Goal: Task Accomplishment & Management: Manage account settings

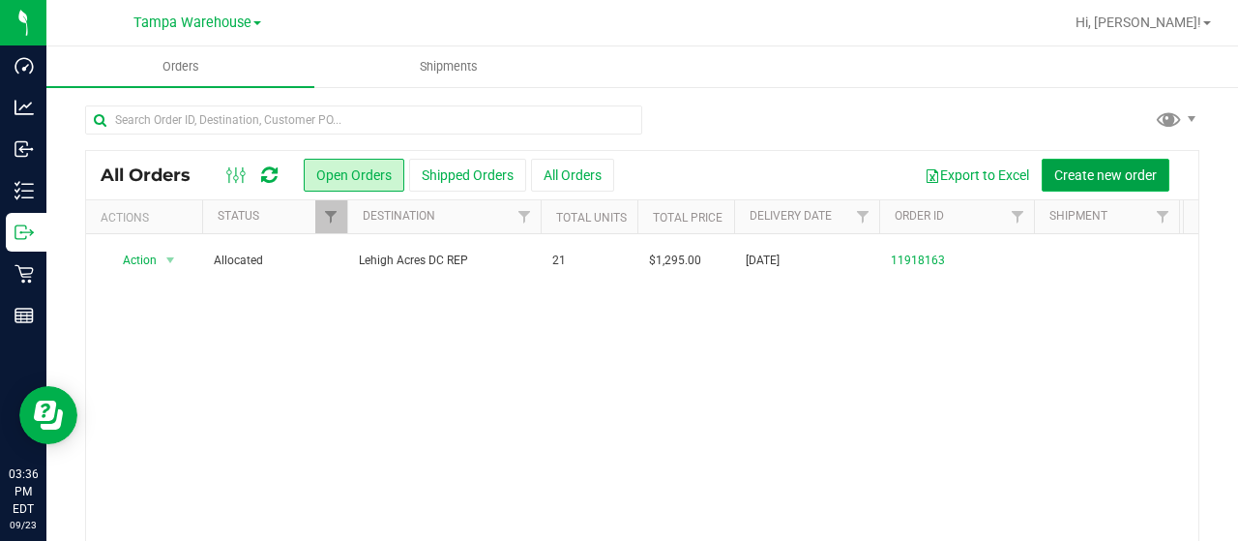
click at [1101, 168] on span "Create new order" at bounding box center [1105, 174] width 103 height 15
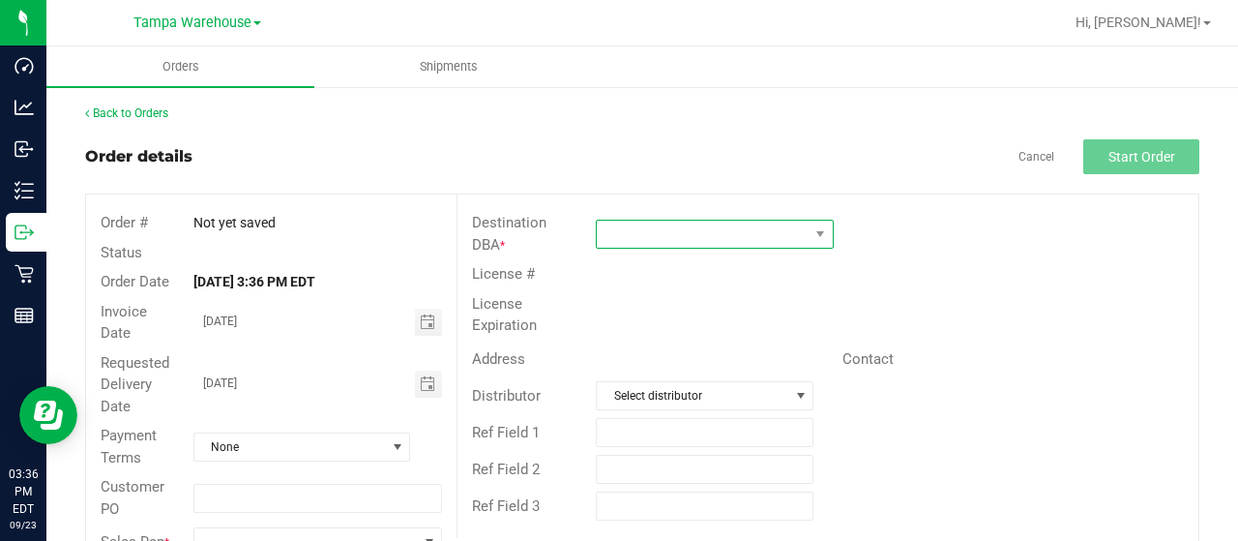
click at [747, 236] on span at bounding box center [703, 234] width 212 height 27
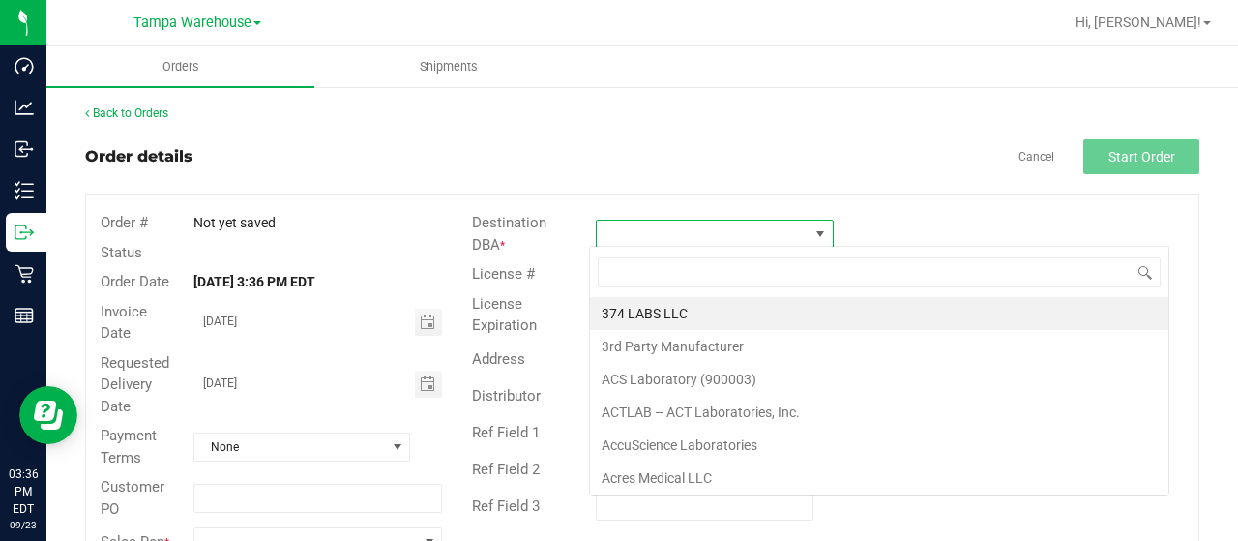
scroll to position [28, 234]
type input "deltona"
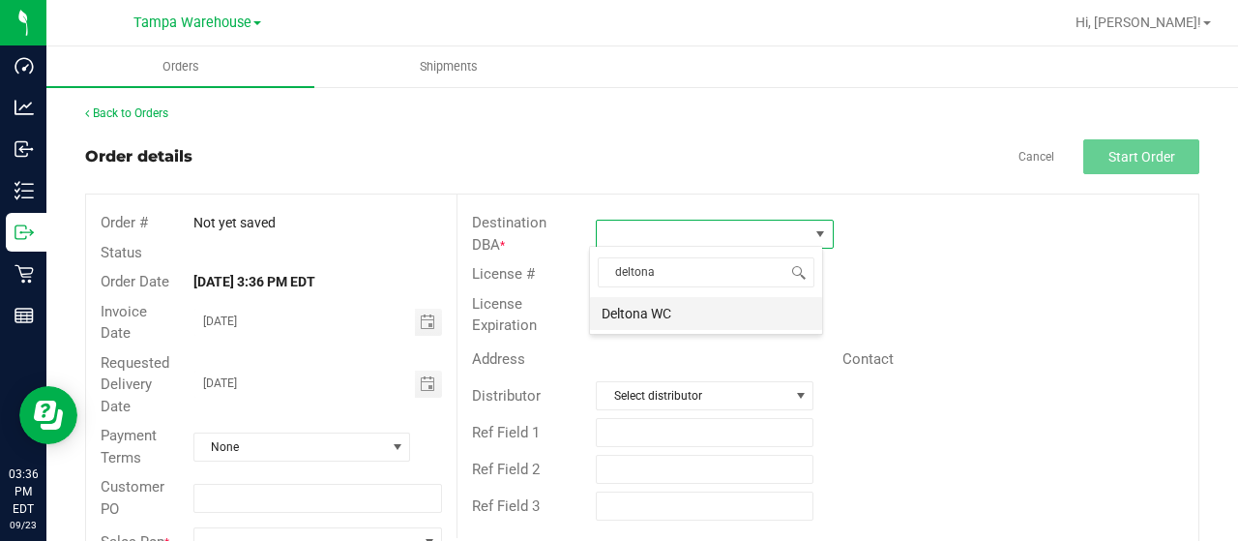
click at [685, 313] on li "Deltona WC" at bounding box center [706, 313] width 232 height 33
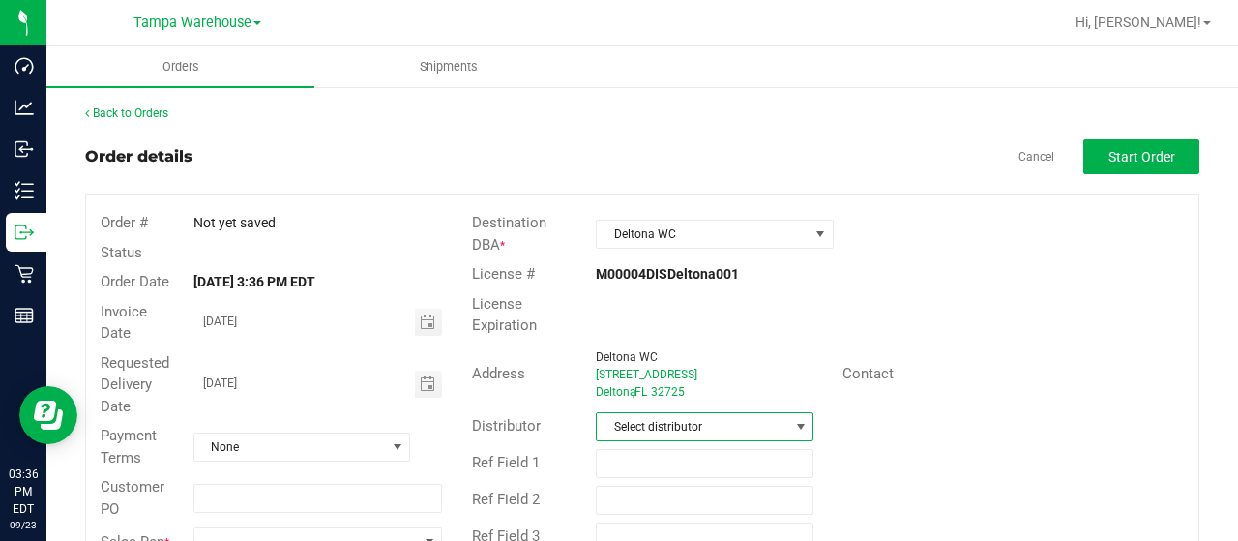
click at [674, 421] on span "Select distributor" at bounding box center [693, 426] width 192 height 27
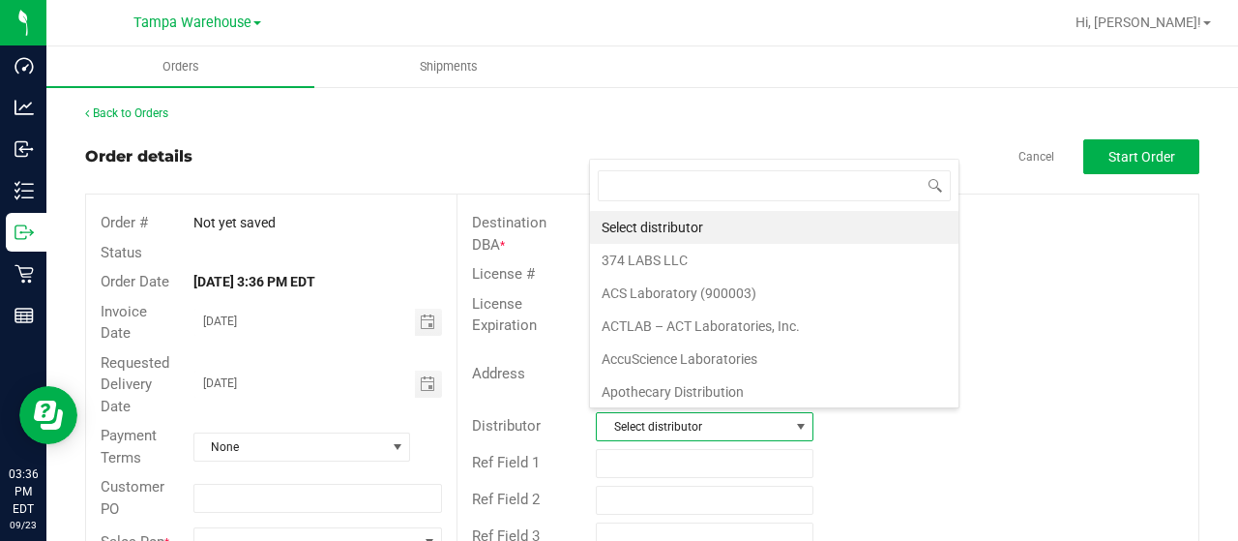
scroll to position [28, 211]
type input "tampa"
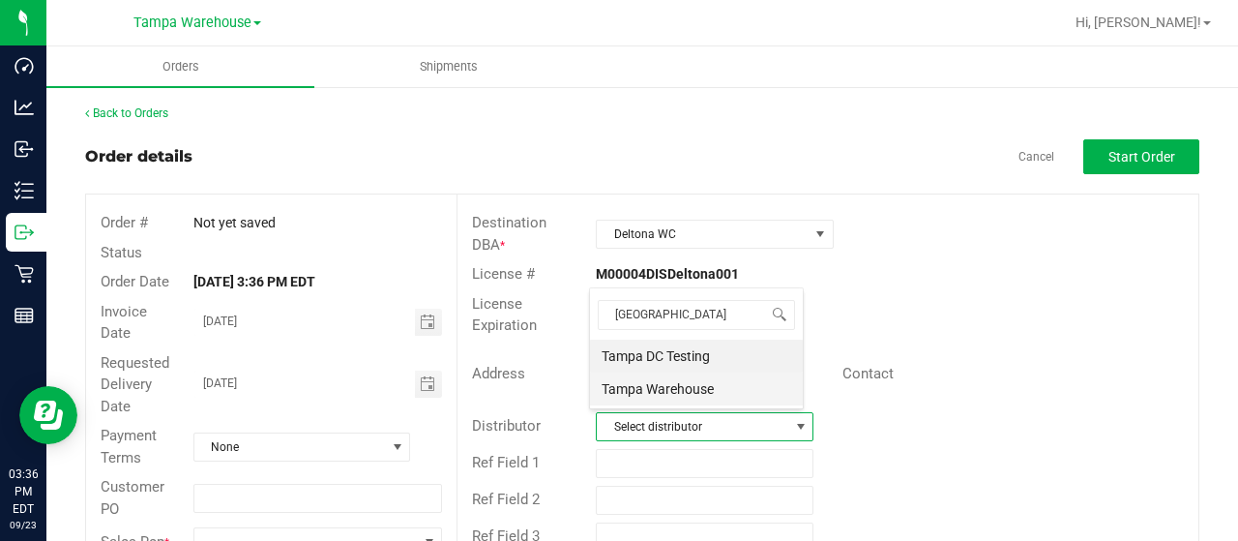
click at [664, 390] on li "Tampa Warehouse" at bounding box center [696, 388] width 213 height 33
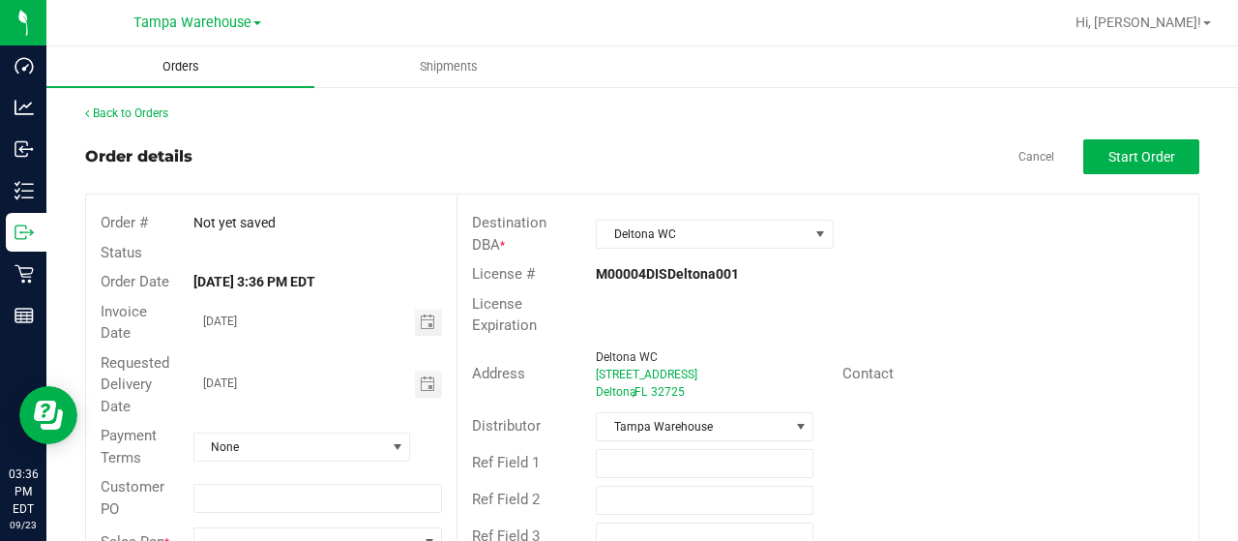
click at [169, 70] on span "Orders" at bounding box center [180, 66] width 89 height 17
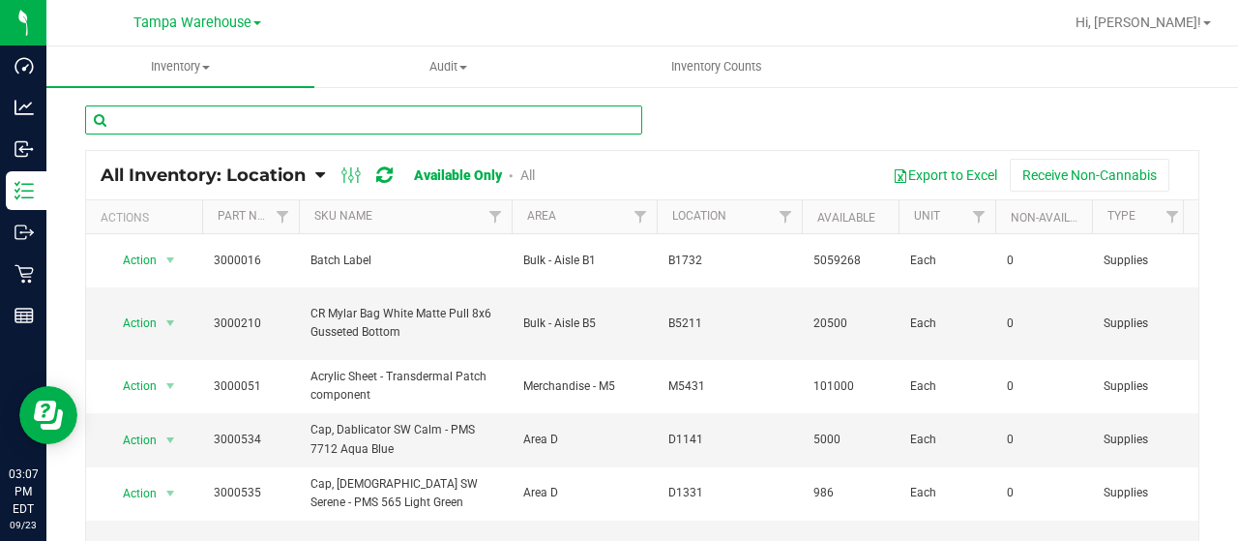
click at [320, 117] on input "text" at bounding box center [363, 119] width 557 height 29
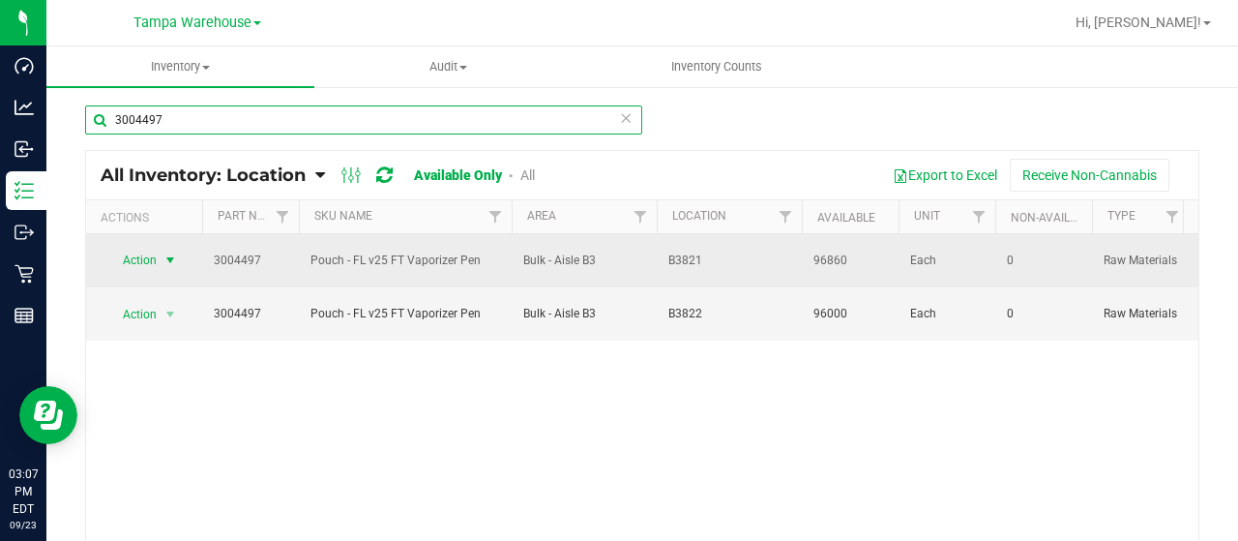
type input "3004497"
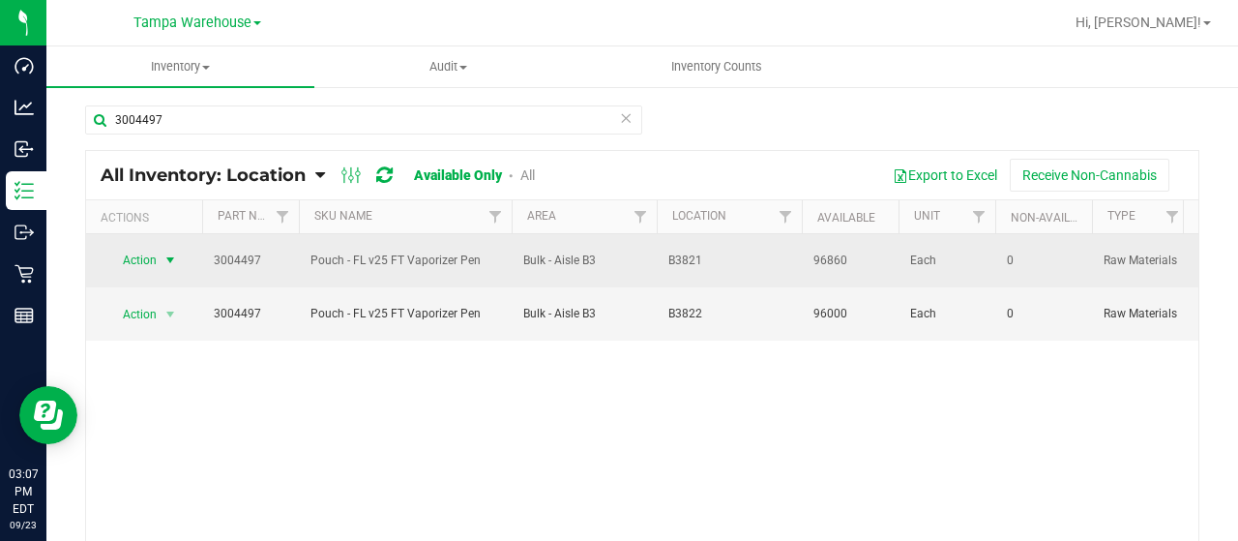
click at [151, 253] on span "Action" at bounding box center [131, 260] width 52 height 27
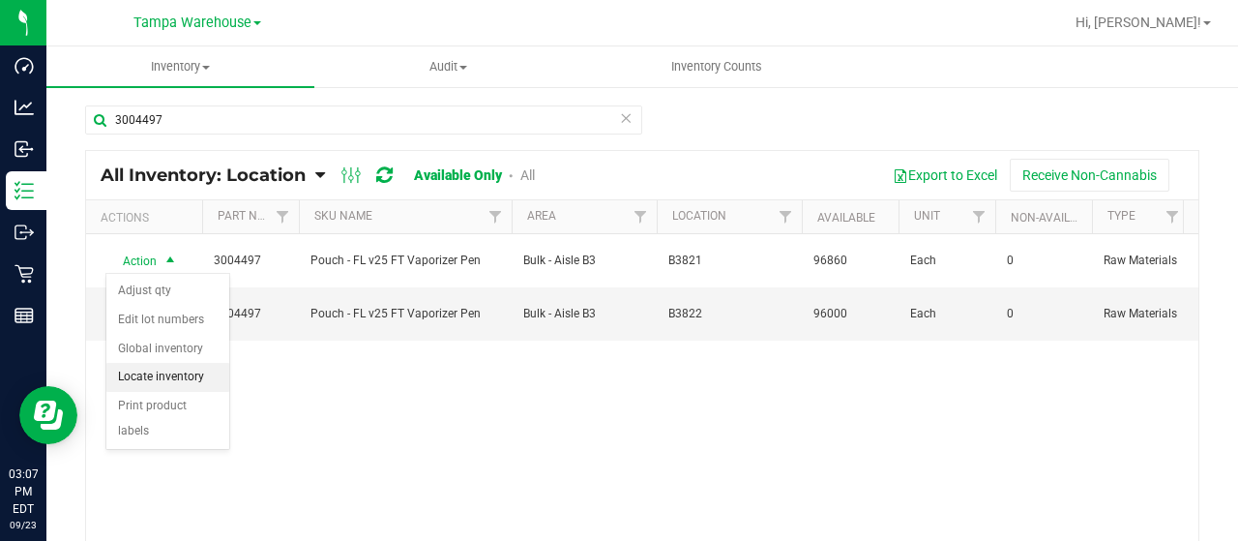
click at [189, 376] on li "Locate inventory" at bounding box center [167, 377] width 123 height 29
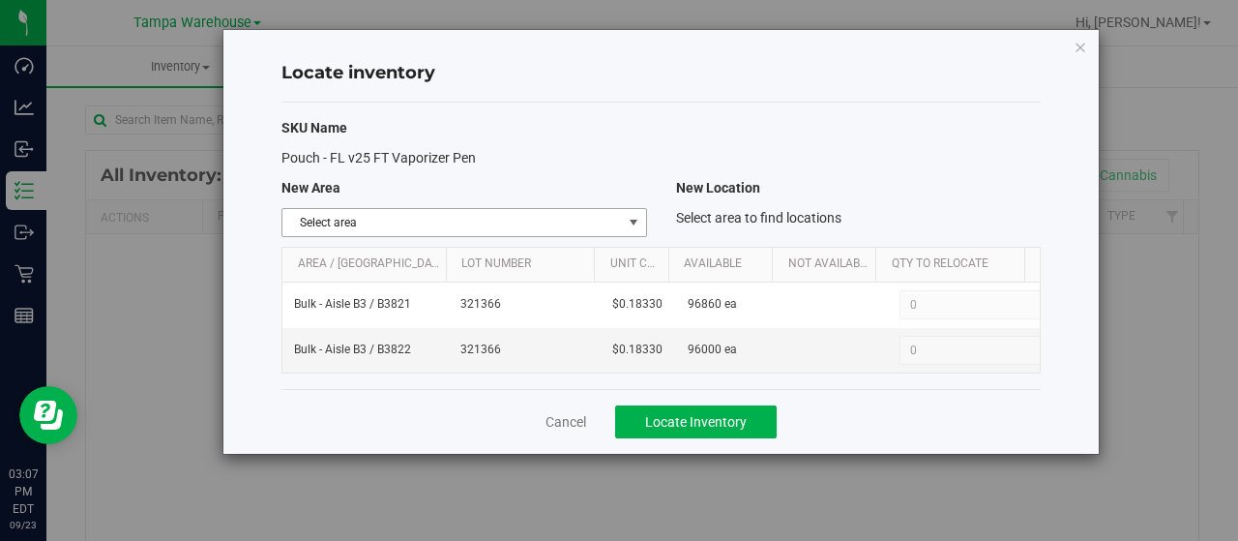
click at [485, 228] on span "Select area" at bounding box center [451, 222] width 339 height 27
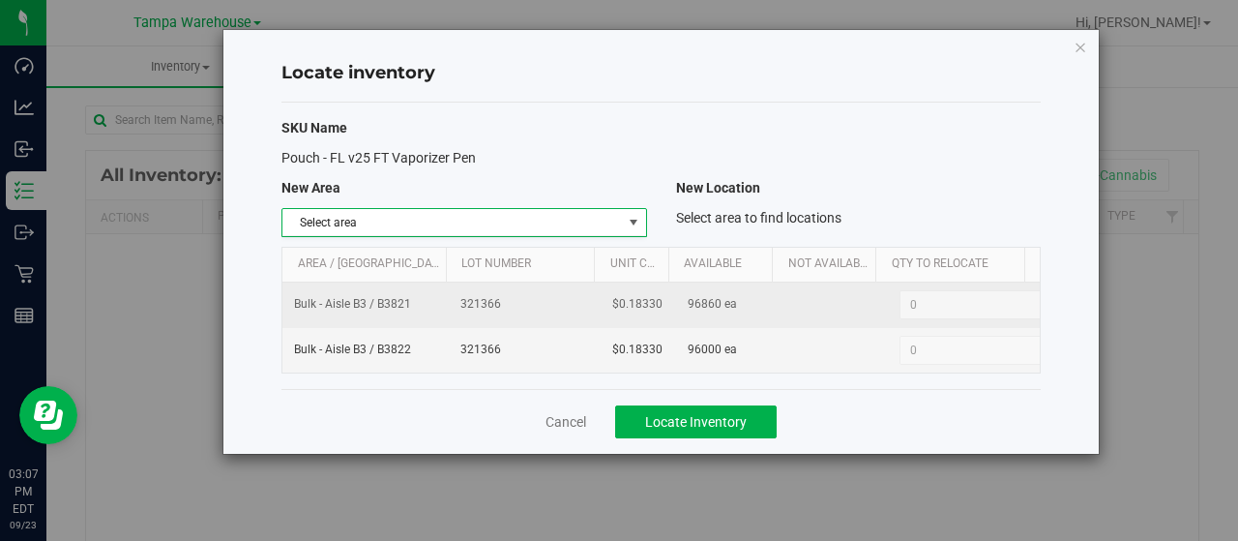
click at [888, 291] on td "0 0" at bounding box center [964, 304] width 152 height 45
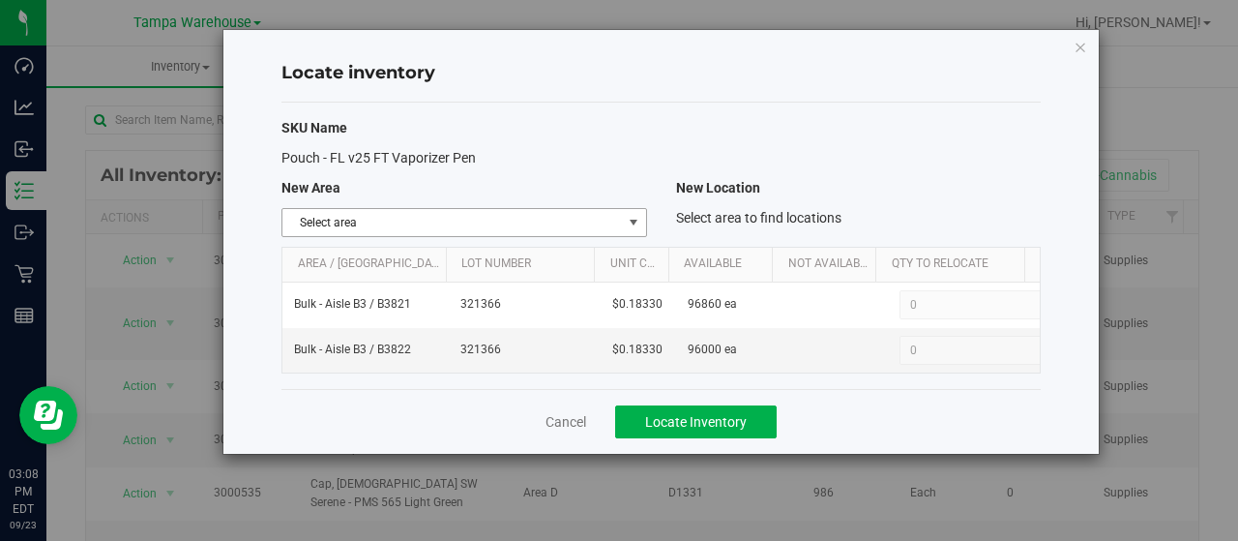
click at [592, 209] on span "Select area" at bounding box center [451, 222] width 339 height 27
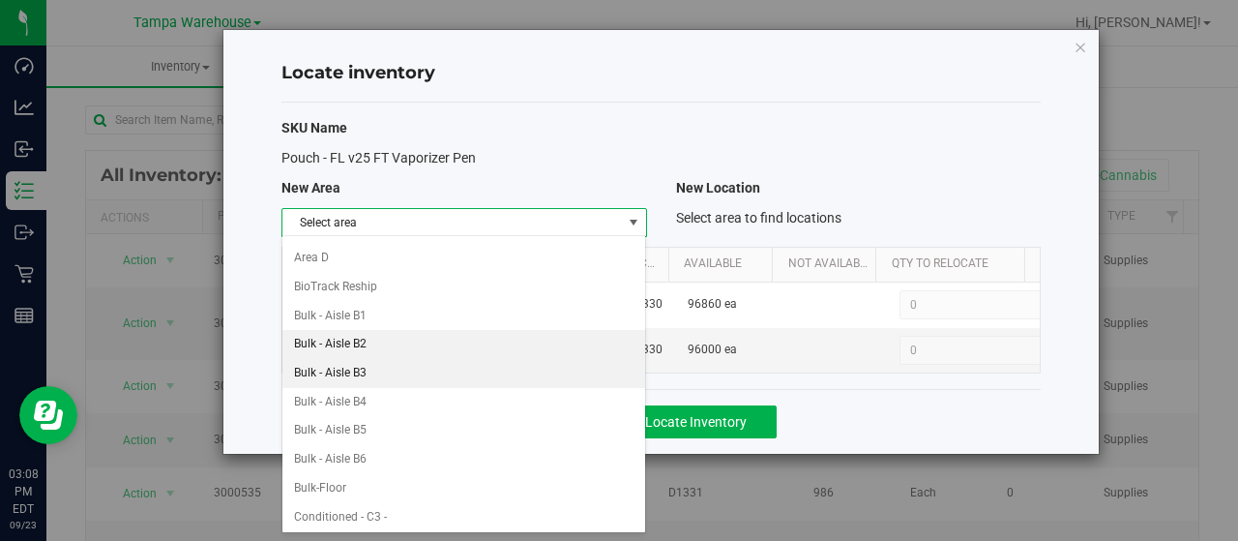
scroll to position [25, 0]
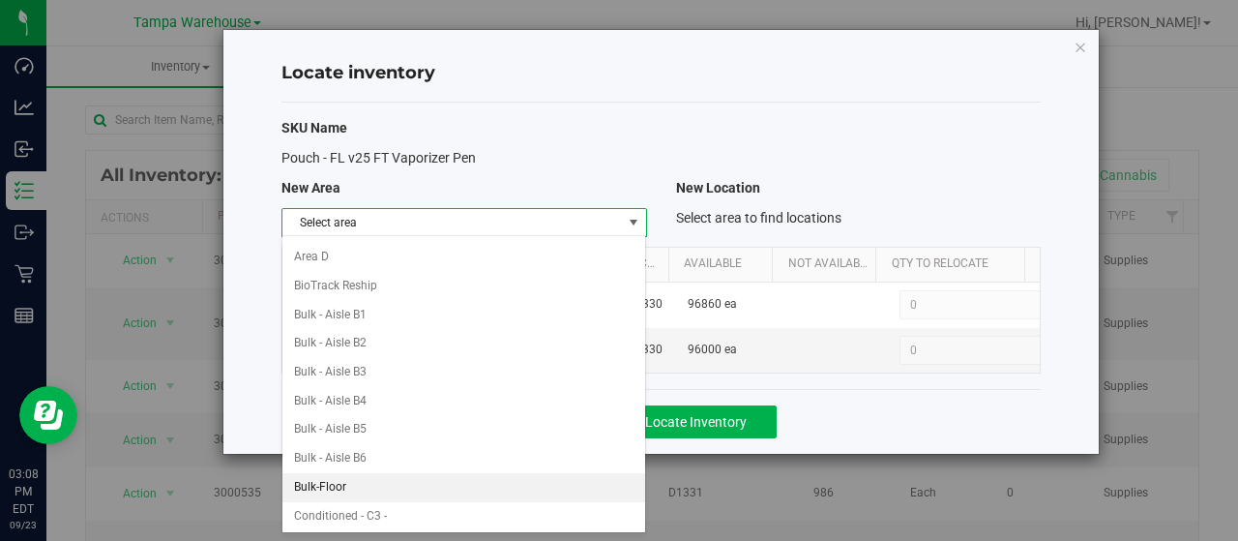
click at [398, 473] on li "Bulk-Floor" at bounding box center [464, 487] width 364 height 29
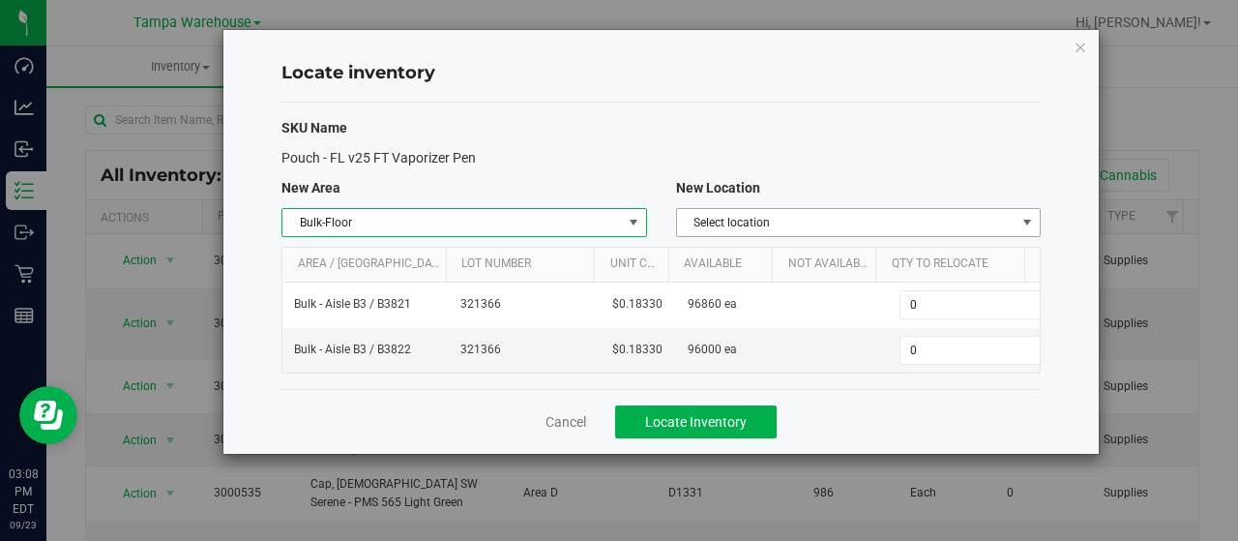
click at [873, 206] on div "SKU Name Pouch - FL v25 FT Vaporizer Pen New Area New Location Bulk-Floor Selec…" at bounding box center [661, 246] width 759 height 286
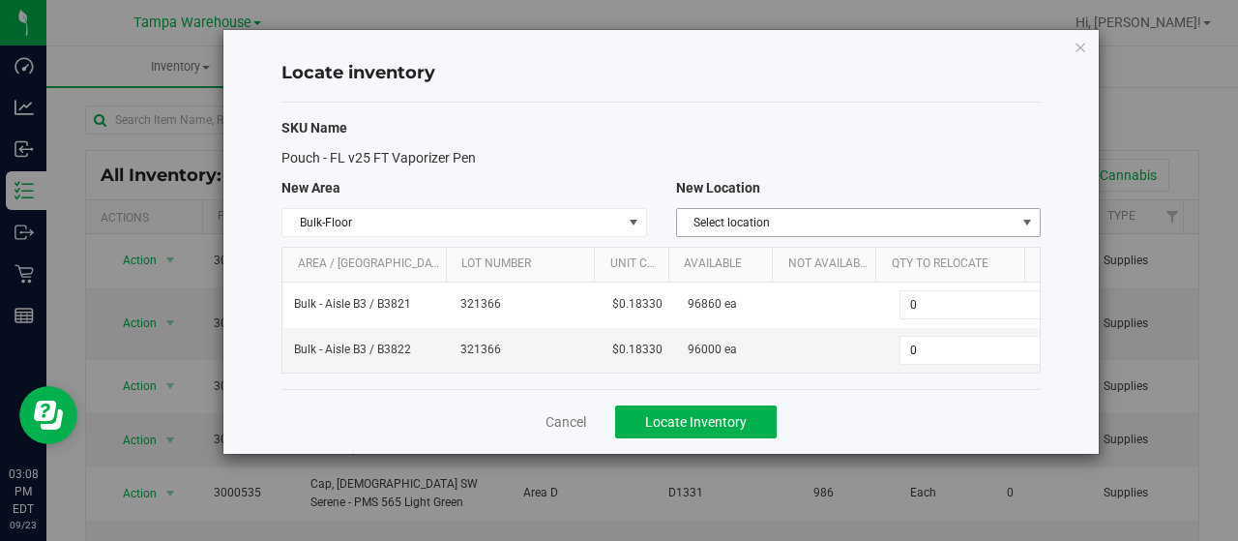
click at [912, 227] on span "Select location" at bounding box center [846, 222] width 339 height 27
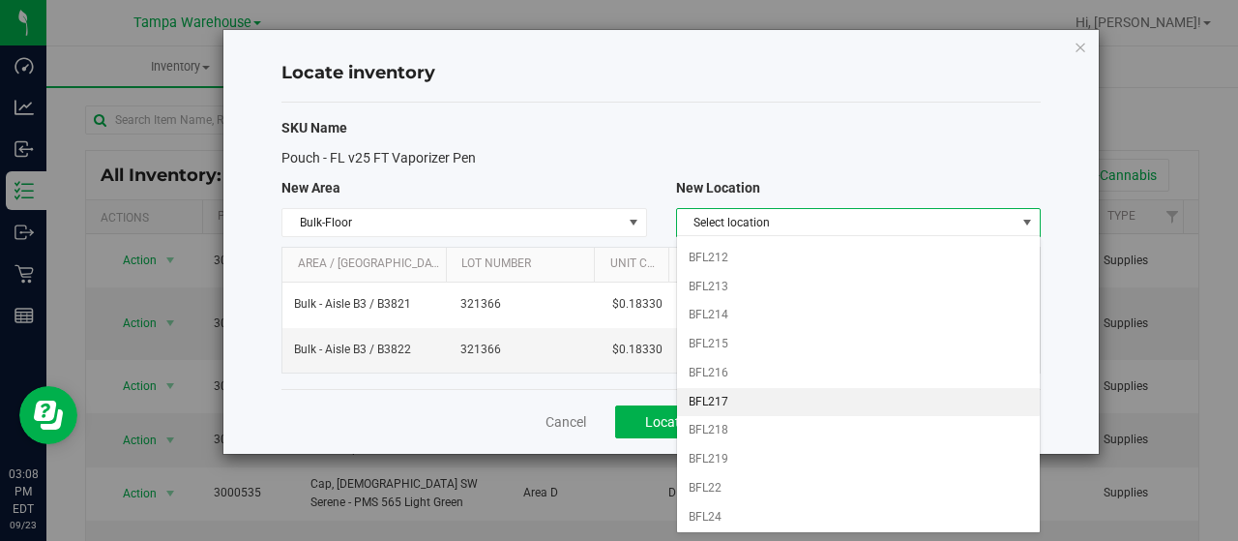
scroll to position [1049, 0]
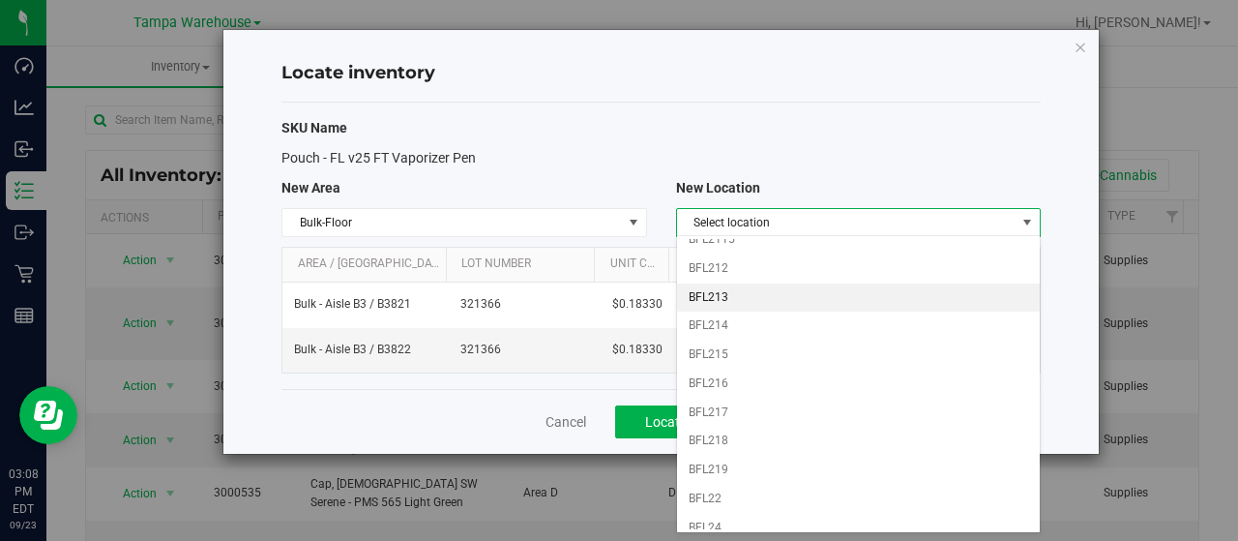
click at [704, 283] on li "BFL213" at bounding box center [859, 297] width 364 height 29
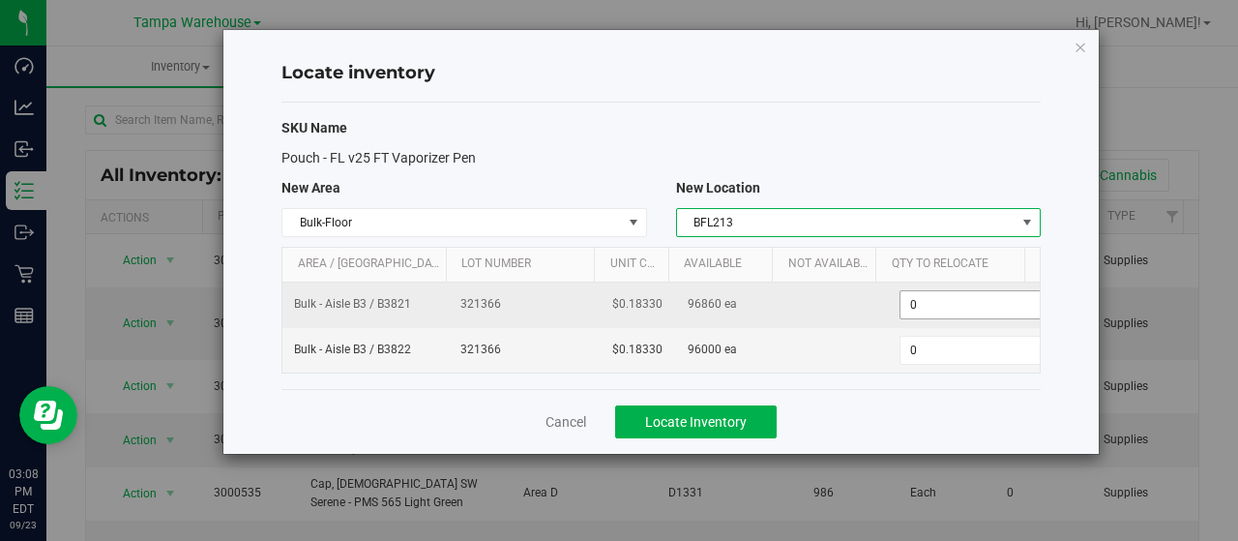
click at [916, 306] on span "0 0" at bounding box center [972, 304] width 144 height 29
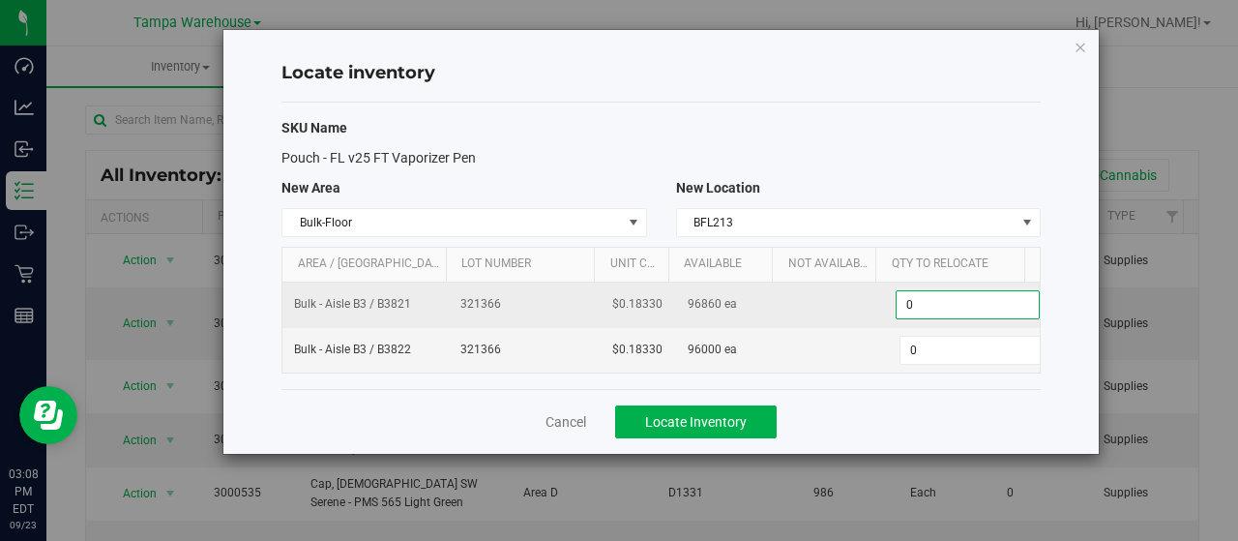
click at [916, 306] on input "0" at bounding box center [968, 304] width 142 height 27
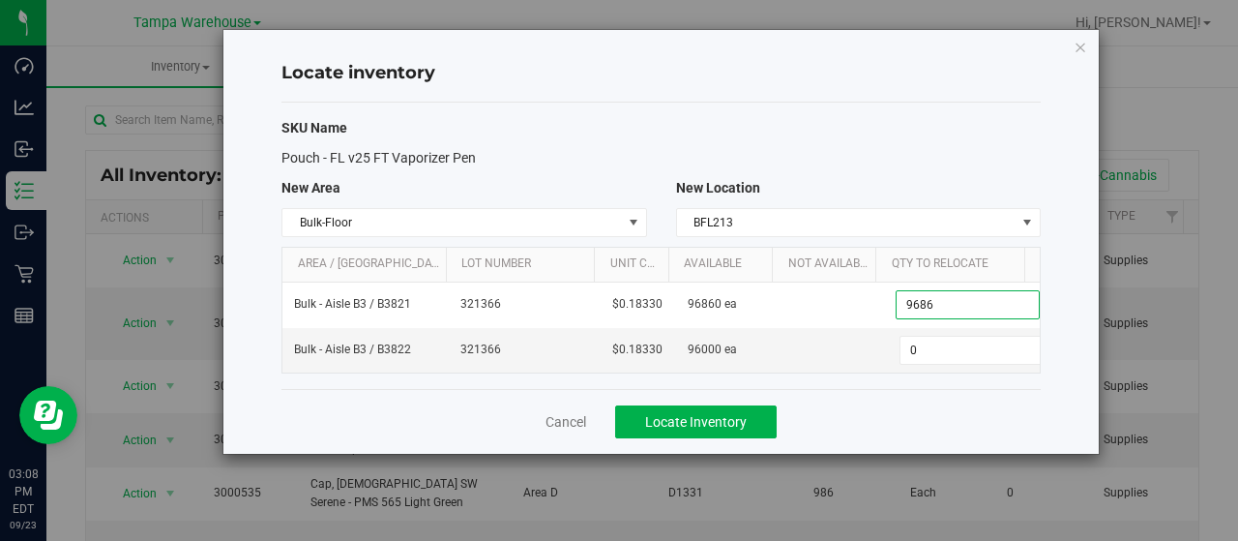
type input "96860"
type input "96,860"
click at [900, 130] on div "SKU Name" at bounding box center [661, 128] width 788 height 20
click at [734, 414] on span "Locate Inventory" at bounding box center [696, 421] width 102 height 15
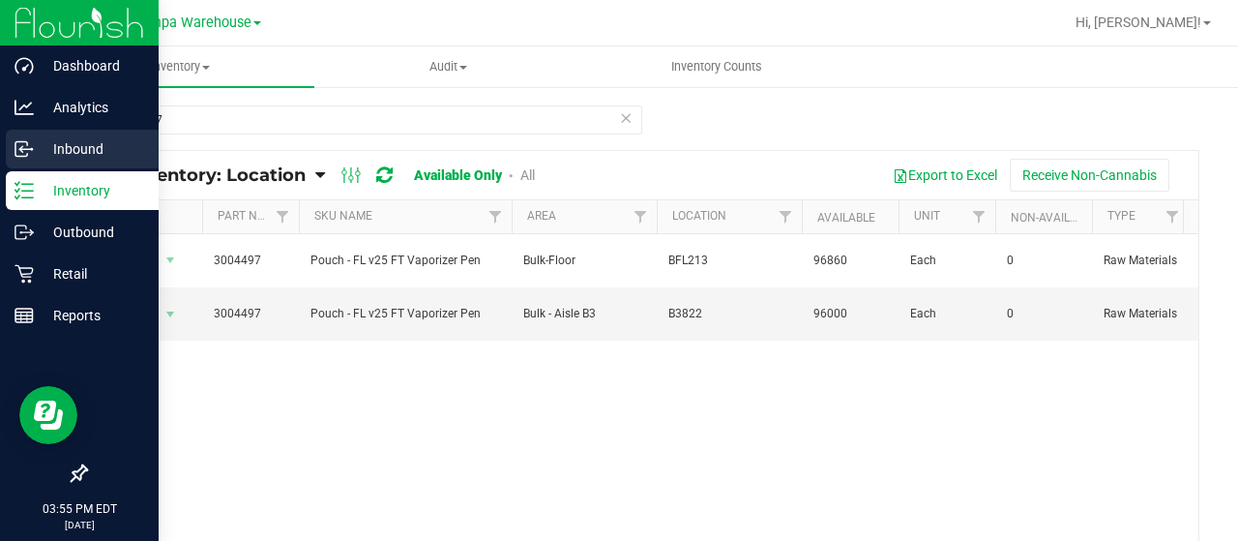
click at [89, 152] on p "Inbound" at bounding box center [92, 148] width 116 height 23
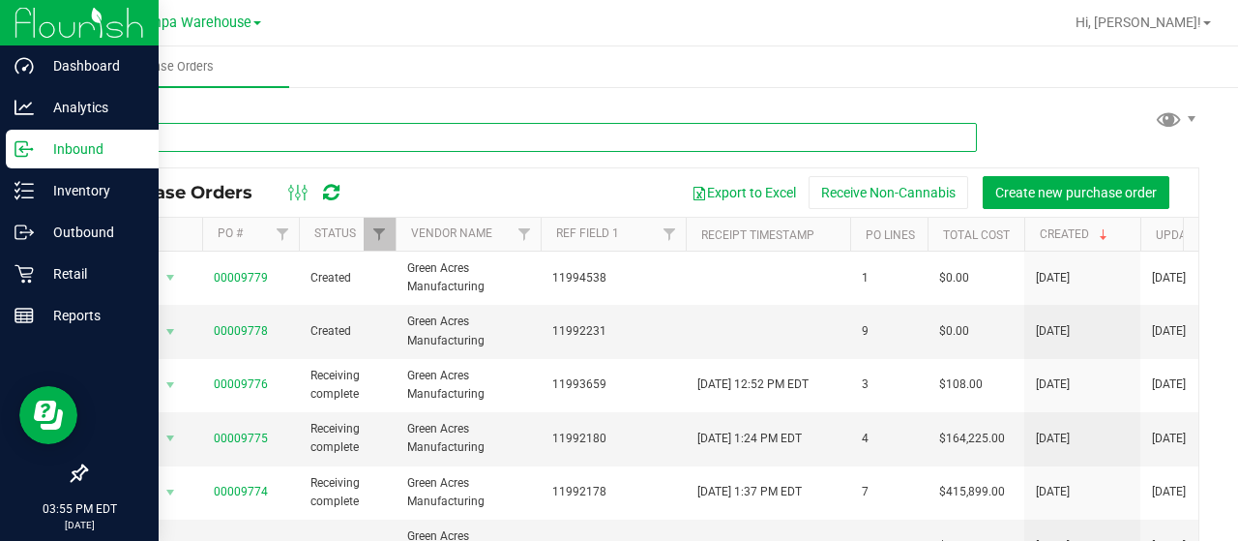
click at [281, 140] on input "text" at bounding box center [531, 137] width 892 height 29
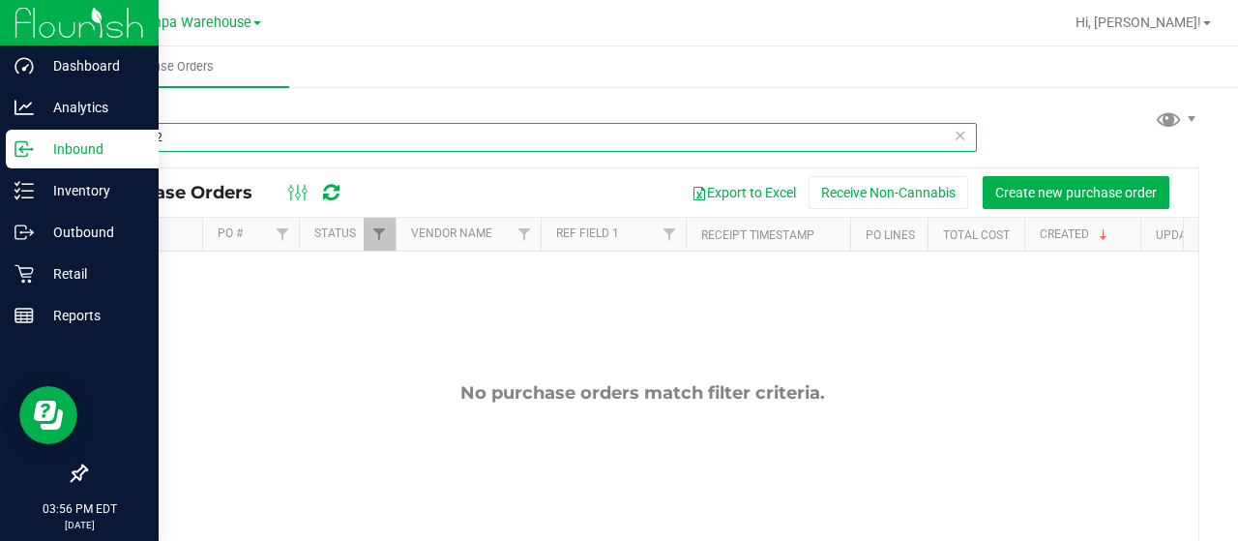
type input "3009652"
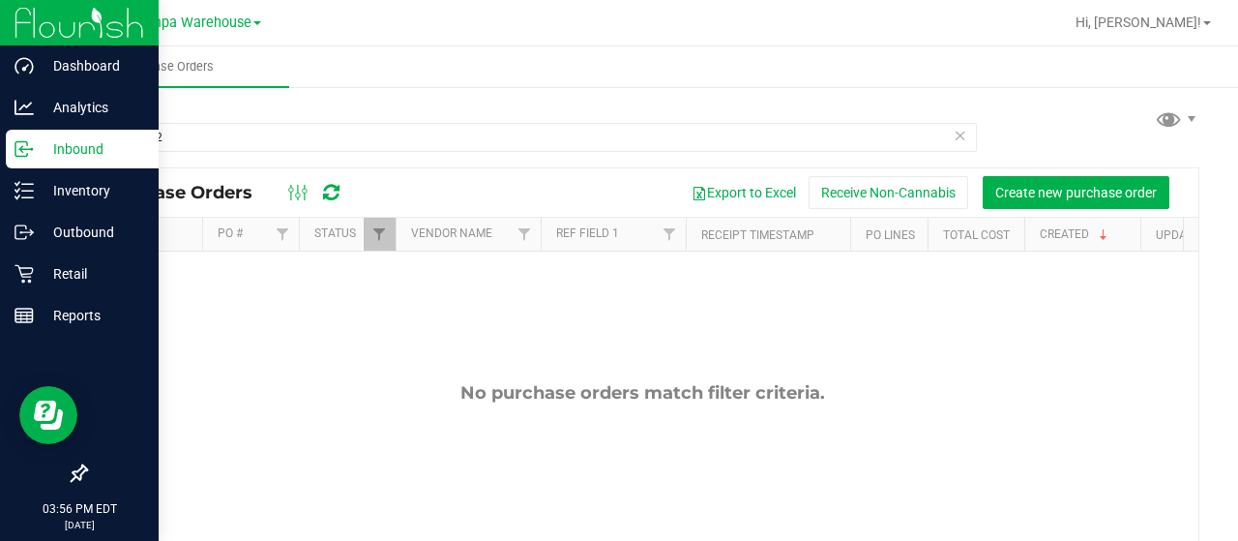
click at [15, 156] on icon at bounding box center [24, 148] width 19 height 19
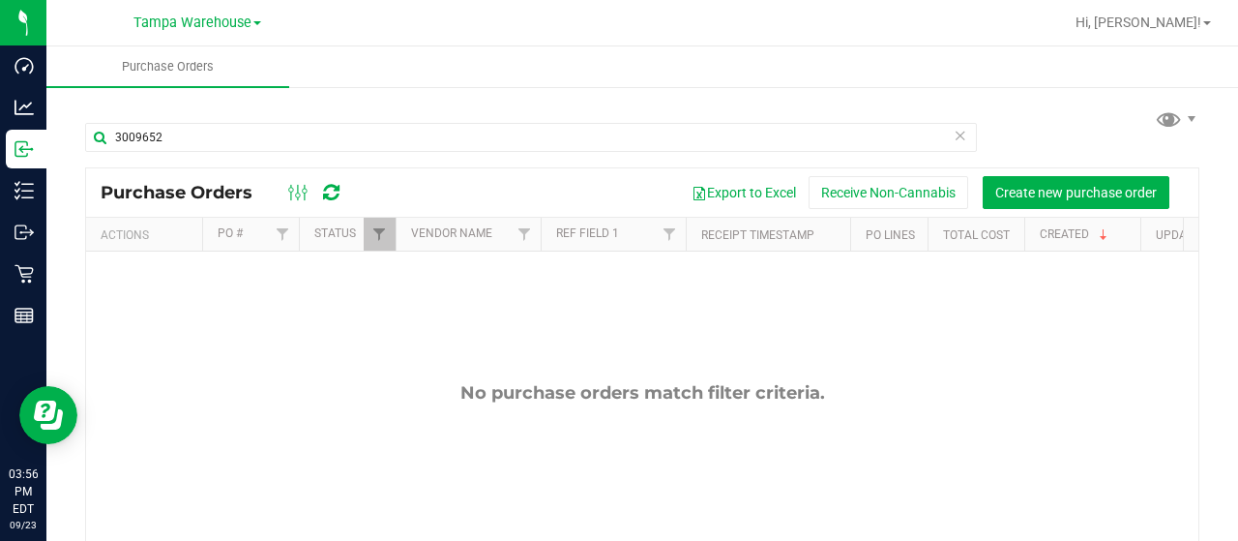
click at [221, 169] on div "Purchase Orders Export to Excel Receive Non-Cannabis Create new purchase order" at bounding box center [642, 192] width 1112 height 48
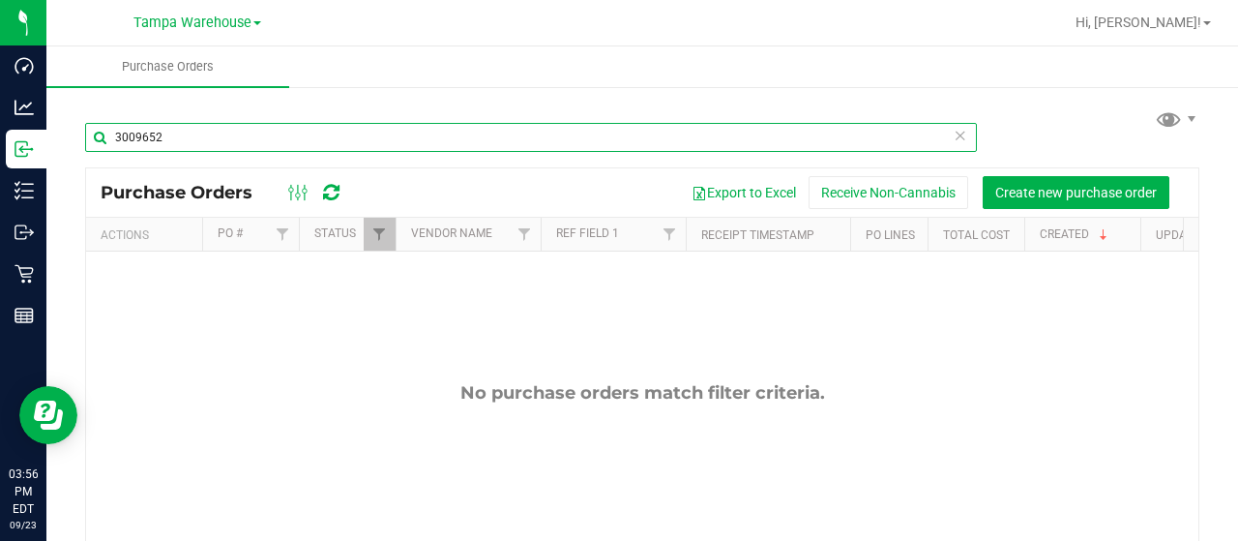
click at [186, 136] on input "3009652" at bounding box center [531, 137] width 892 height 29
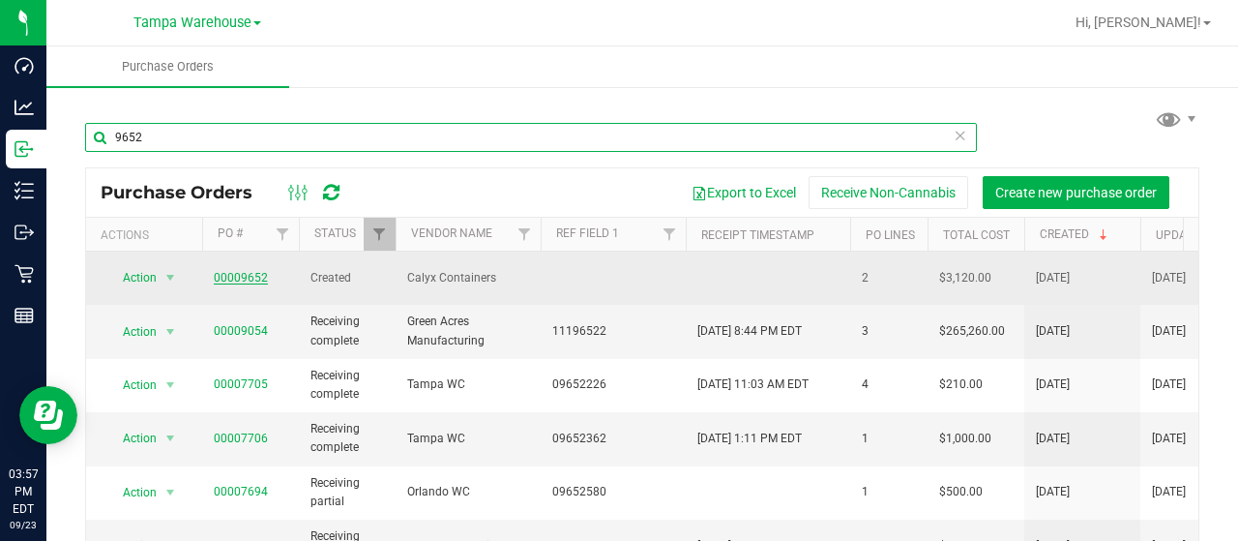
type input "9652"
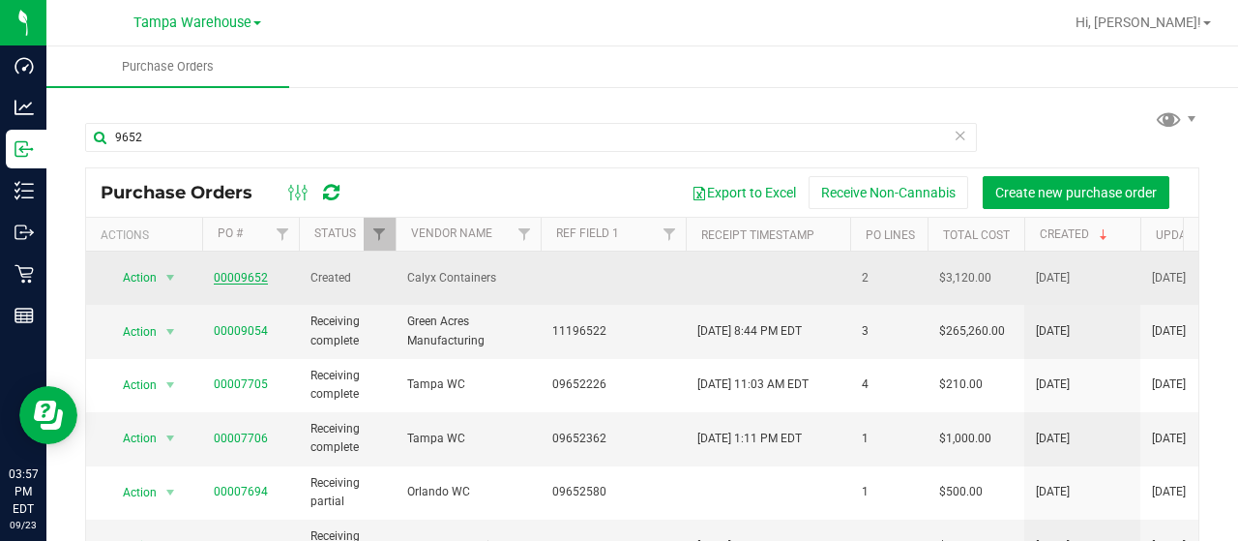
click at [238, 278] on link "00009652" at bounding box center [241, 278] width 54 height 14
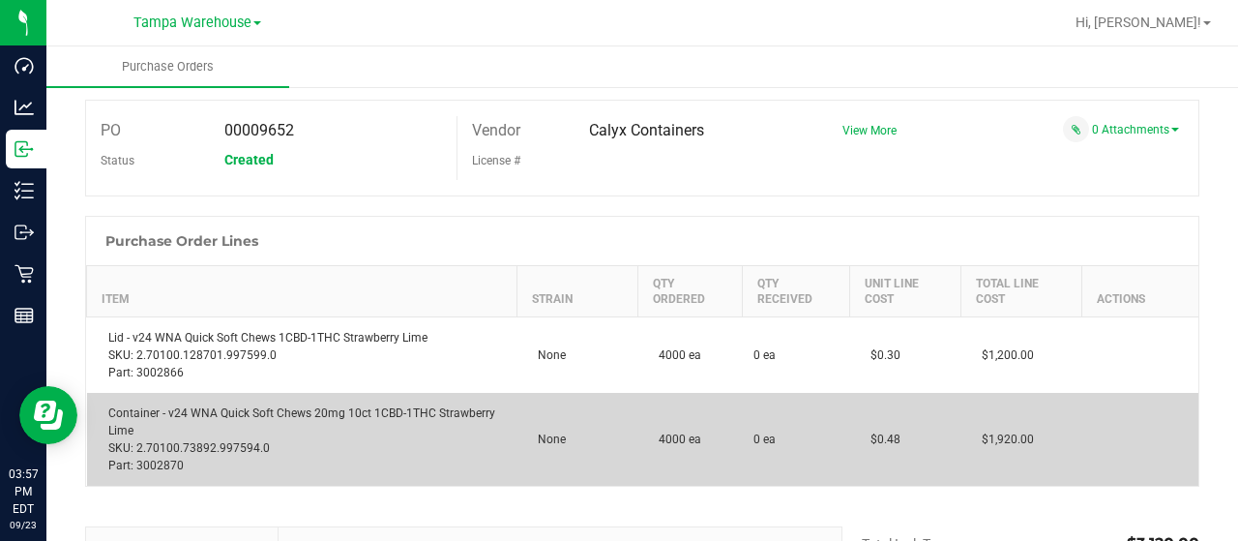
scroll to position [58, 0]
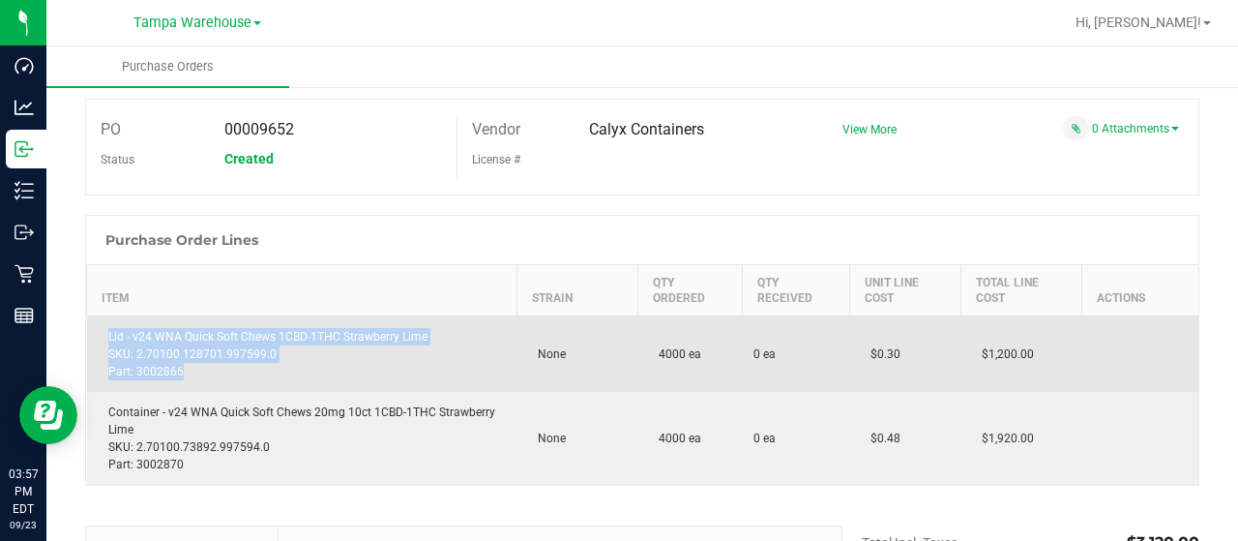
drag, startPoint x: 219, startPoint y: 375, endPoint x: 100, endPoint y: 343, distance: 123.2
click at [100, 343] on div "Lid - v24 WNA Quick Soft Chews 1CBD-1THC Strawberry Lime SKU: 2.70100.128701.99…" at bounding box center [302, 354] width 407 height 52
copy div "Lid - v24 WNA Quick Soft Chews 1CBD-1THC Strawberry Lime SKU: 2.70100.128701.99…"
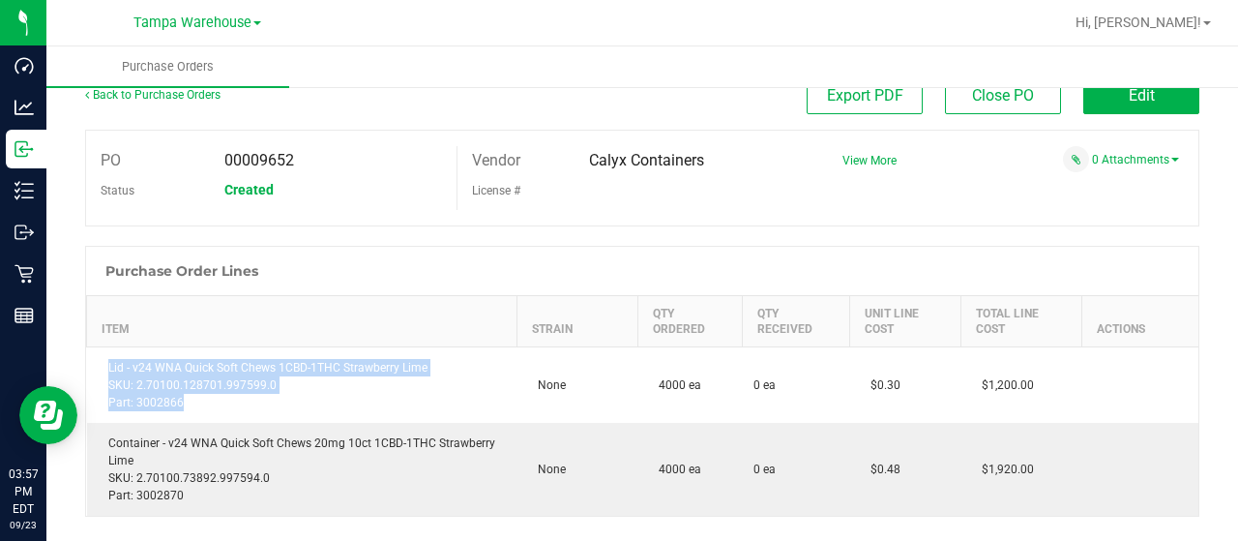
scroll to position [0, 0]
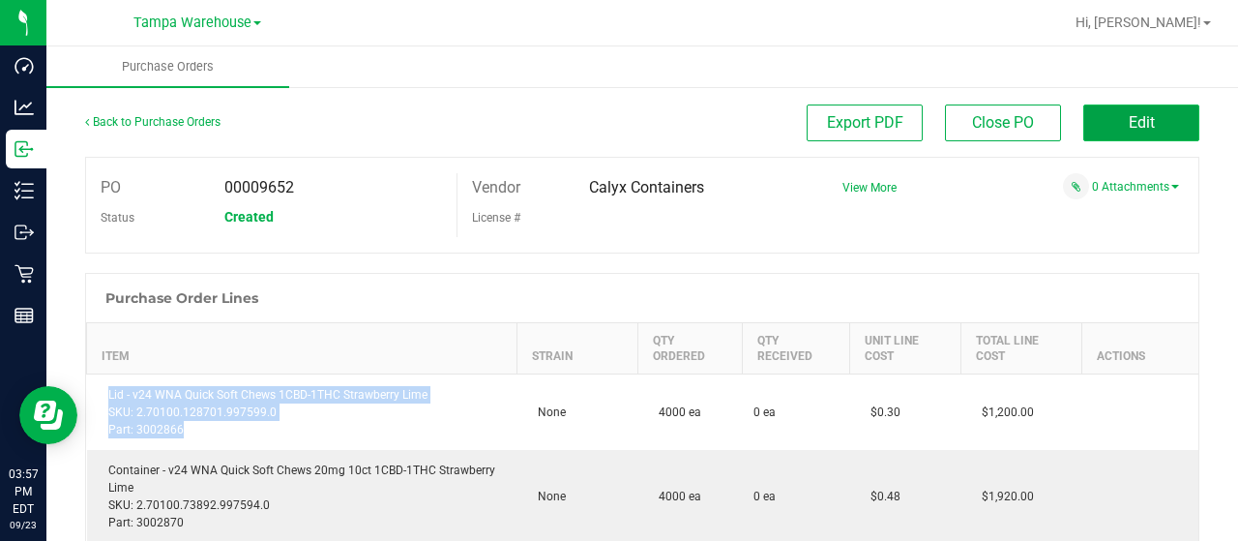
click at [1130, 124] on span "Edit" at bounding box center [1142, 122] width 26 height 18
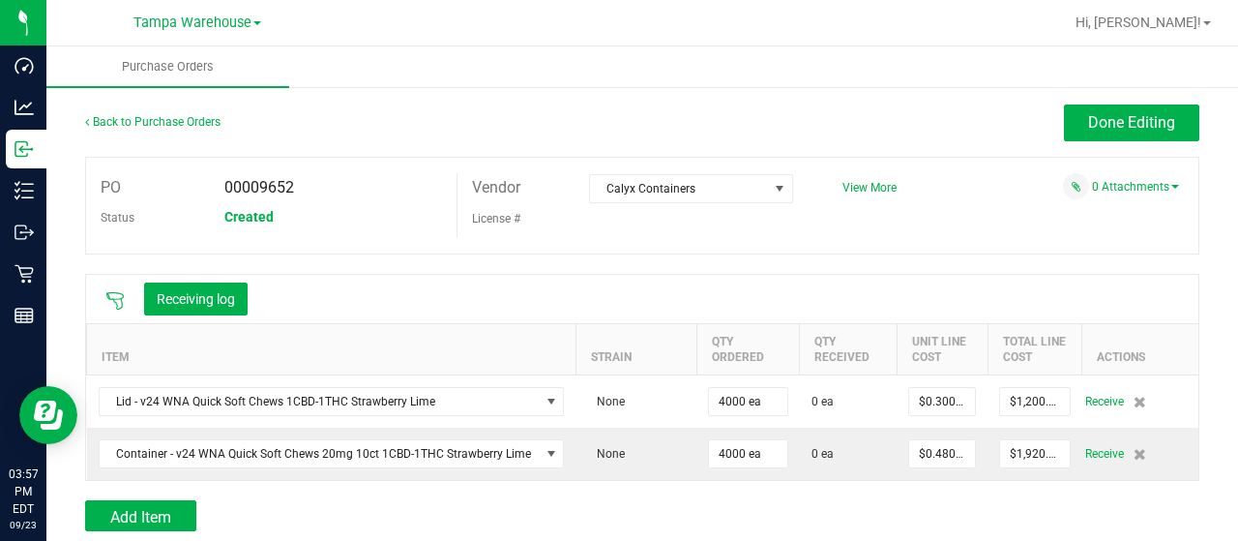
scroll to position [287, 0]
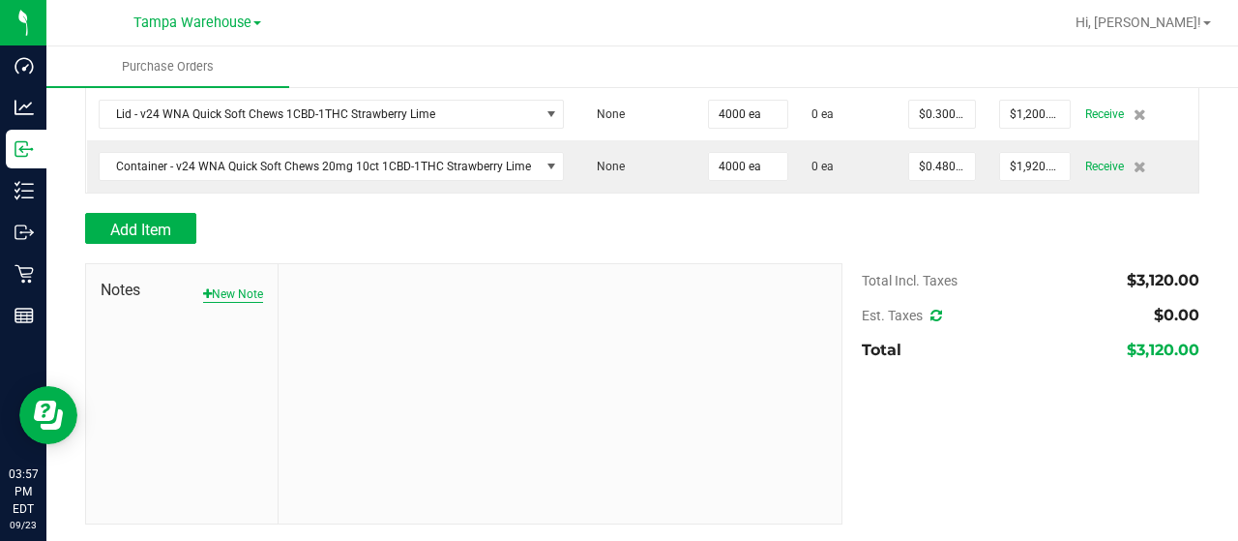
click at [221, 285] on button "New Note" at bounding box center [233, 293] width 60 height 17
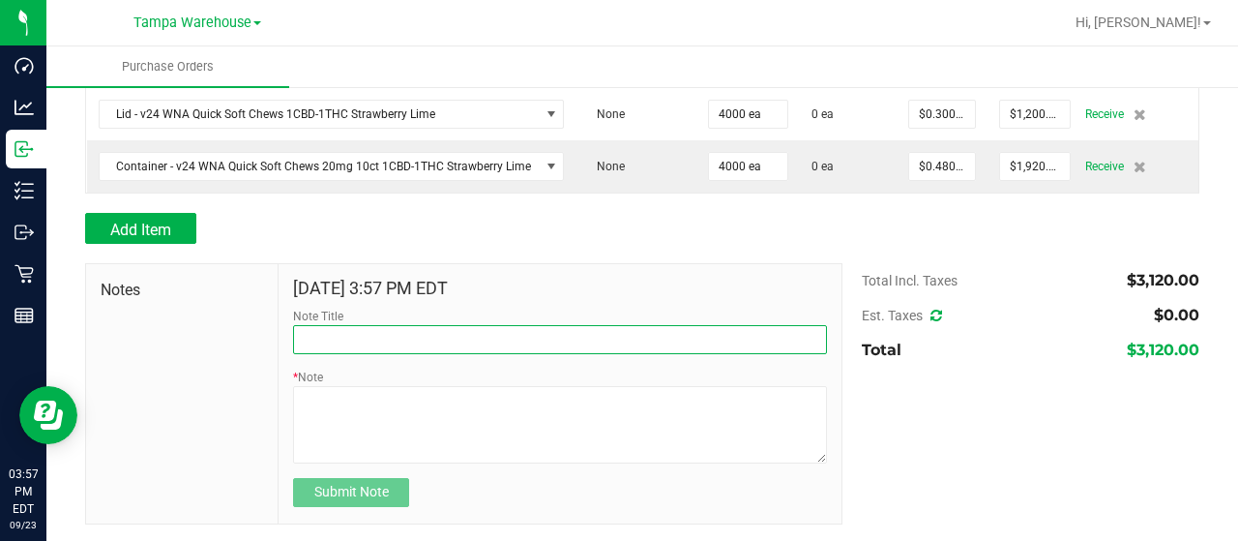
click at [348, 332] on input "Note Title" at bounding box center [560, 339] width 534 height 29
type input "RECEIVED #3002866"
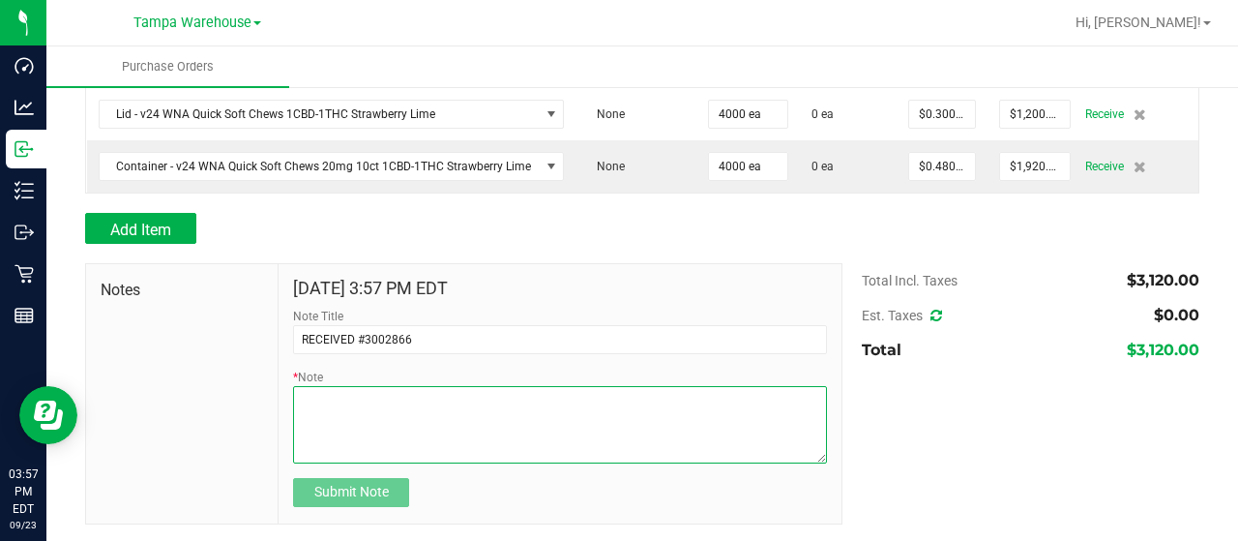
click at [416, 436] on textarea "* Note" at bounding box center [560, 424] width 534 height 77
paste textarea "Lid - v24 WNA Quick Soft Chews 1CBD-1THC Strawberry Lime SKU: 2.70100.128701.99…"
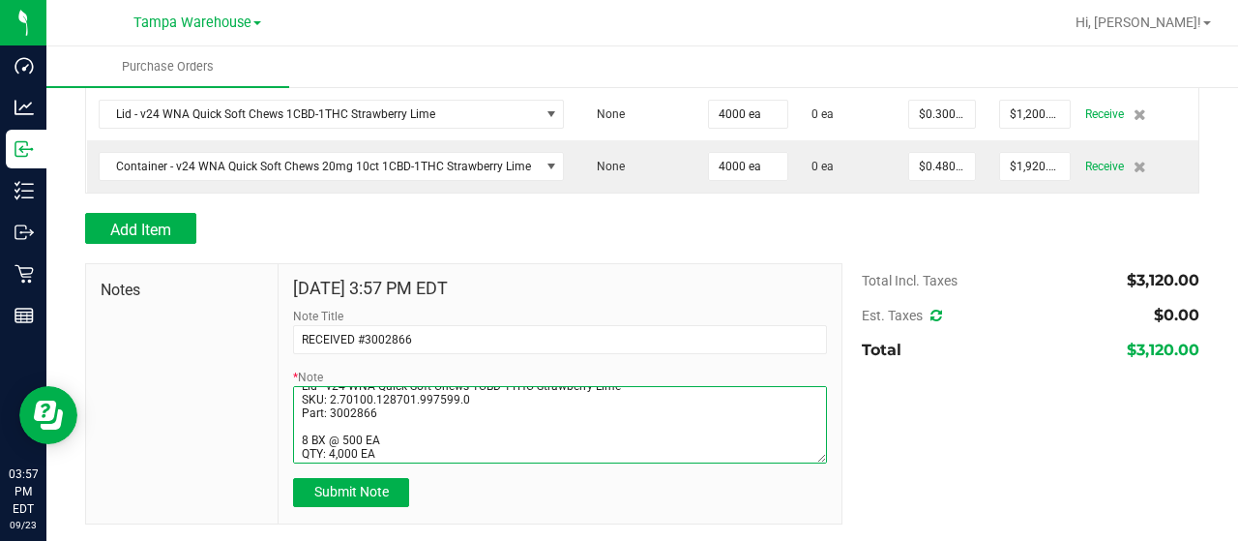
scroll to position [53, 0]
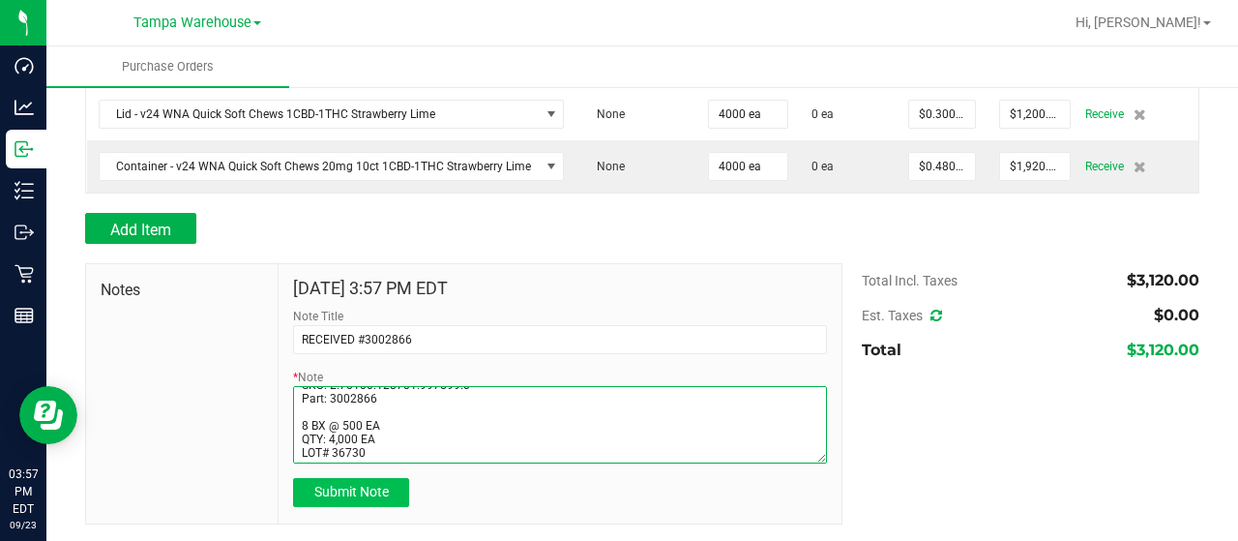
type textarea "PO00009652 Lid - v24 WNA Quick Soft Chews 1CBD-1THC Strawberry Lime SKU: 2.7010…"
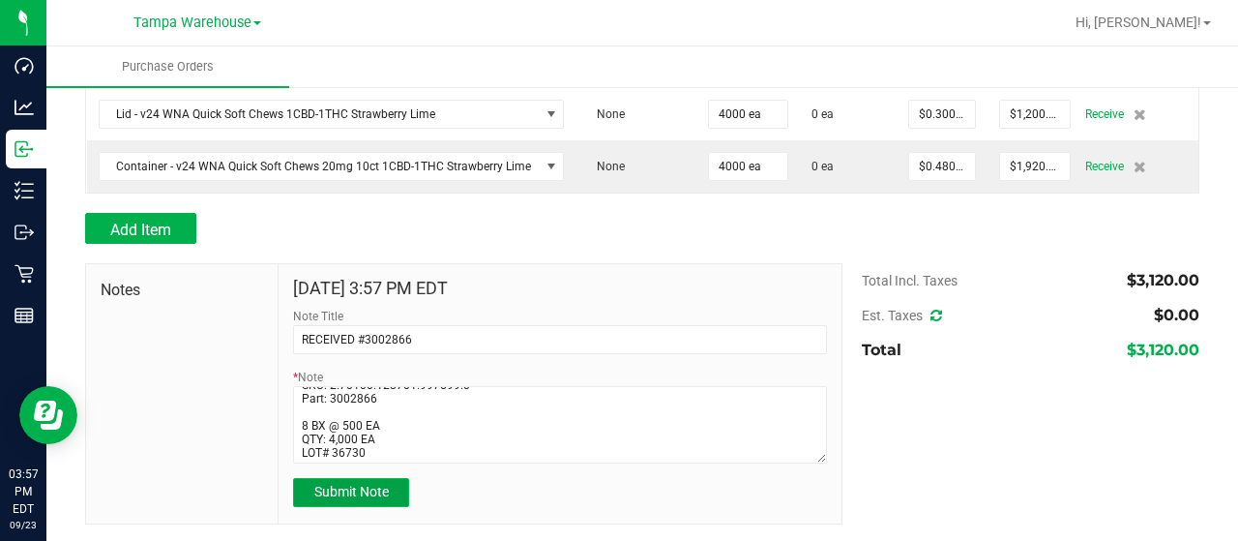
click at [339, 502] on button "Submit Note" at bounding box center [351, 492] width 116 height 29
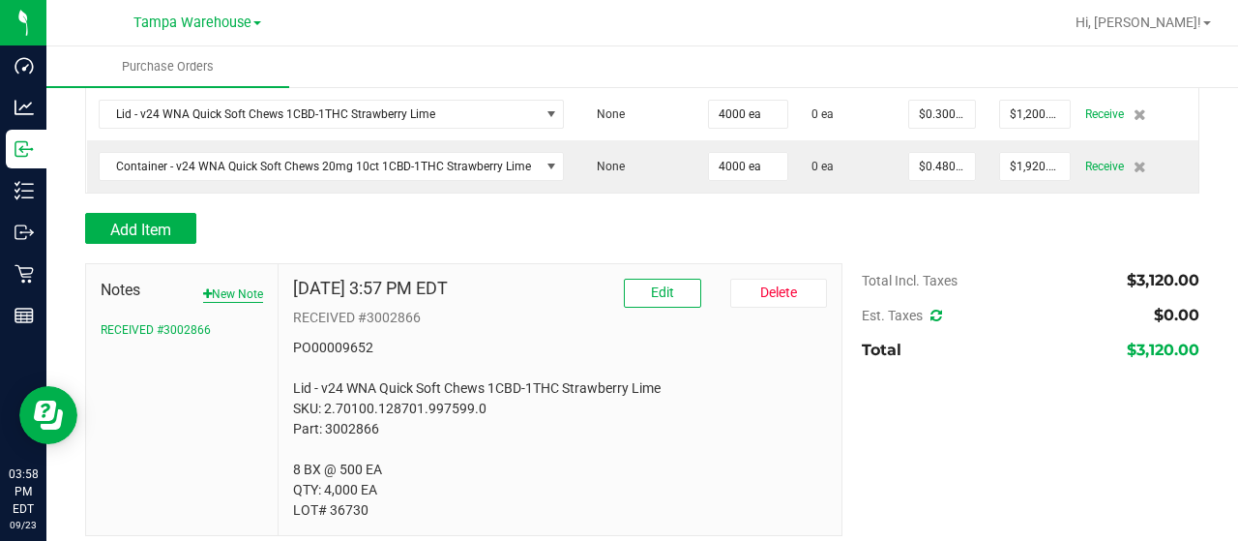
click at [242, 287] on button "New Note" at bounding box center [233, 293] width 60 height 17
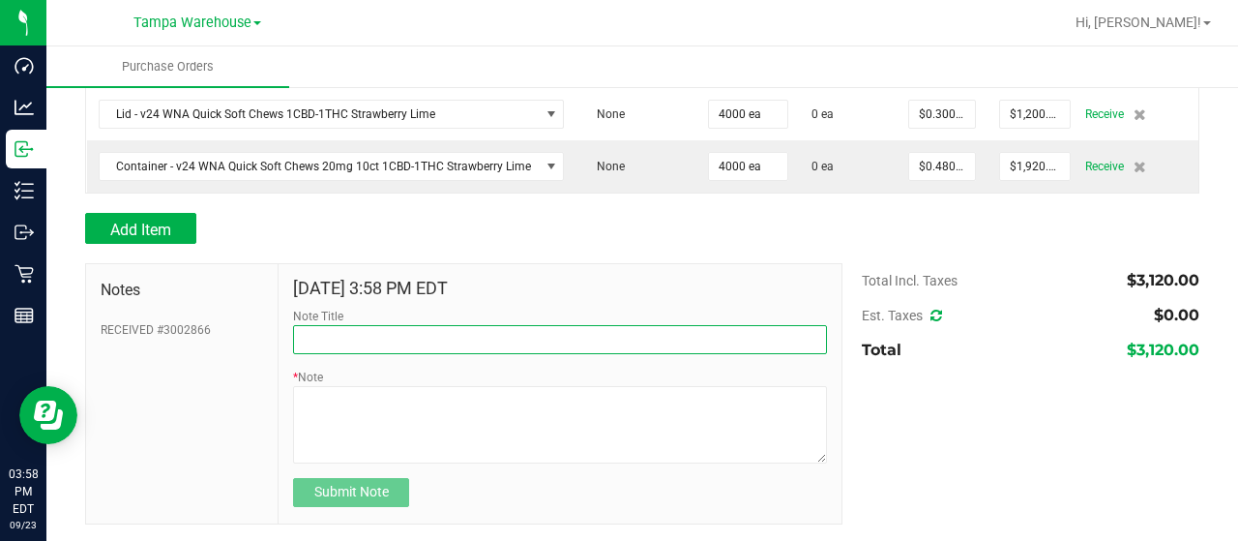
click at [327, 347] on input "Note Title" at bounding box center [560, 339] width 534 height 29
type input "RECEIVED #3002870"
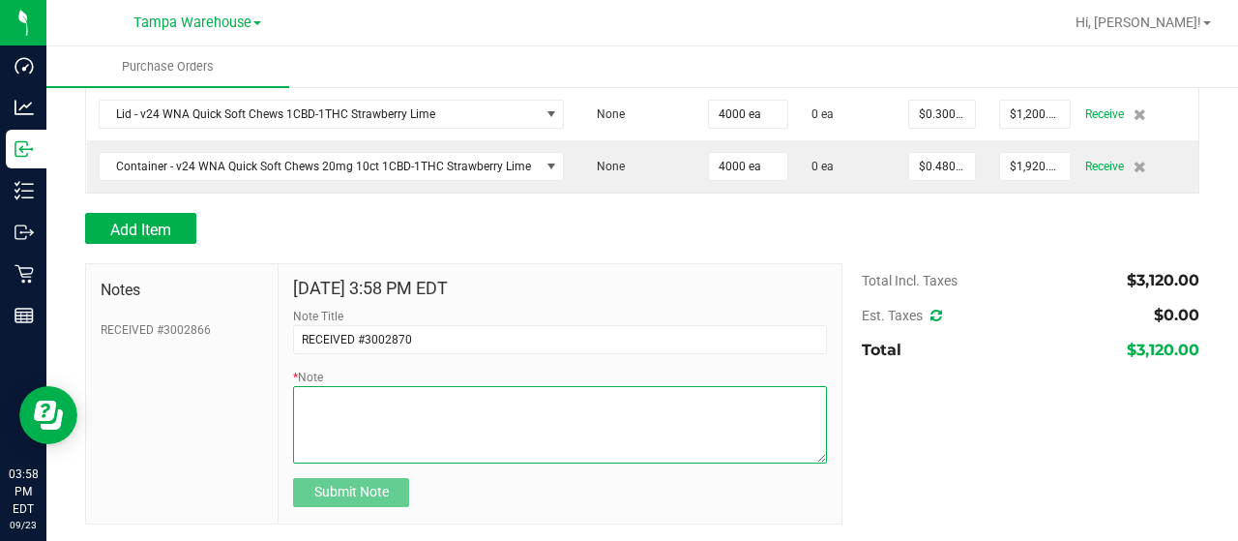
click at [457, 421] on textarea "* Note" at bounding box center [560, 424] width 534 height 77
paste textarea "Container - v24 WNA Quick Soft Chews 20mg 10ct 1CBD-1THC Strawberry Lime SKU: 2…"
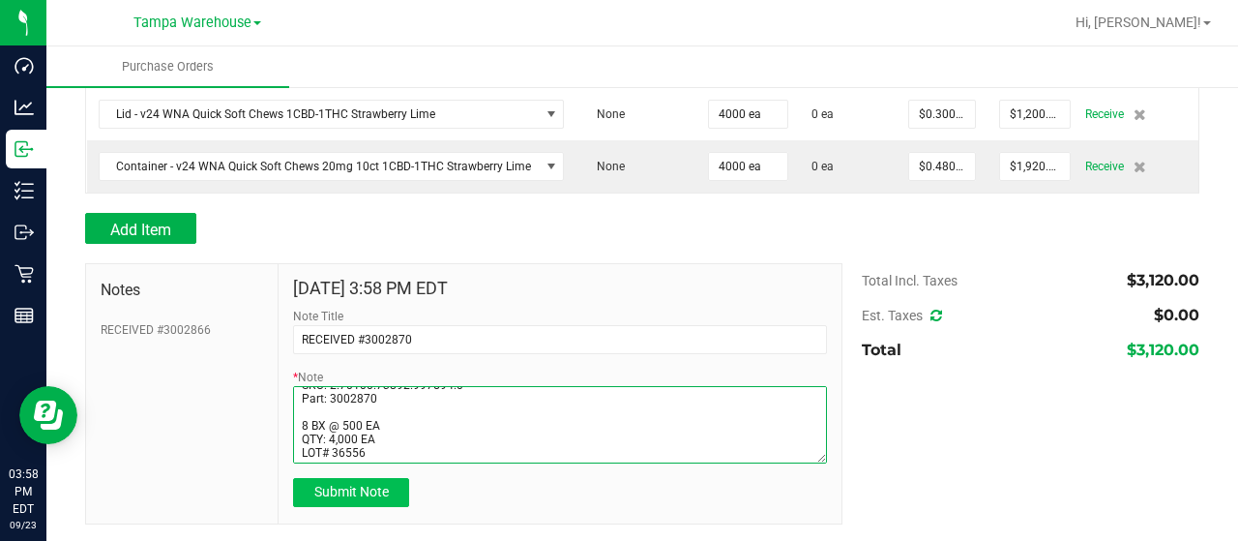
type textarea "PO00009652 Container - v24 WNA Quick Soft Chews 20mg 10ct 1CBD-1THC Strawberry …"
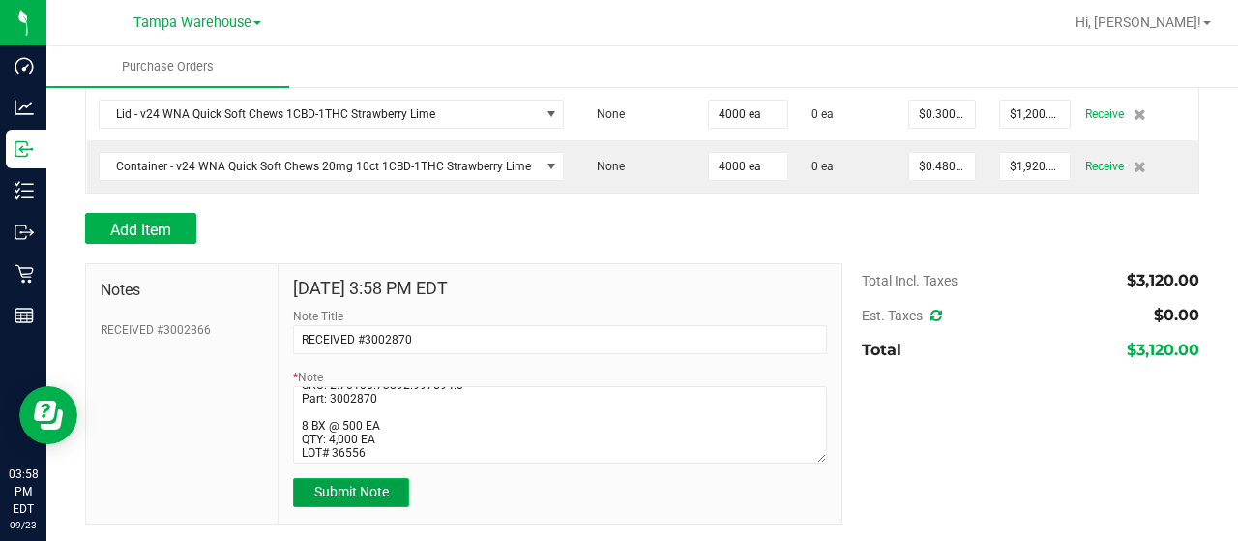
click at [375, 494] on span "Submit Note" at bounding box center [351, 491] width 74 height 15
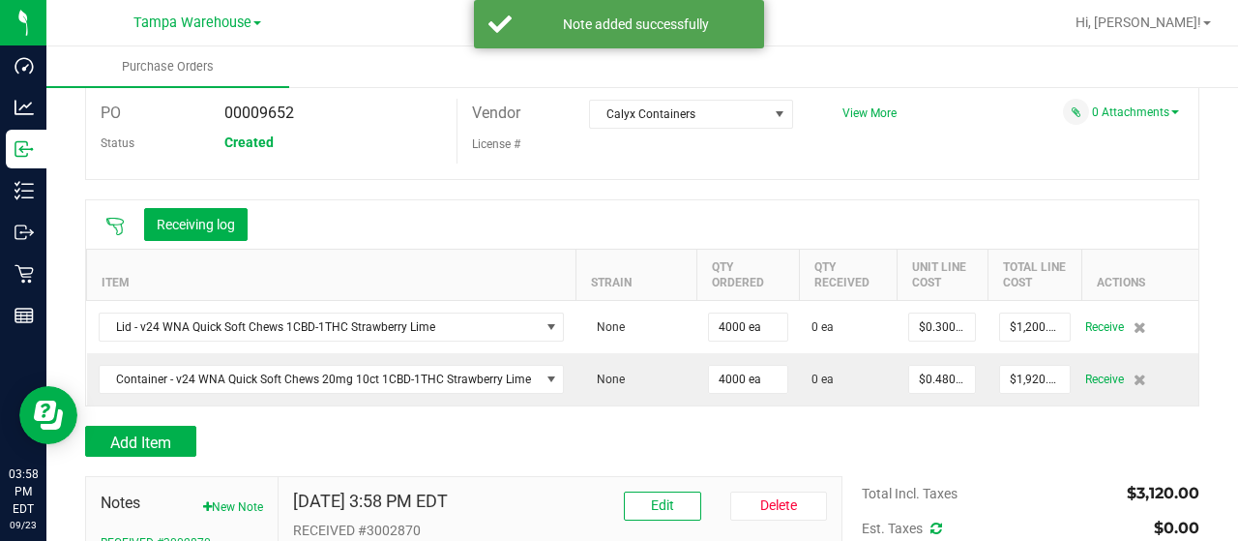
scroll to position [69, 0]
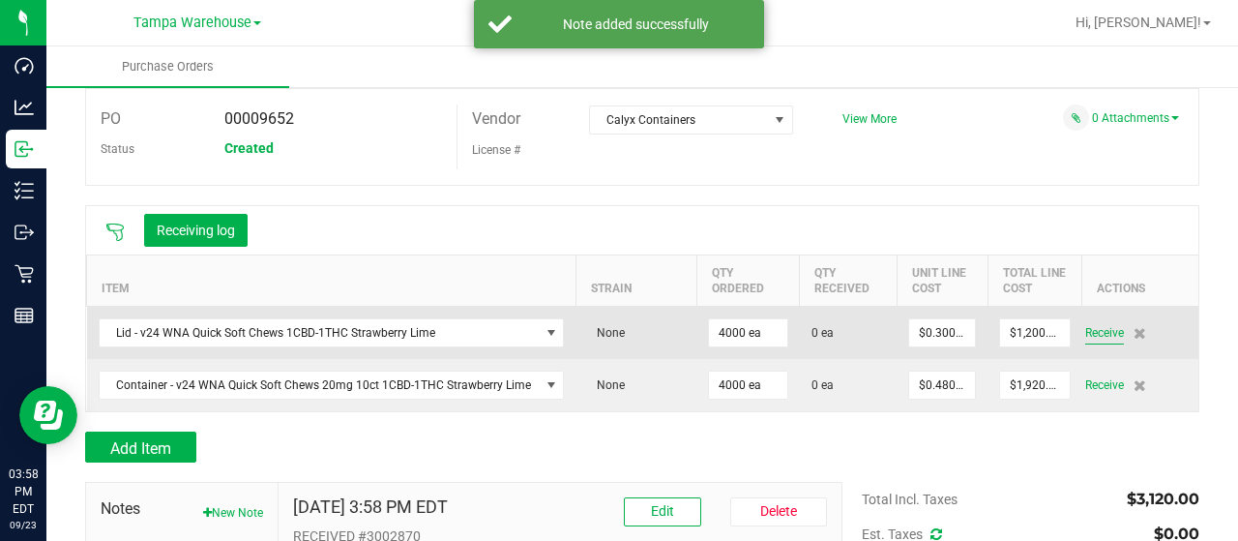
click at [1085, 334] on span "Receive" at bounding box center [1104, 332] width 39 height 23
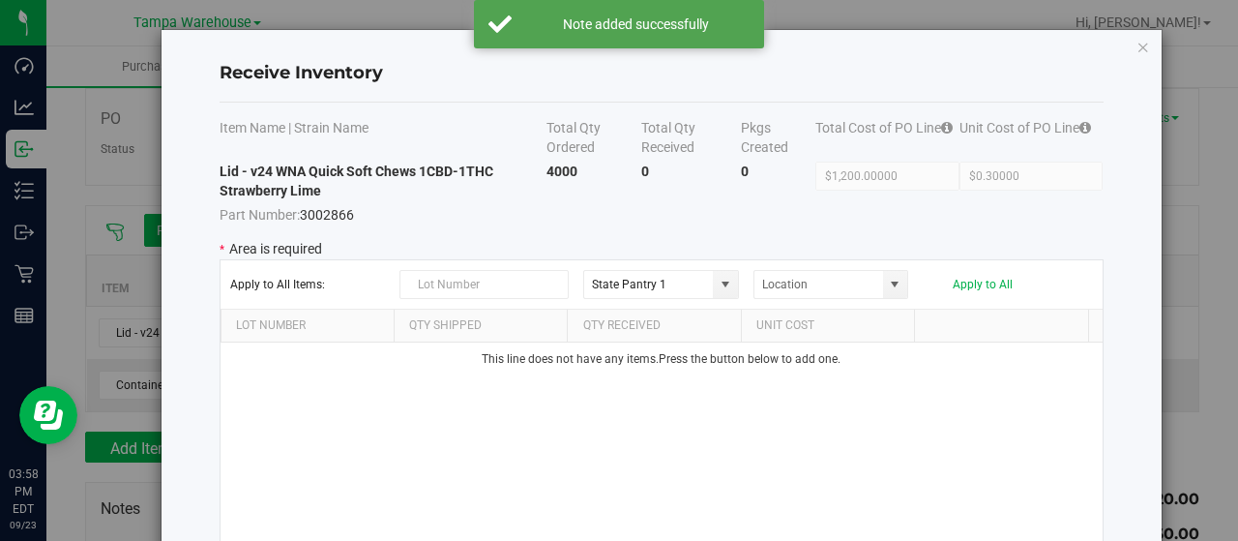
scroll to position [166, 0]
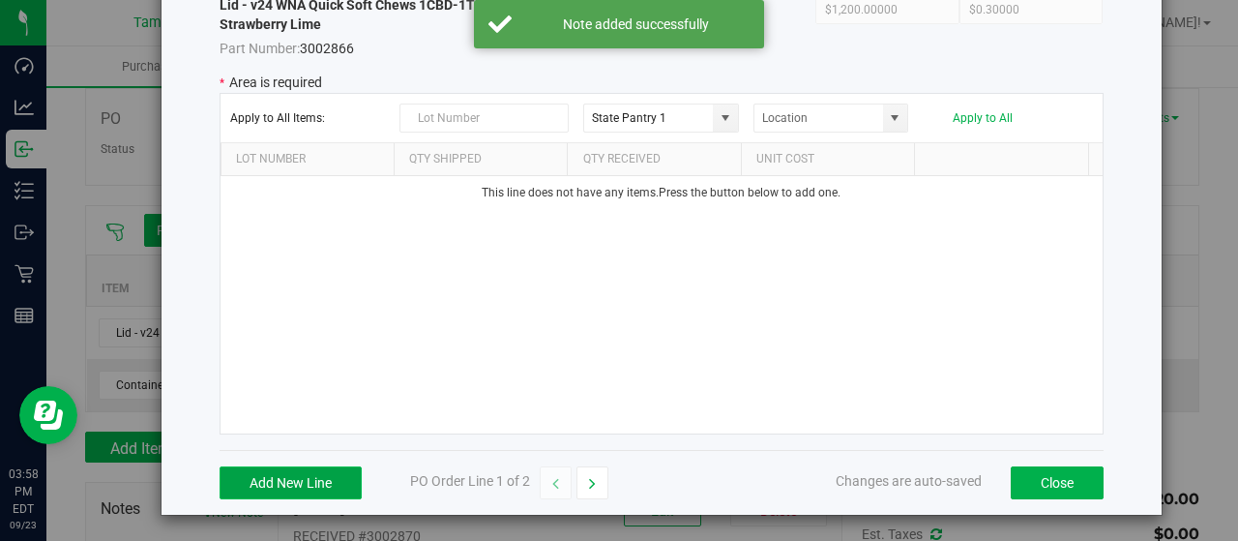
click at [321, 487] on button "Add New Line" at bounding box center [291, 482] width 142 height 33
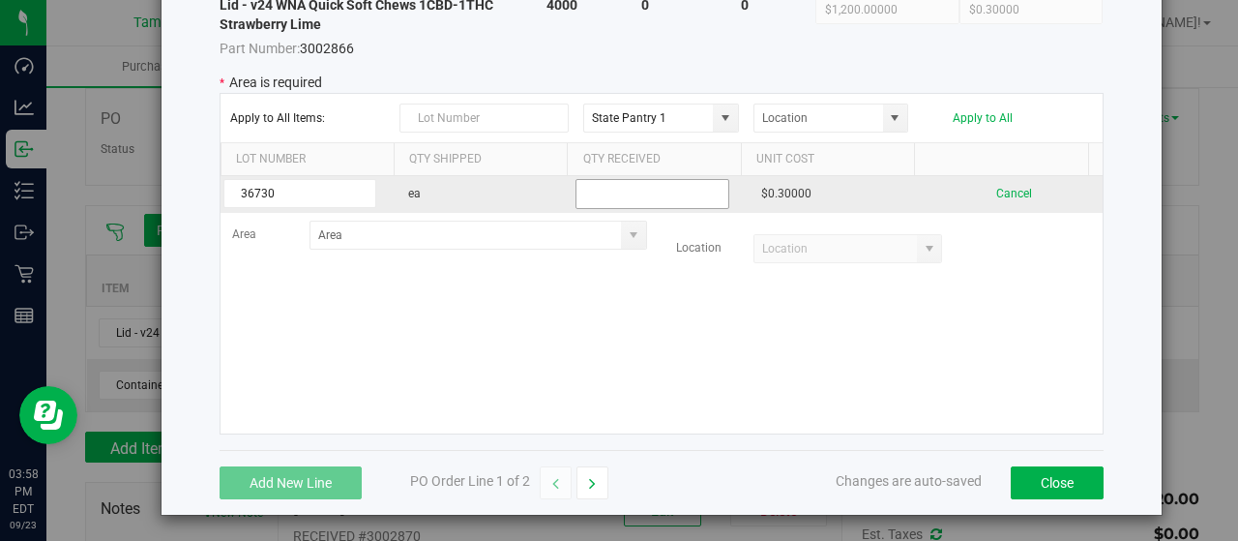
type input "36730"
click at [596, 183] on input "text" at bounding box center [652, 194] width 153 height 30
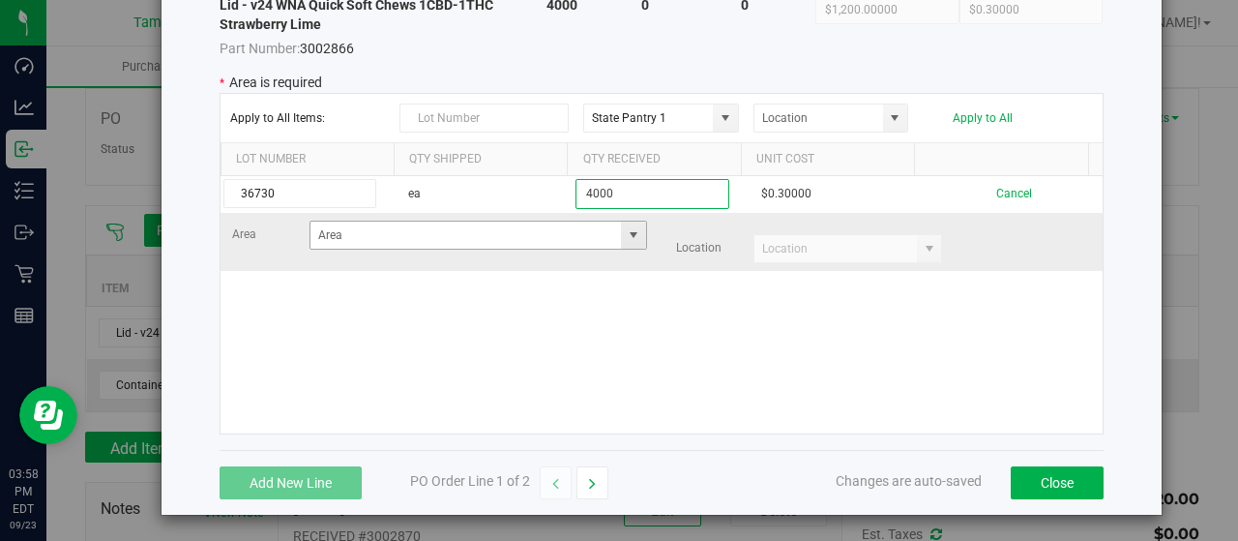
click at [621, 239] on span at bounding box center [633, 235] width 24 height 27
type input "4000"
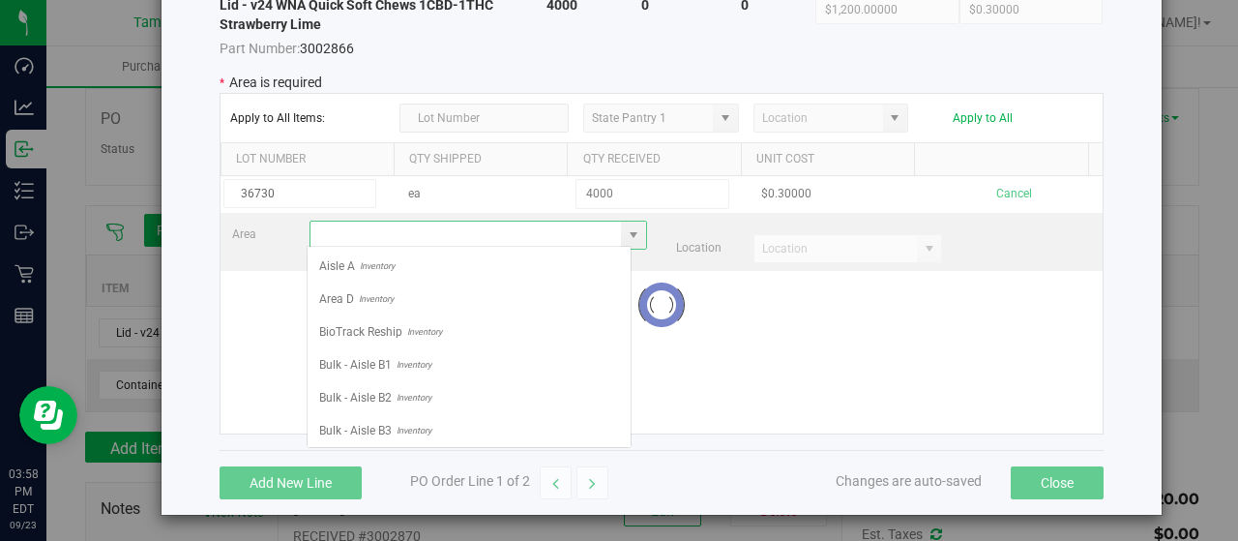
scroll to position [28, 325]
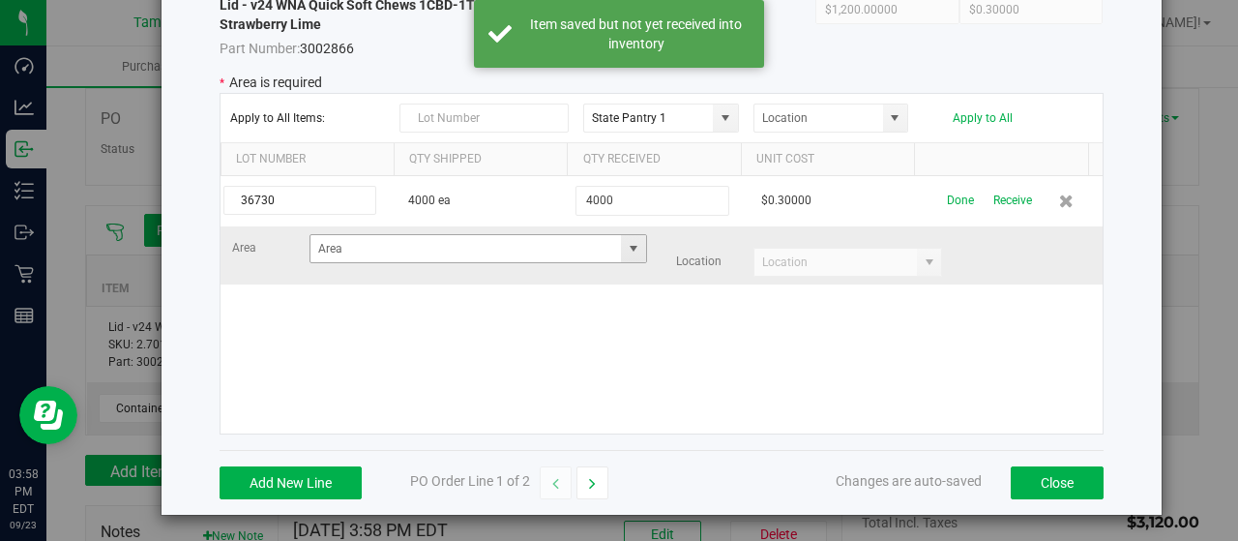
click at [626, 251] on span at bounding box center [633, 248] width 15 height 15
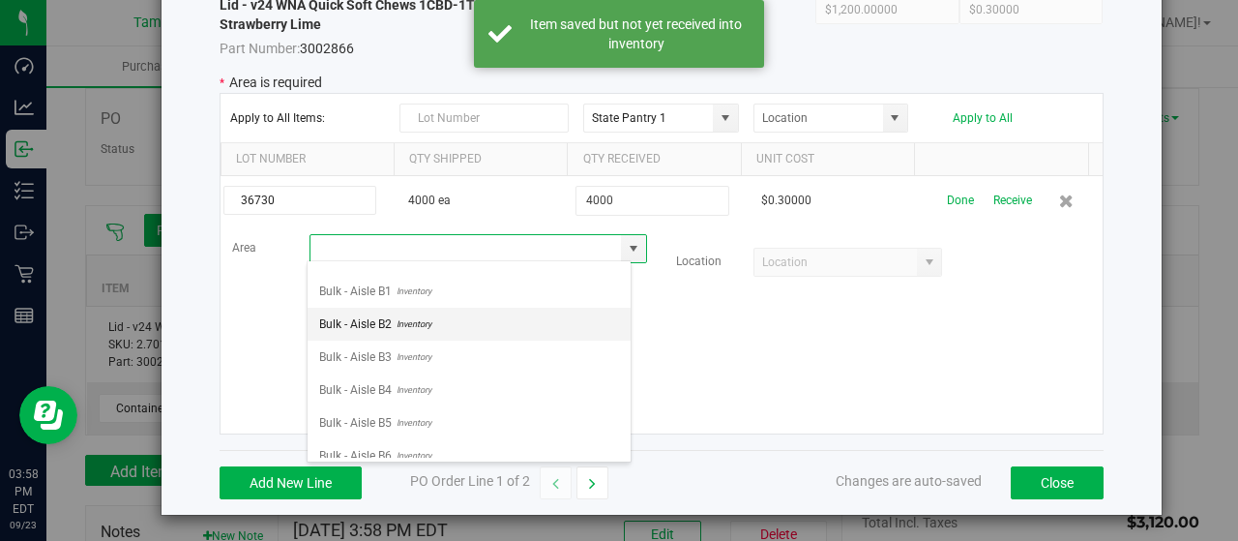
scroll to position [100, 0]
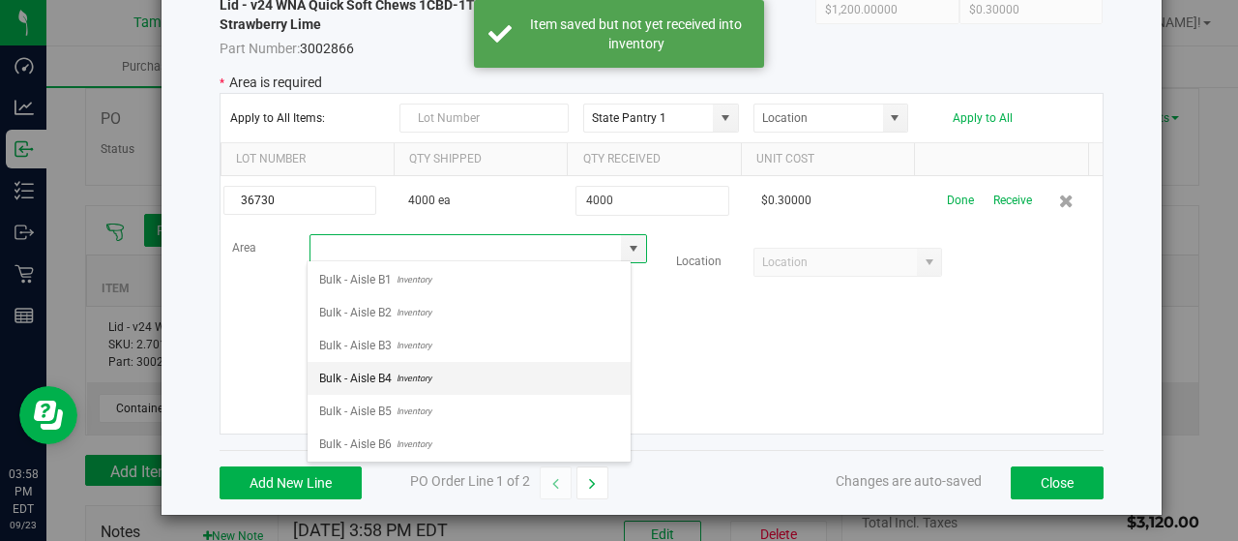
click at [413, 378] on span "Inventory" at bounding box center [412, 378] width 40 height 29
type input "Bulk - Aisle B4"
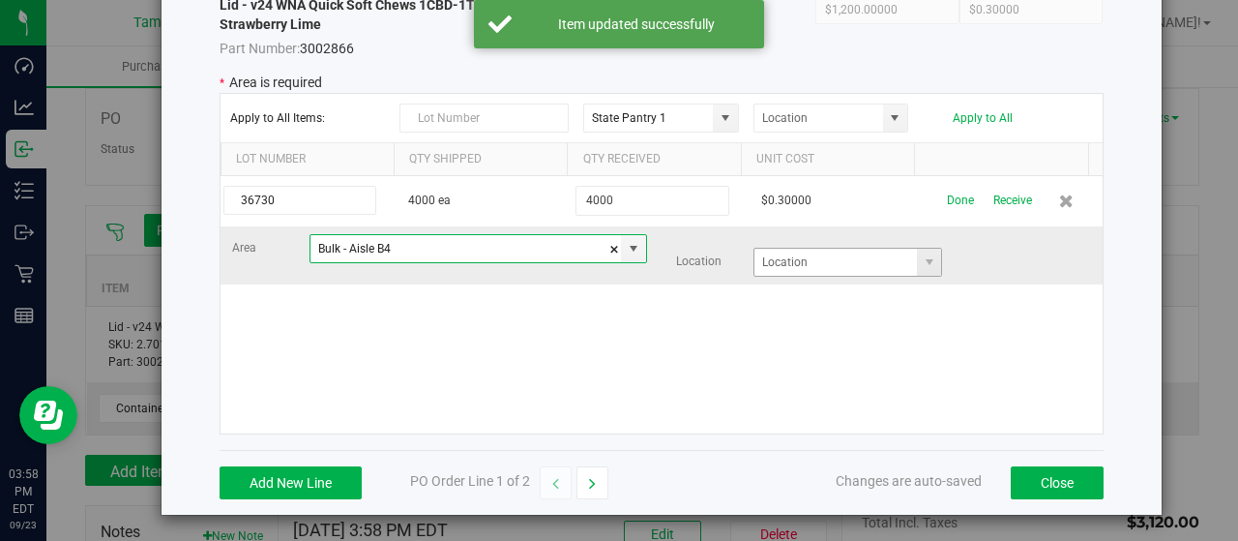
click at [917, 258] on span at bounding box center [929, 262] width 24 height 27
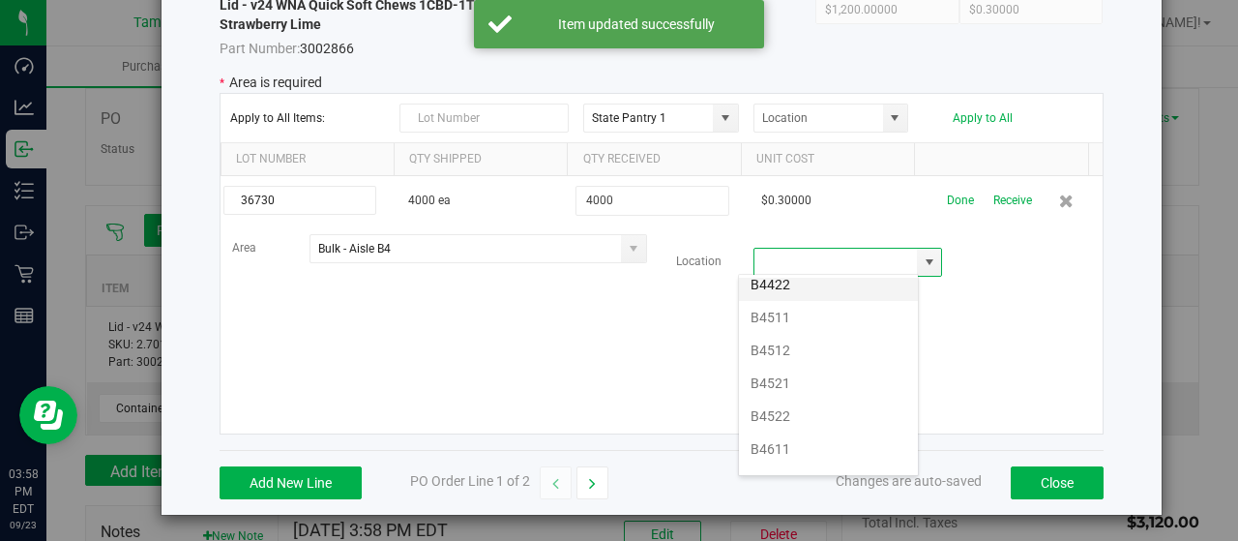
scroll to position [522, 0]
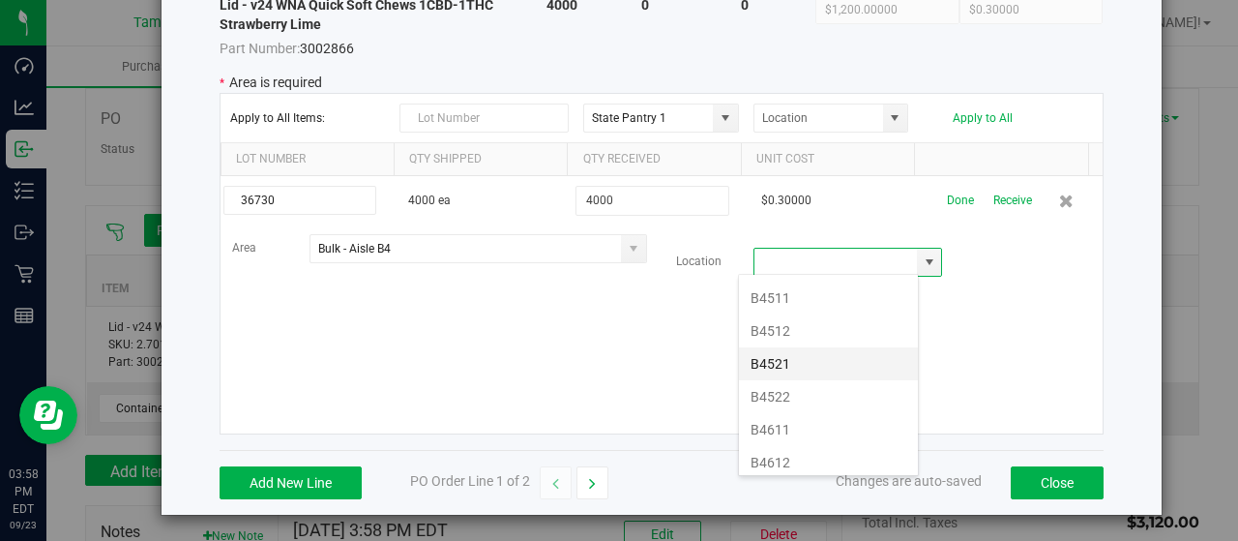
click at [784, 352] on li "B4521" at bounding box center [828, 363] width 179 height 33
type input "B4521"
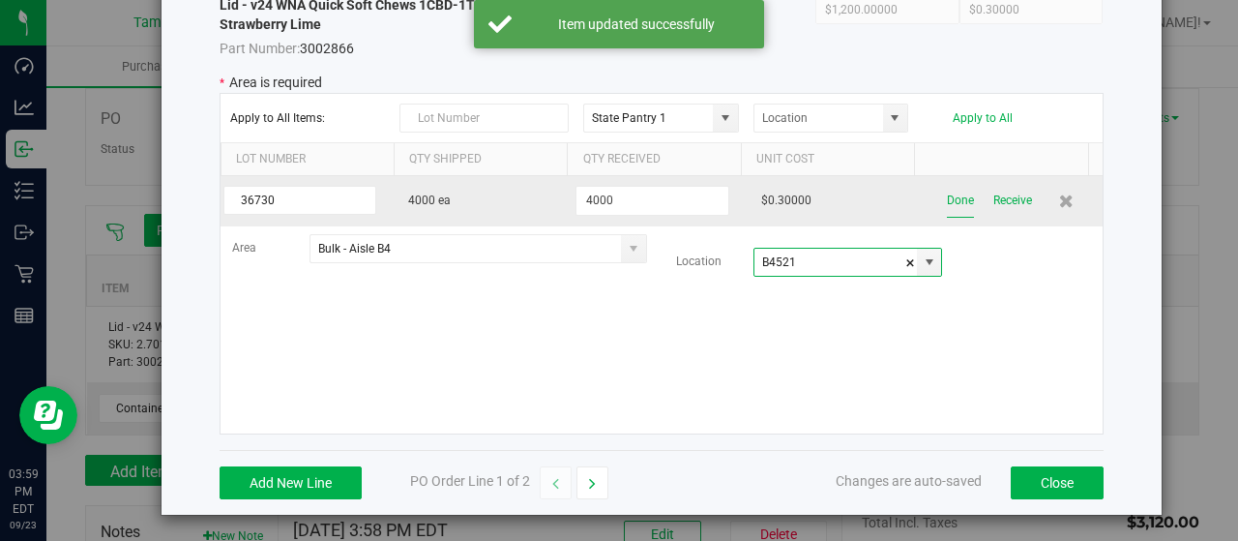
click at [947, 197] on button "Done" at bounding box center [960, 201] width 27 height 34
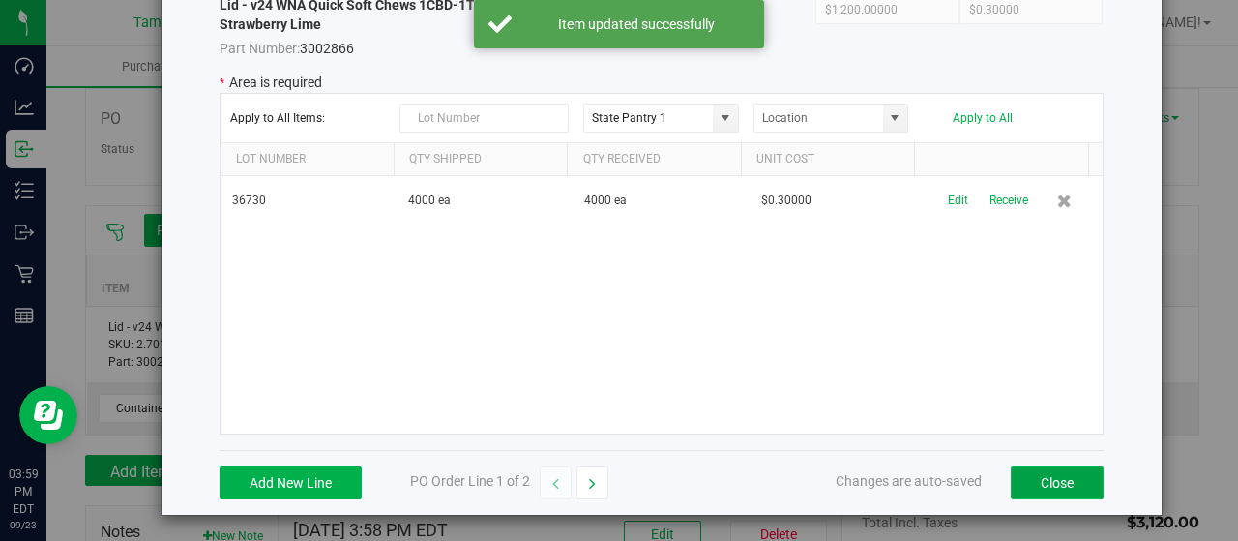
click at [1017, 479] on button "Close" at bounding box center [1057, 482] width 93 height 33
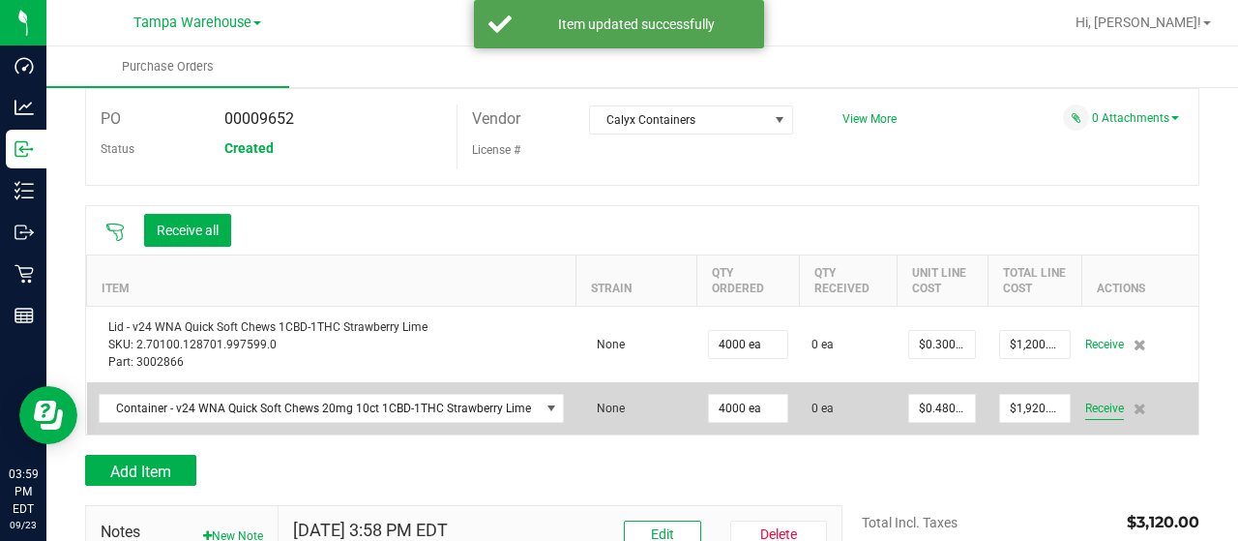
click at [1097, 411] on span "Receive" at bounding box center [1104, 408] width 39 height 23
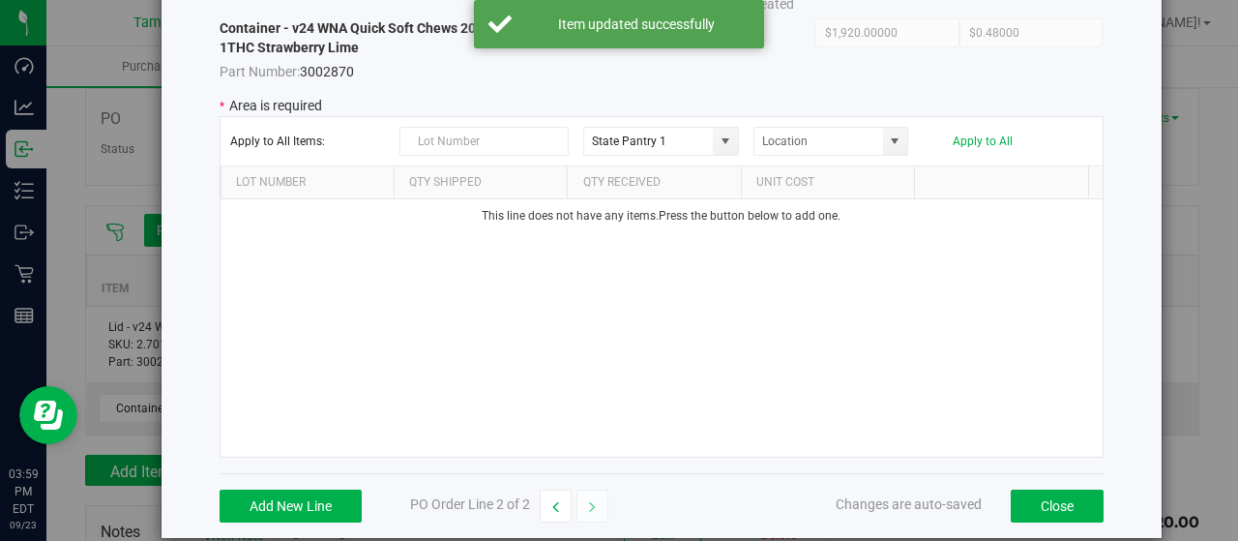
scroll to position [145, 0]
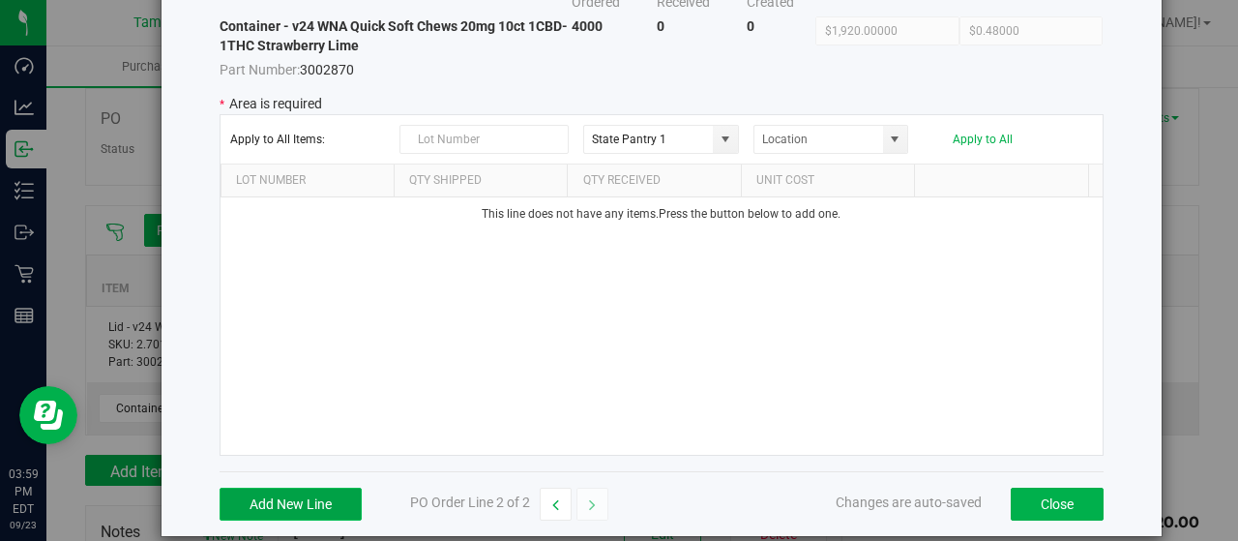
click at [268, 488] on button "Add New Line" at bounding box center [291, 504] width 142 height 33
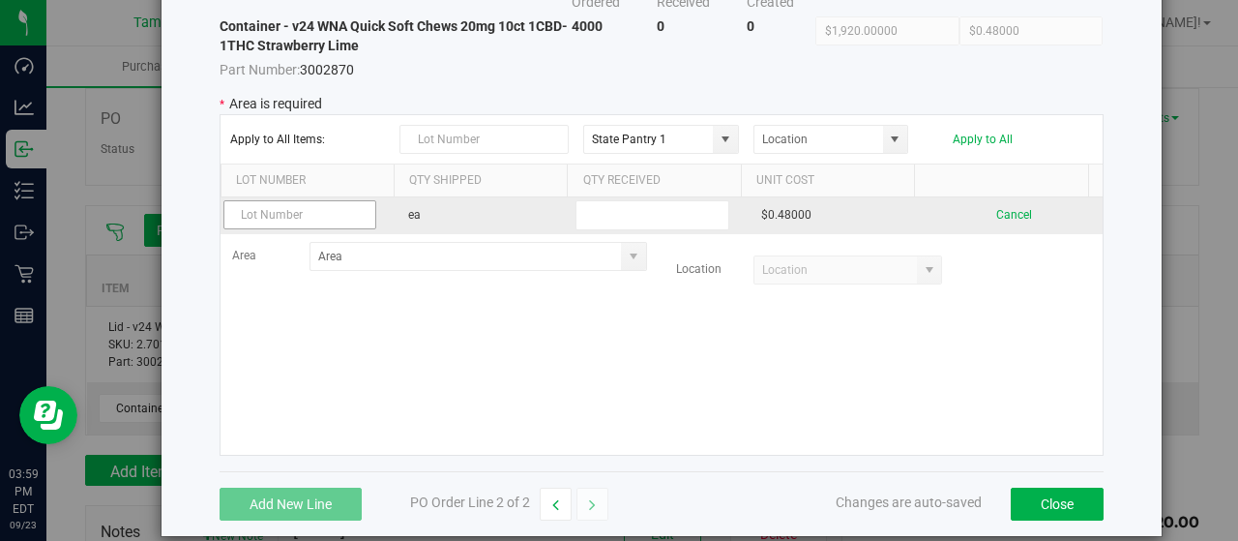
click at [310, 204] on input "text" at bounding box center [299, 214] width 153 height 29
type input "36556"
click at [607, 202] on input "text" at bounding box center [652, 215] width 153 height 30
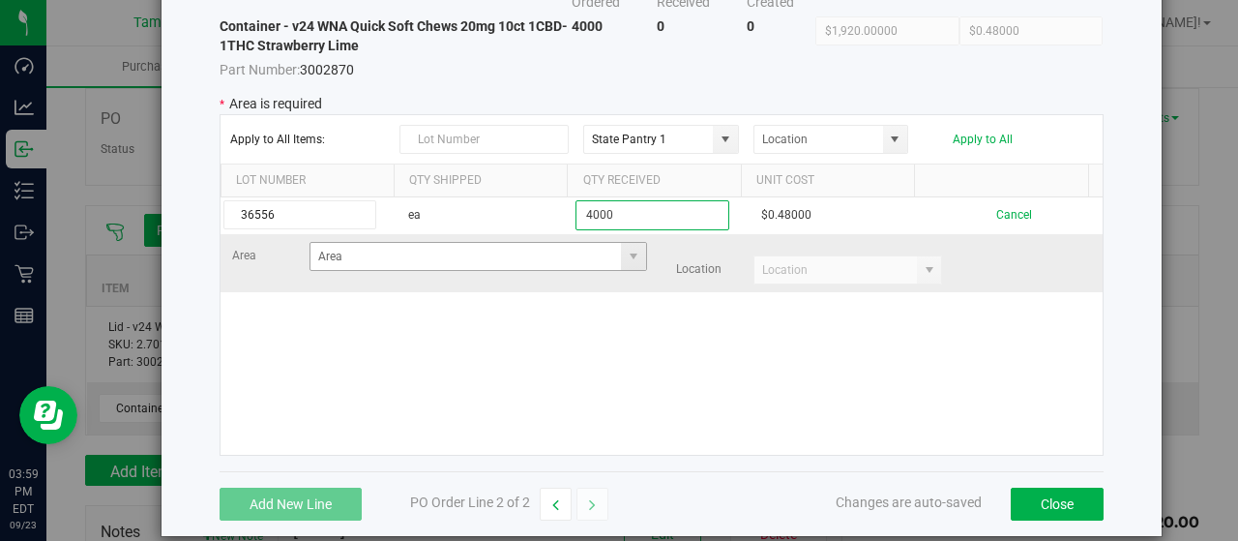
click at [621, 263] on span at bounding box center [633, 256] width 24 height 27
type input "4000"
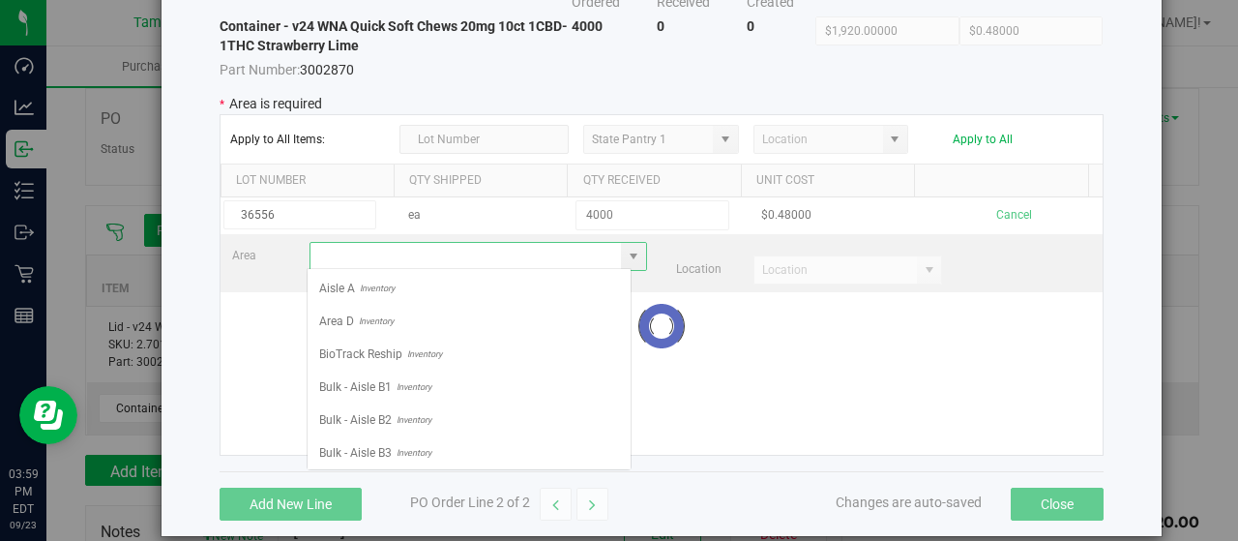
scroll to position [28, 325]
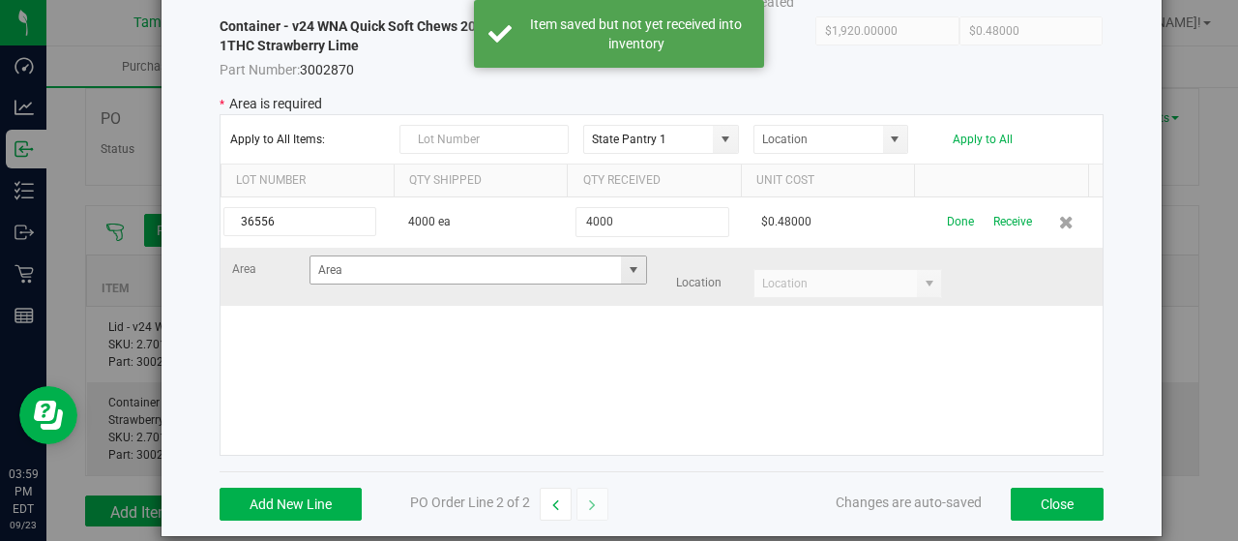
click at [626, 266] on span at bounding box center [633, 269] width 15 height 15
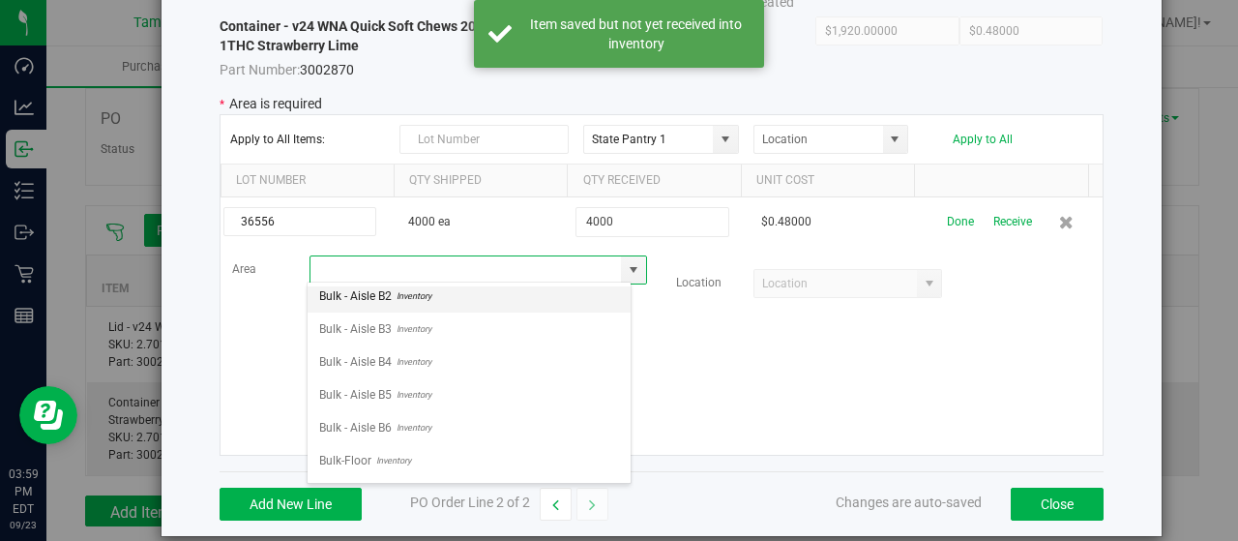
scroll to position [143, 0]
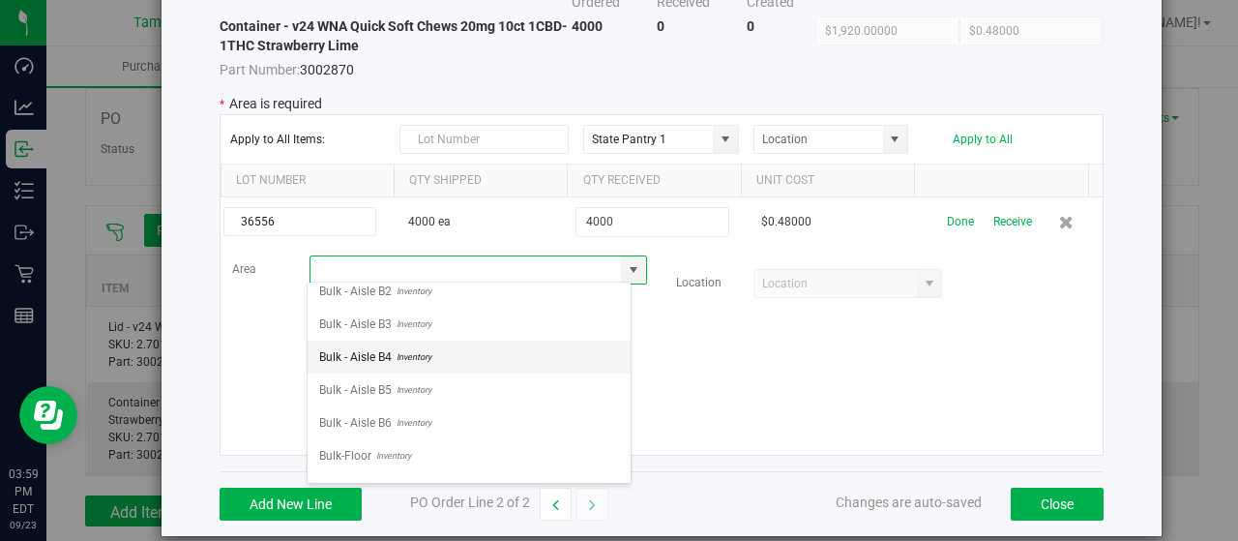
click at [424, 349] on span "Inventory" at bounding box center [412, 356] width 40 height 29
type input "Bulk - Aisle B4"
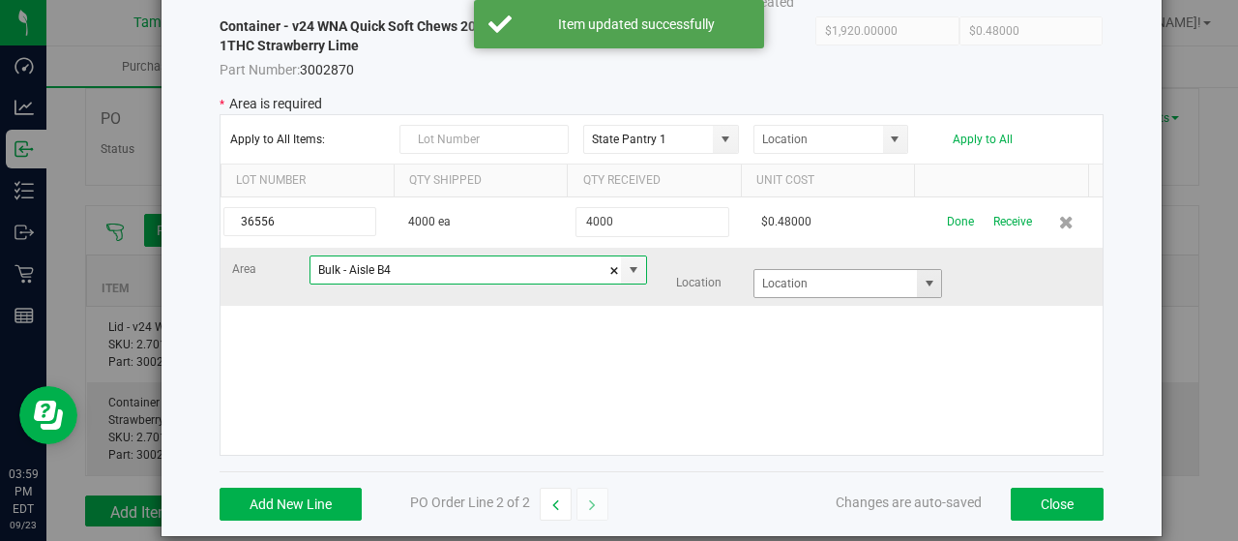
click at [922, 288] on span at bounding box center [929, 283] width 15 height 15
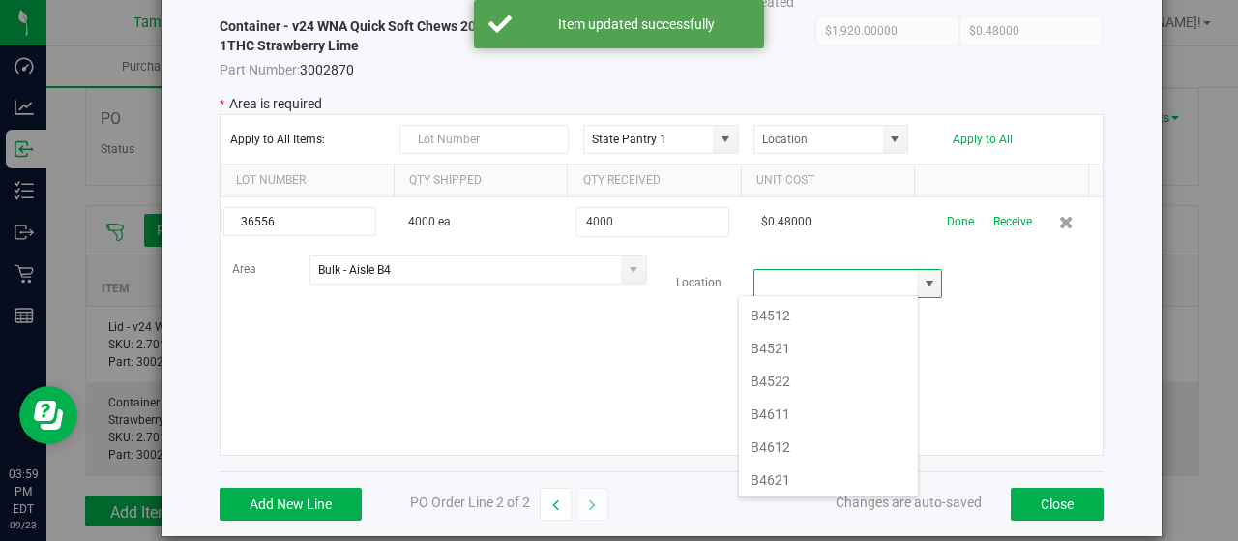
scroll to position [531, 0]
click at [784, 394] on li "B4522" at bounding box center [828, 410] width 179 height 33
type input "B4522"
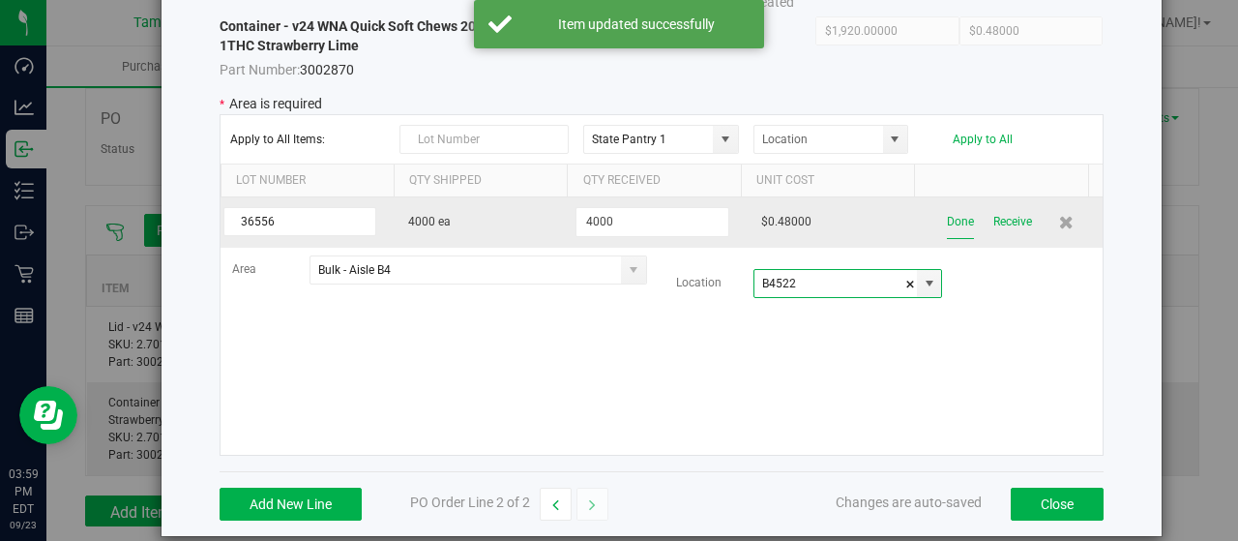
click at [947, 223] on button "Done" at bounding box center [960, 222] width 27 height 34
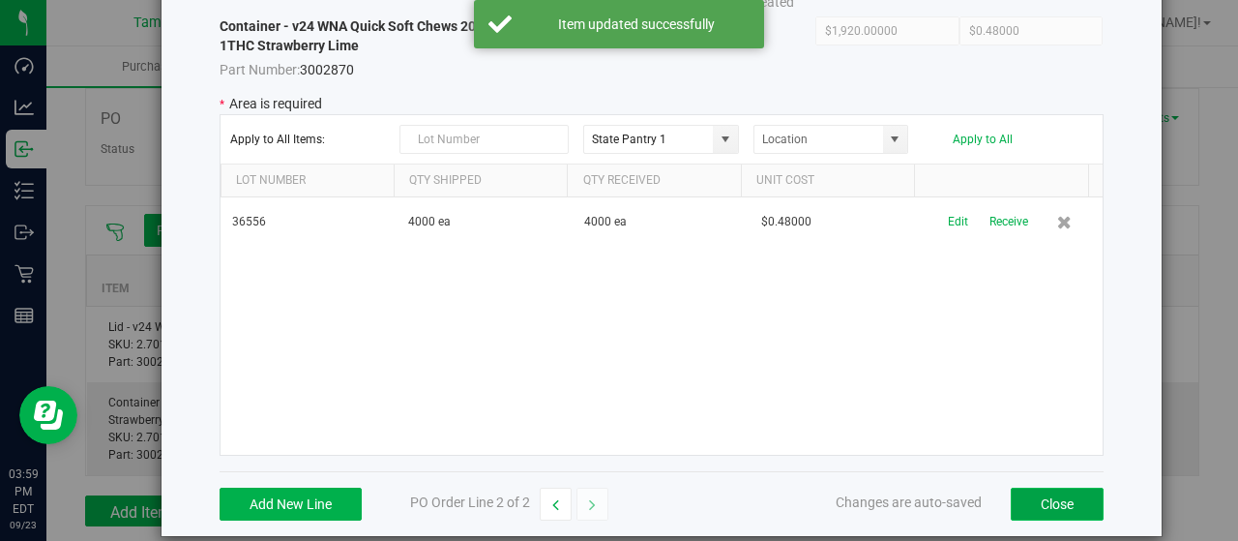
click at [1037, 496] on button "Close" at bounding box center [1057, 504] width 93 height 33
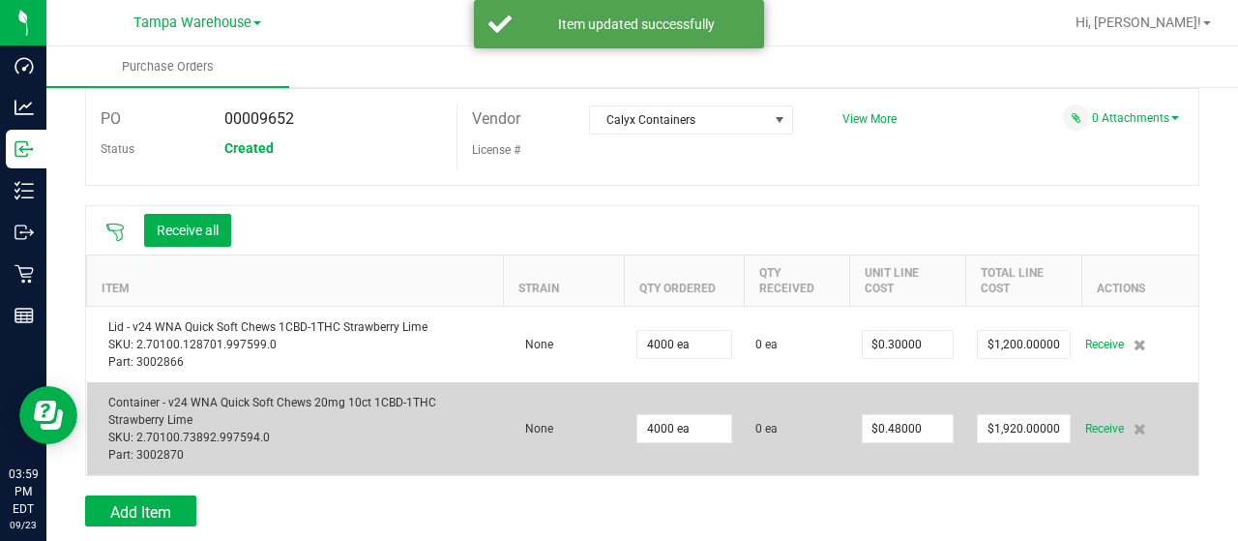
scroll to position [364, 0]
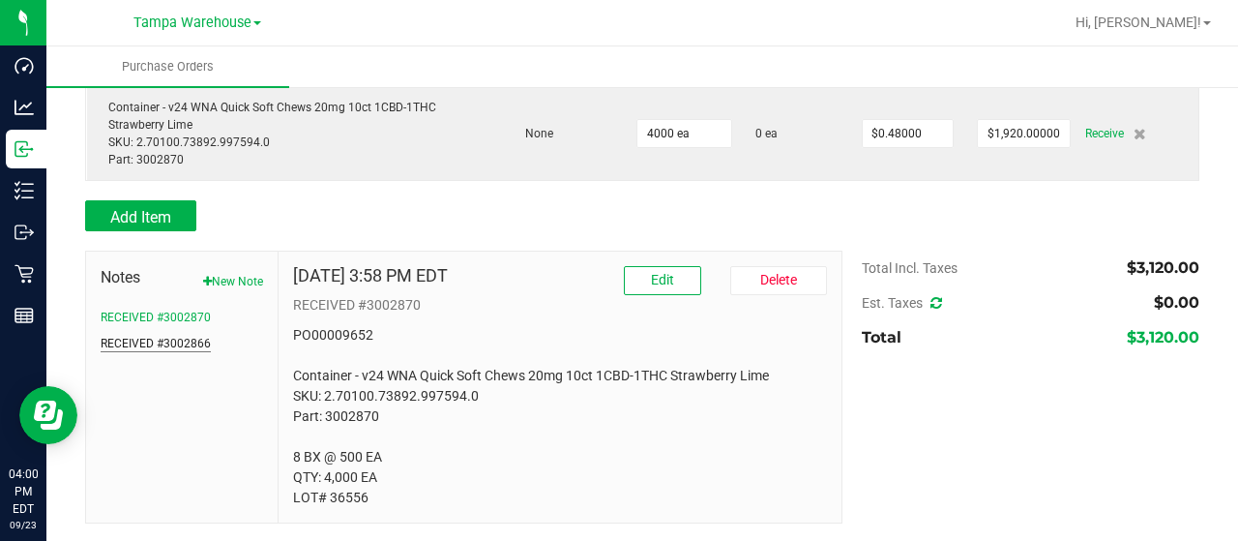
click at [176, 337] on button "RECEIVED #3002866" at bounding box center [156, 343] width 110 height 17
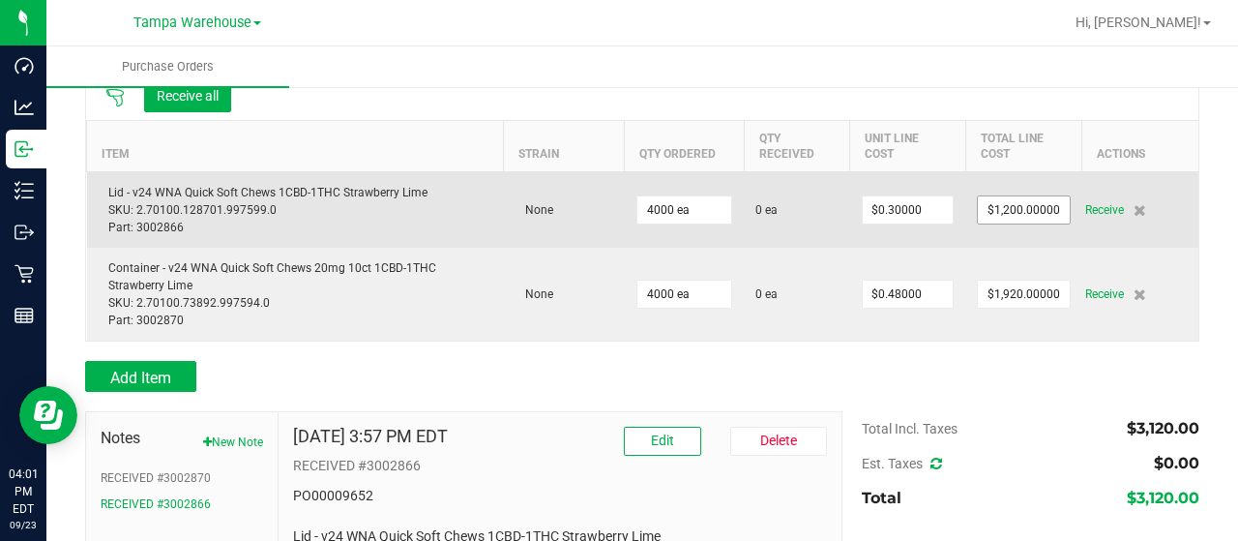
scroll to position [201, 0]
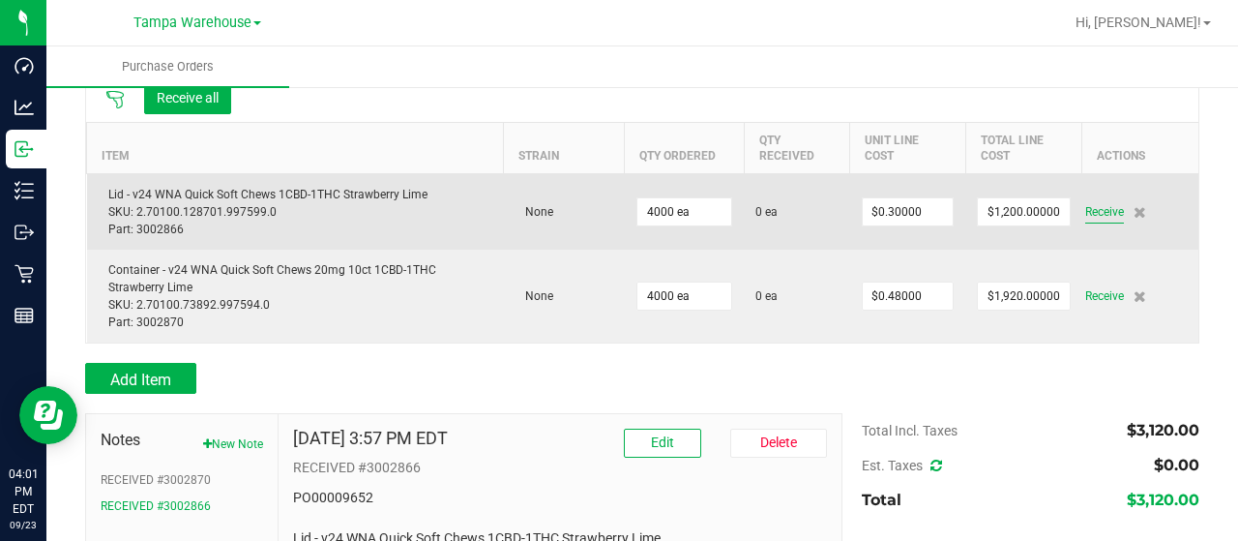
click at [1100, 212] on span "Receive" at bounding box center [1104, 211] width 39 height 23
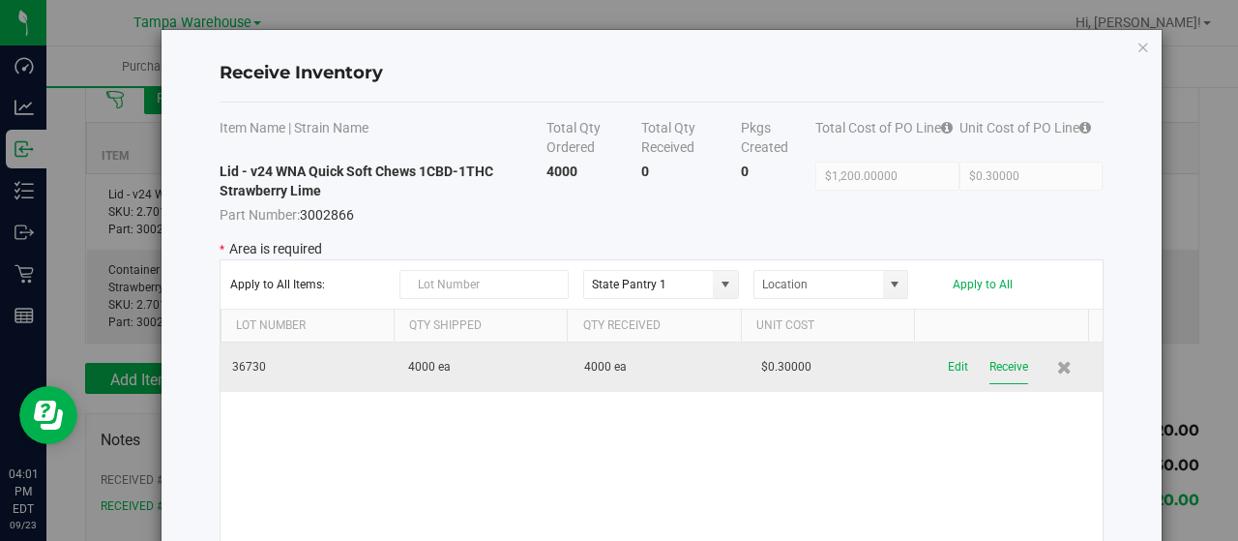
click at [990, 367] on button "Receive" at bounding box center [1009, 367] width 39 height 34
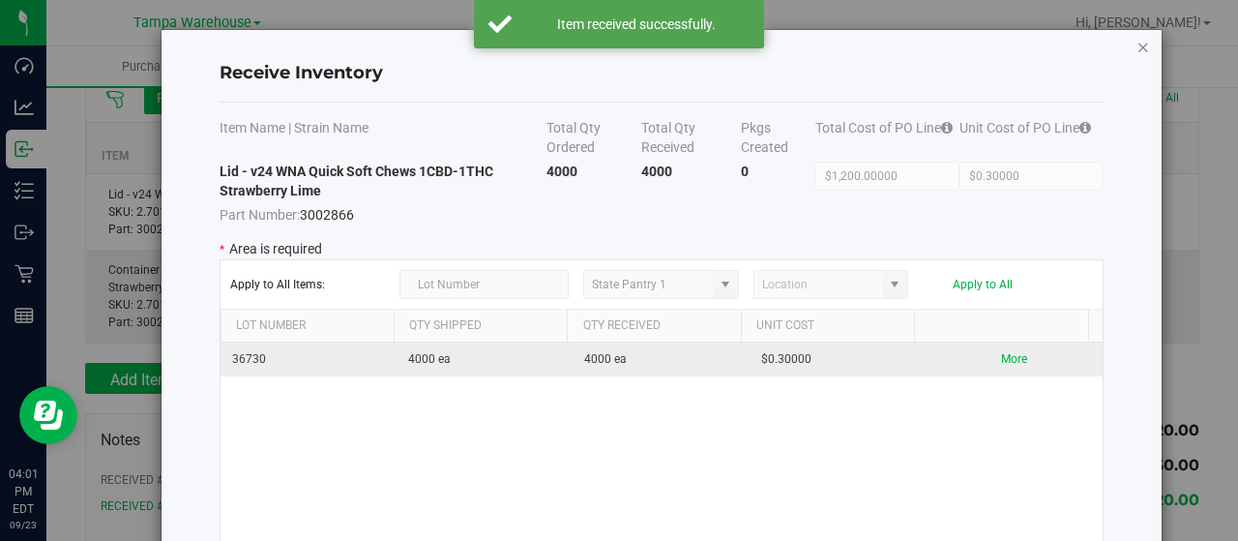
click at [1137, 49] on icon "Close modal" at bounding box center [1144, 46] width 14 height 23
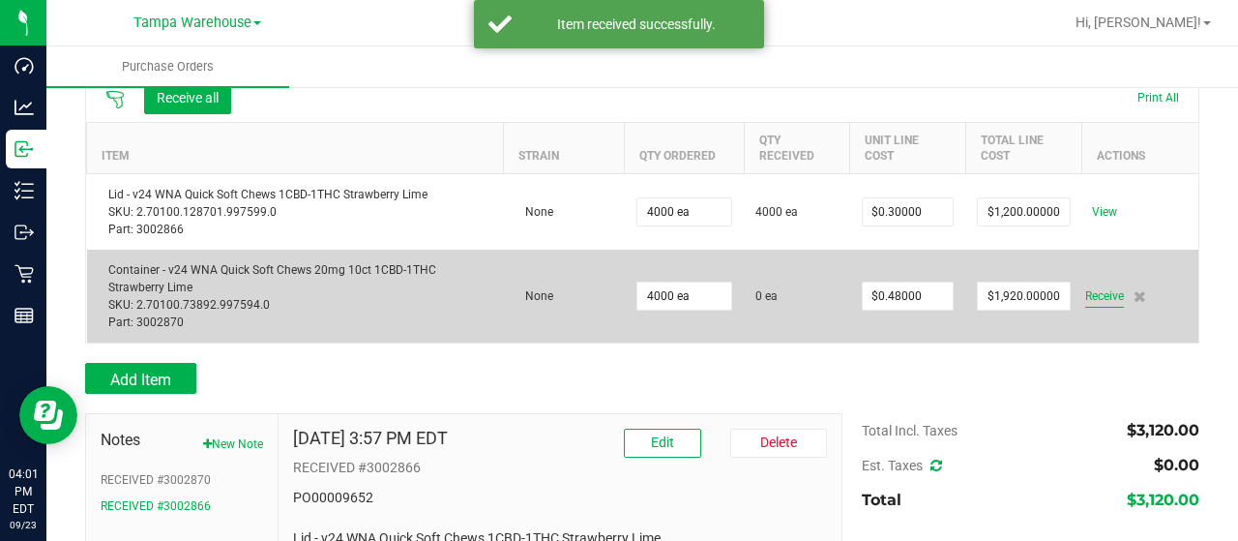
click at [1095, 301] on span "Receive" at bounding box center [1104, 295] width 39 height 23
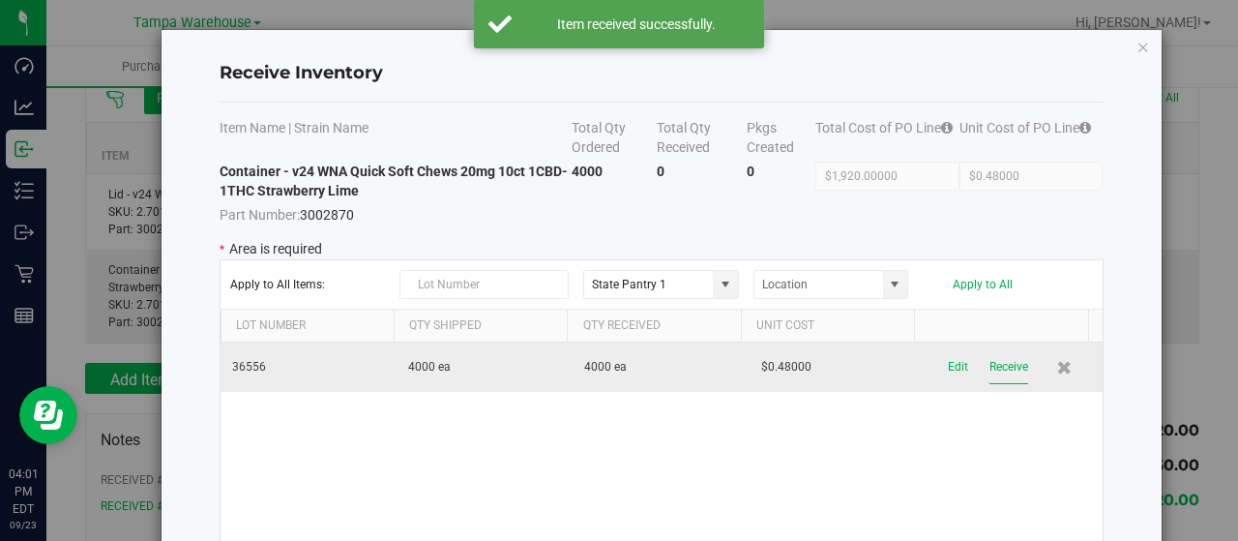
click at [991, 359] on button "Receive" at bounding box center [1009, 367] width 39 height 34
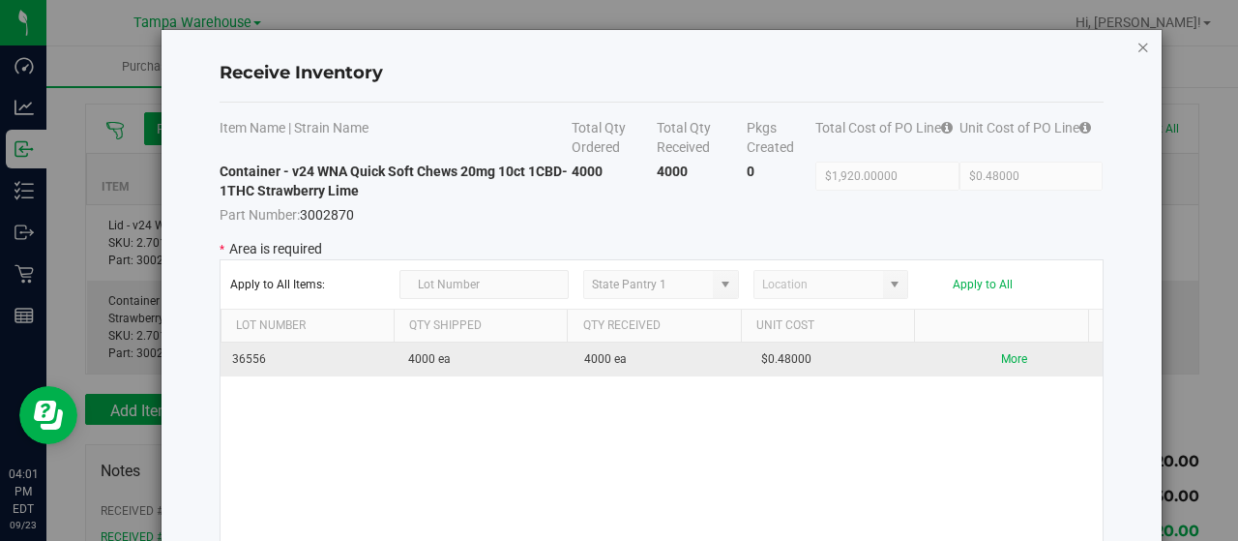
click at [1137, 46] on icon "Close modal" at bounding box center [1144, 46] width 14 height 23
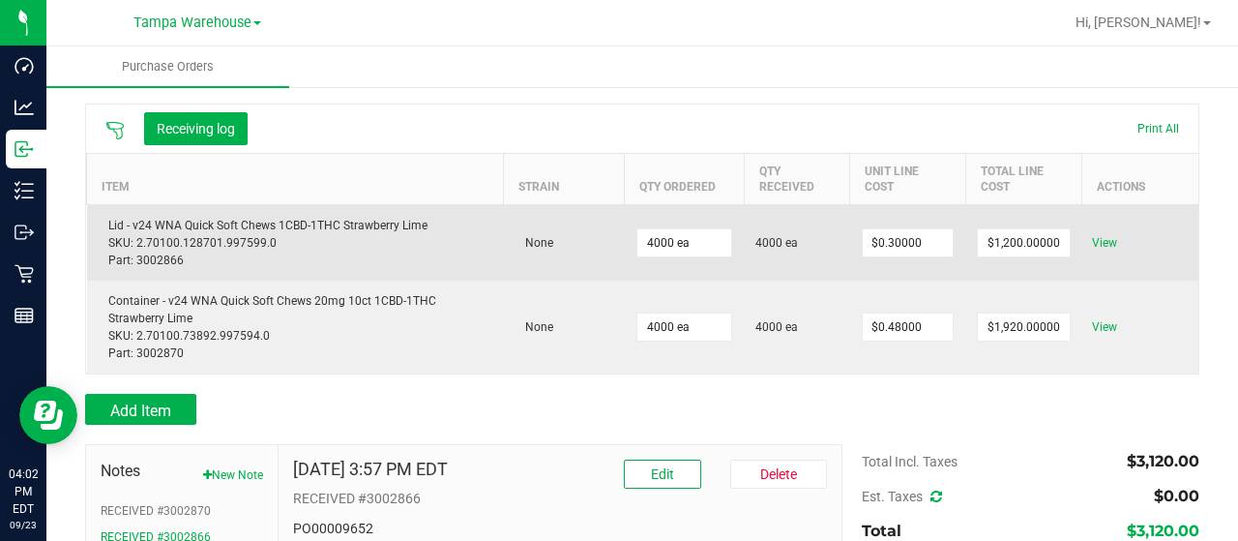
scroll to position [0, 0]
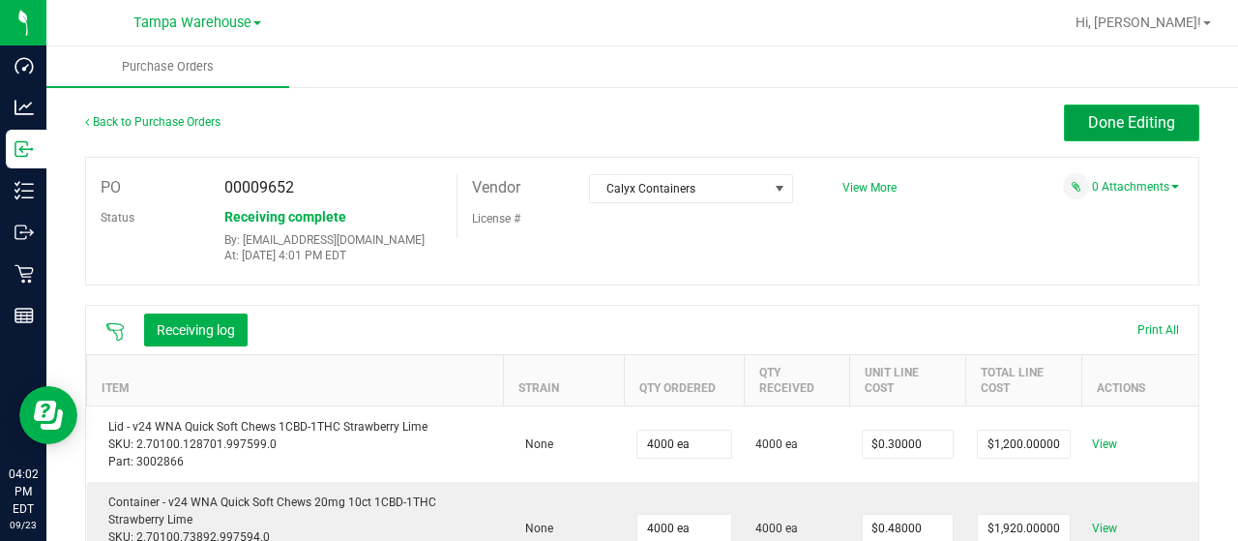
click at [1095, 130] on span "Done Editing" at bounding box center [1131, 122] width 87 height 18
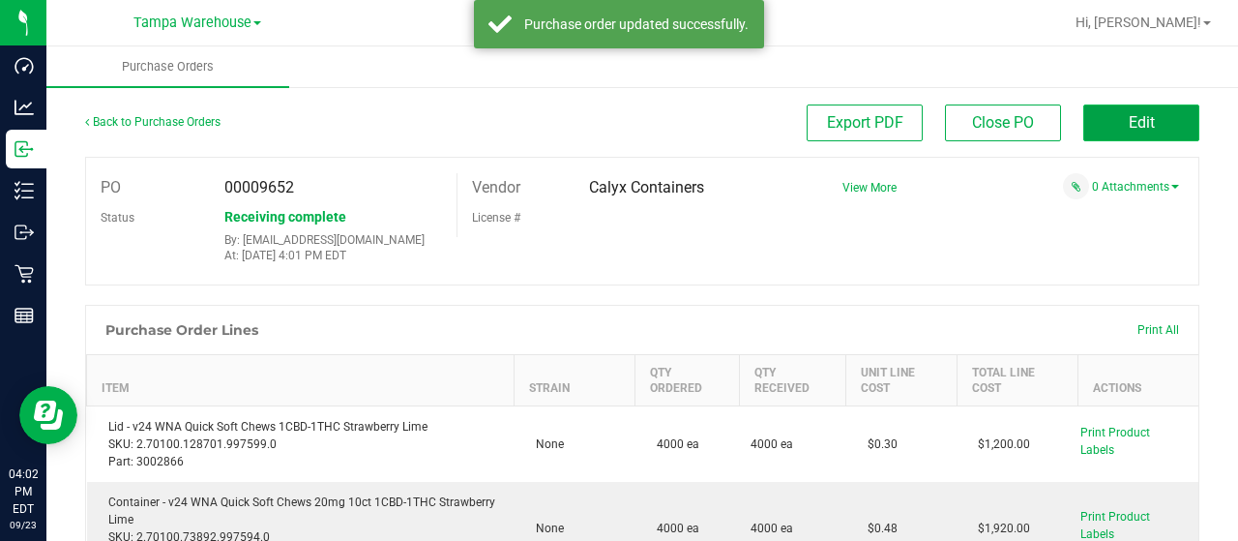
click at [1102, 125] on button "Edit" at bounding box center [1141, 122] width 116 height 37
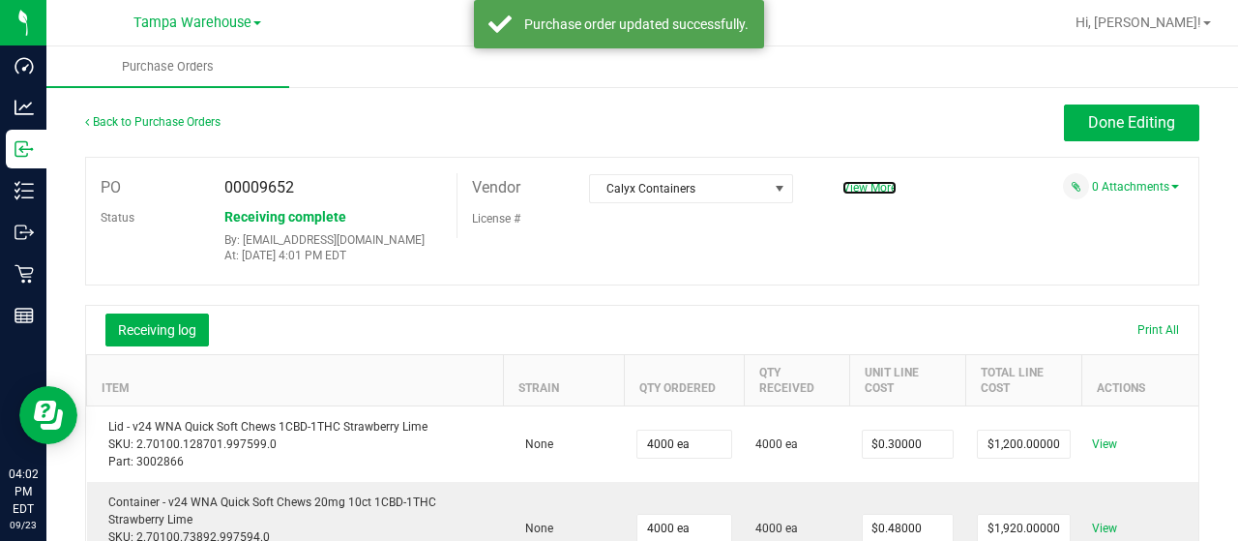
click at [843, 189] on span "View More" at bounding box center [870, 188] width 54 height 14
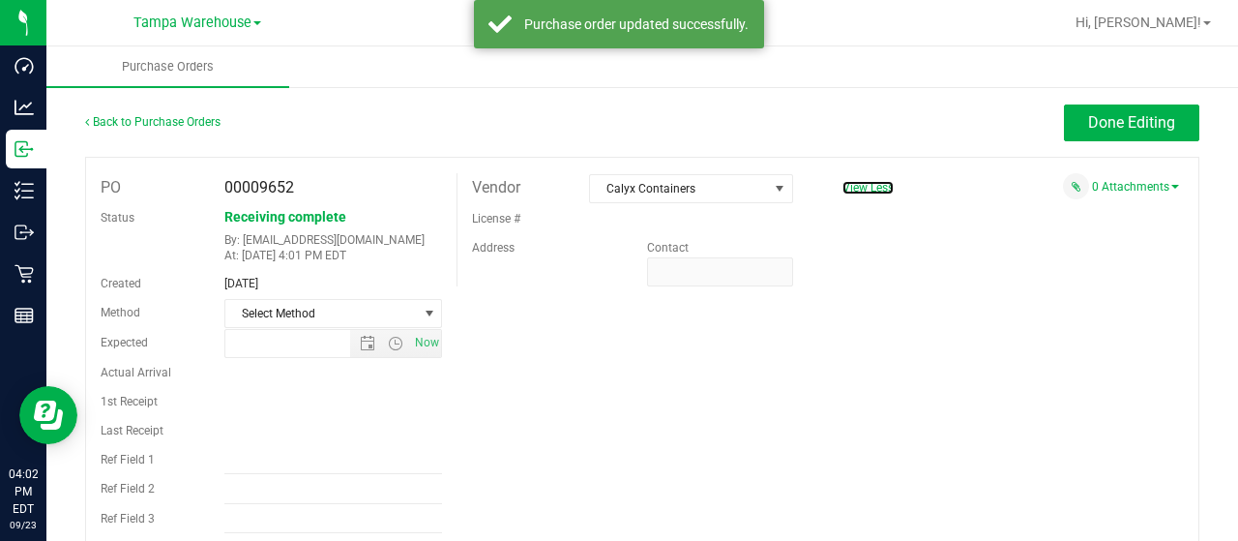
type input "8/28/2025 9:13 AM"
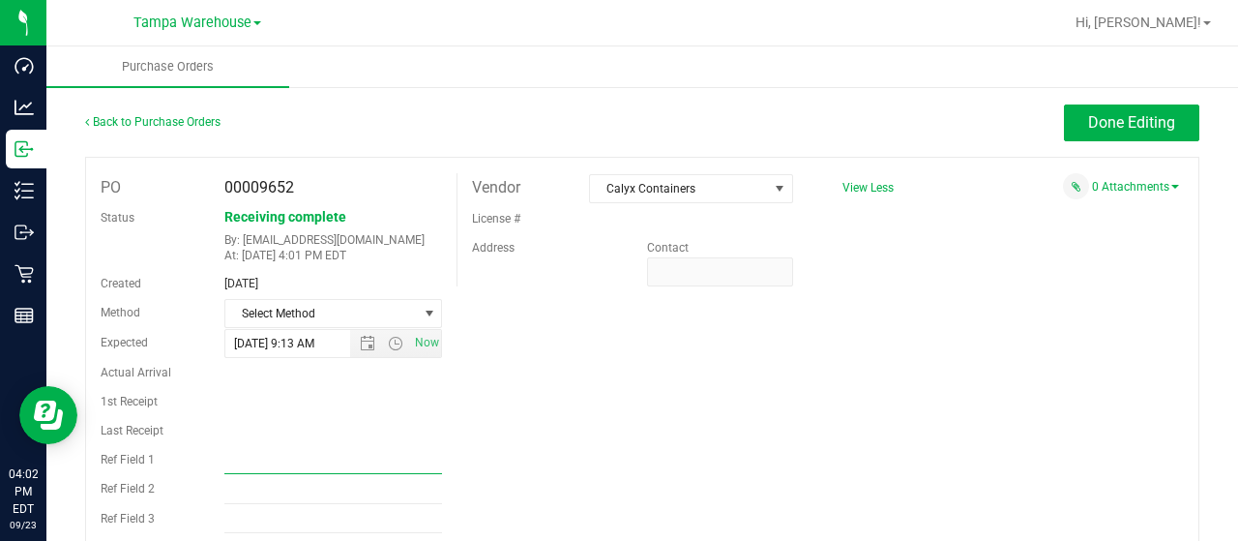
click at [243, 463] on input "Ref Field 1" at bounding box center [333, 459] width 219 height 29
type input "PO00009652"
click at [1132, 109] on button "Done Editing" at bounding box center [1131, 122] width 135 height 37
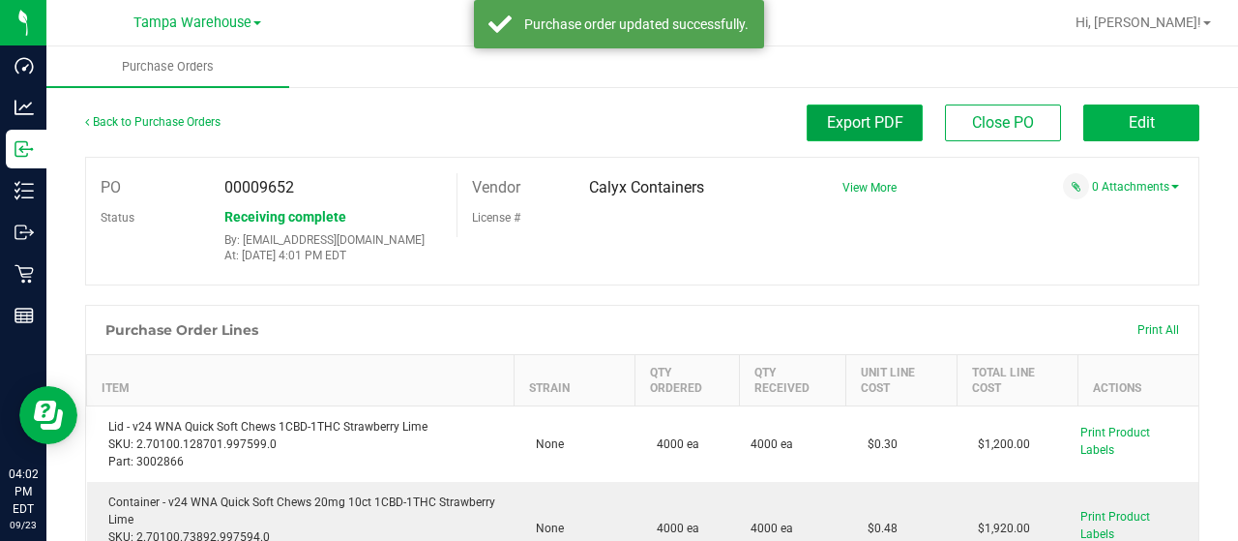
click at [865, 118] on span "Export PDF" at bounding box center [865, 122] width 76 height 18
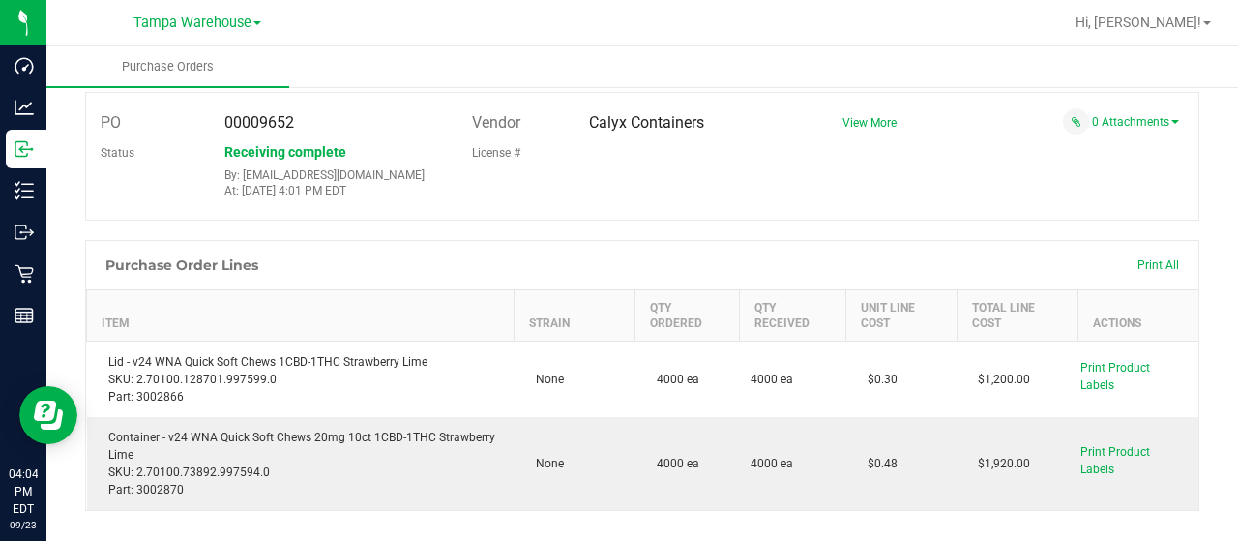
scroll to position [66, 0]
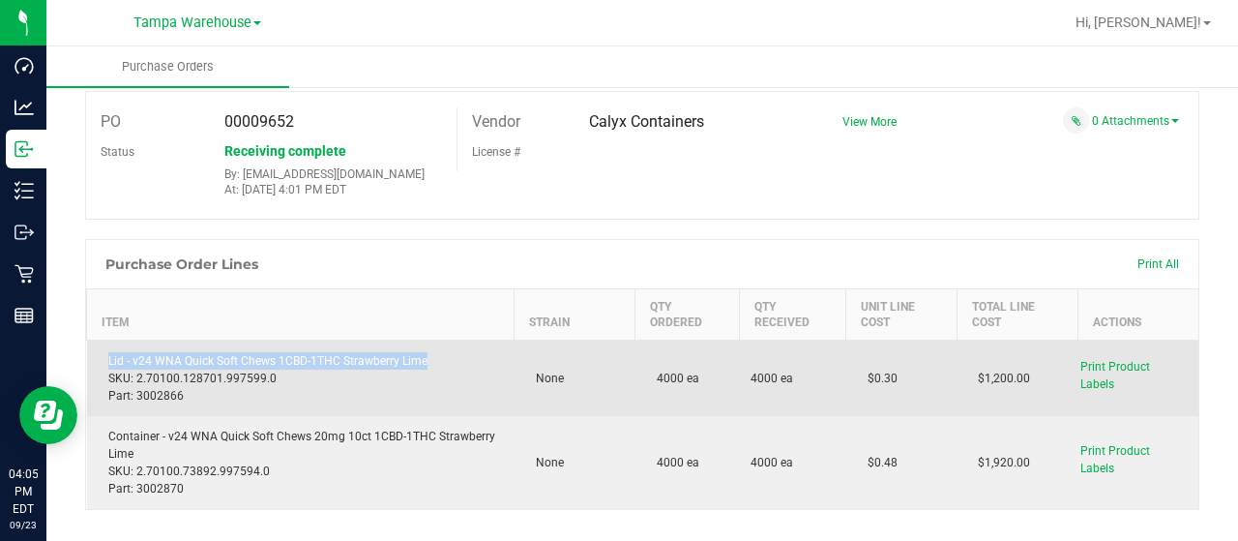
drag, startPoint x: 104, startPoint y: 360, endPoint x: 449, endPoint y: 357, distance: 344.4
click at [449, 357] on div "Lid - v24 WNA Quick Soft Chews 1CBD-1THC Strawberry Lime SKU: 2.70100.128701.99…" at bounding box center [301, 378] width 404 height 52
copy div "Lid - v24 WNA Quick Soft Chews 1CBD-1THC Strawberry Lime"
drag, startPoint x: 183, startPoint y: 394, endPoint x: 135, endPoint y: 397, distance: 47.5
click at [135, 397] on div "Lid - v24 WNA Quick Soft Chews 1CBD-1THC Strawberry Lime SKU: 2.70100.128701.99…" at bounding box center [301, 378] width 404 height 52
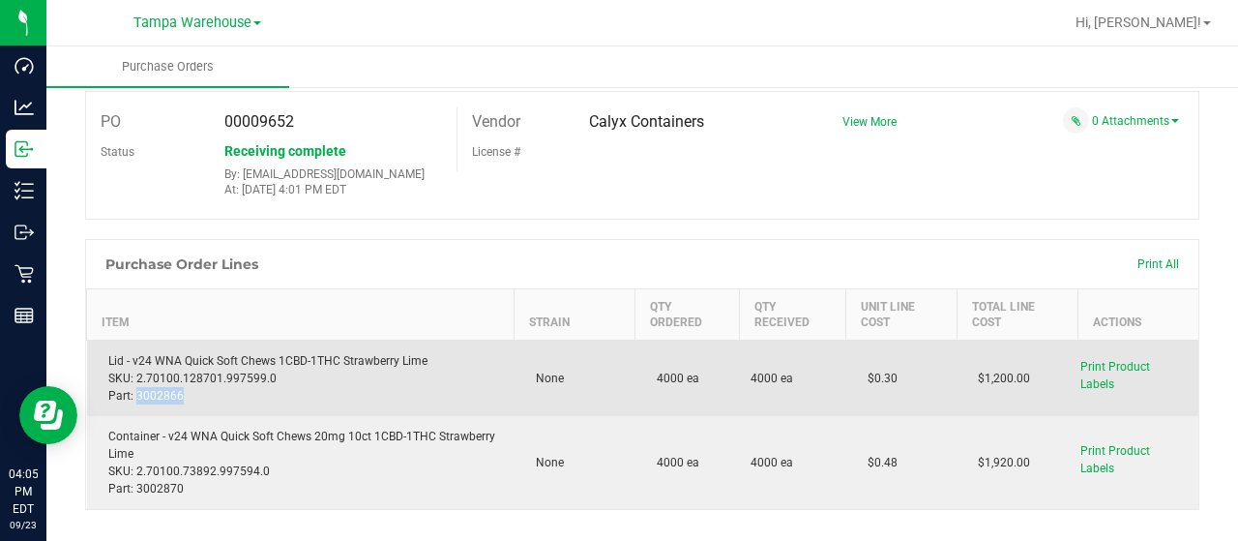
copy div "3002866"
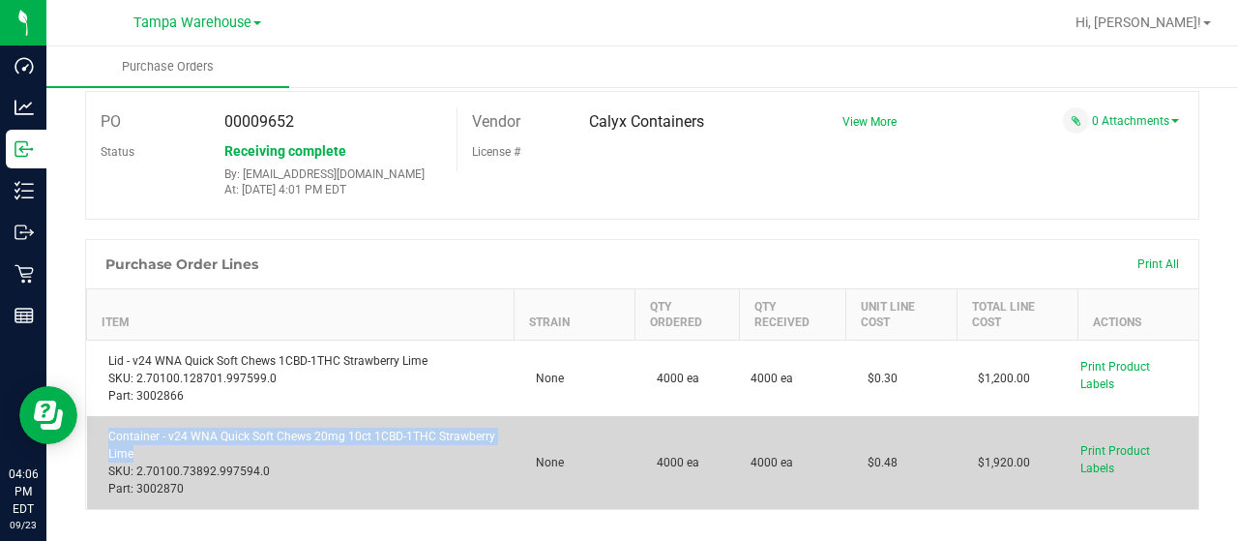
drag, startPoint x: 104, startPoint y: 433, endPoint x: 495, endPoint y: 448, distance: 391.1
click at [495, 448] on td "Container - v24 WNA Quick Soft Chews 20mg 10ct 1CBD-1THC Strawberry Lime SKU: 2…" at bounding box center [301, 462] width 428 height 93
copy div "Container - v24 WNA Quick Soft Chews 20mg 10ct 1CBD-1THC Strawberry Lime"
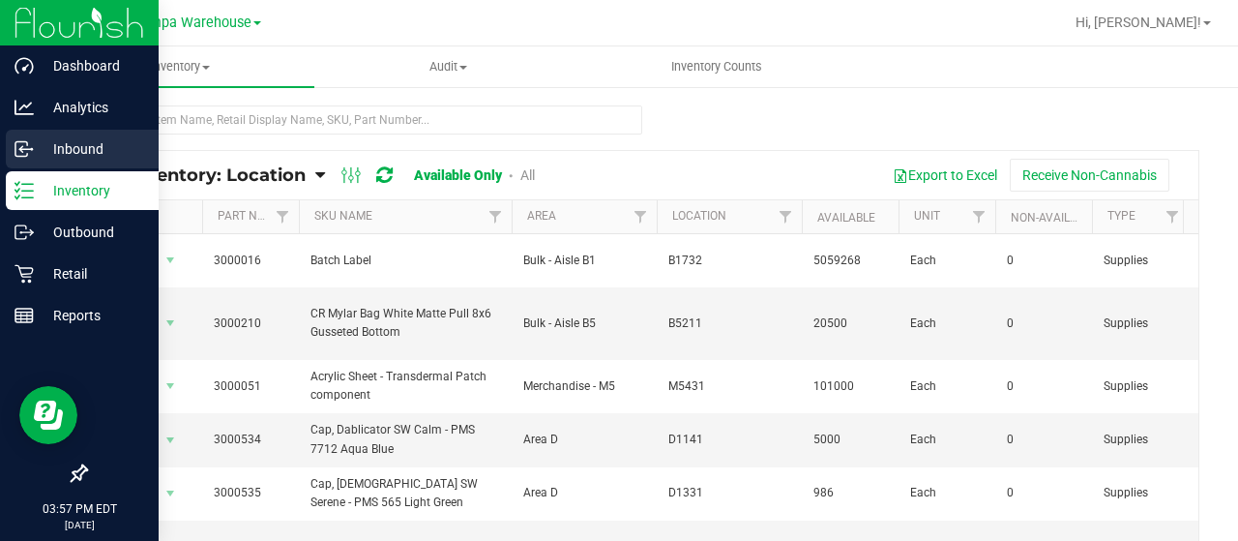
click at [19, 142] on icon at bounding box center [24, 148] width 19 height 19
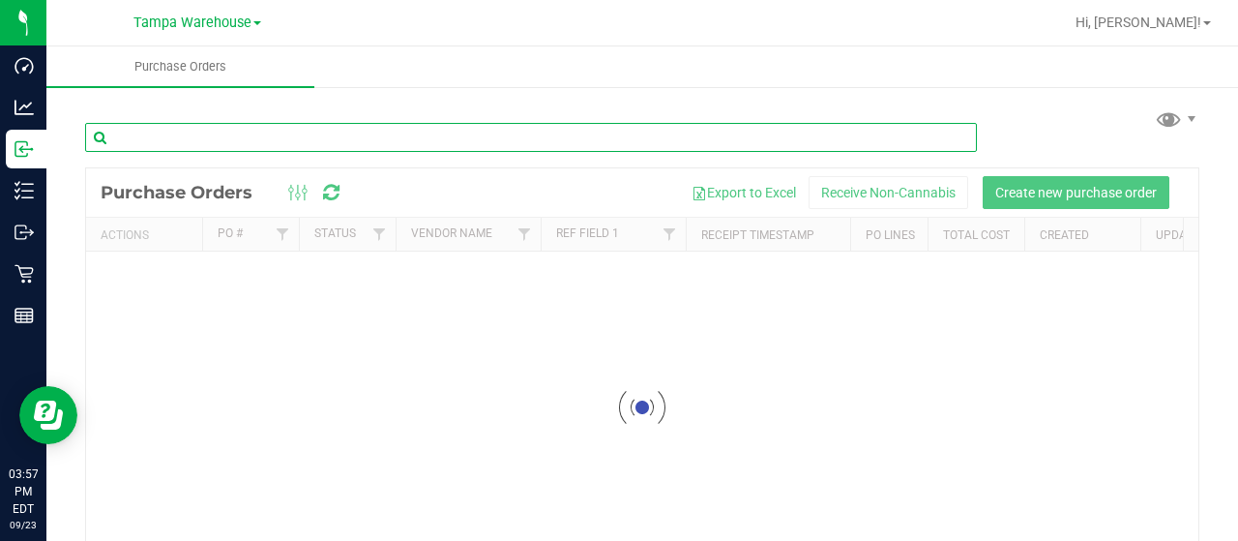
click at [292, 123] on input "text" at bounding box center [531, 137] width 892 height 29
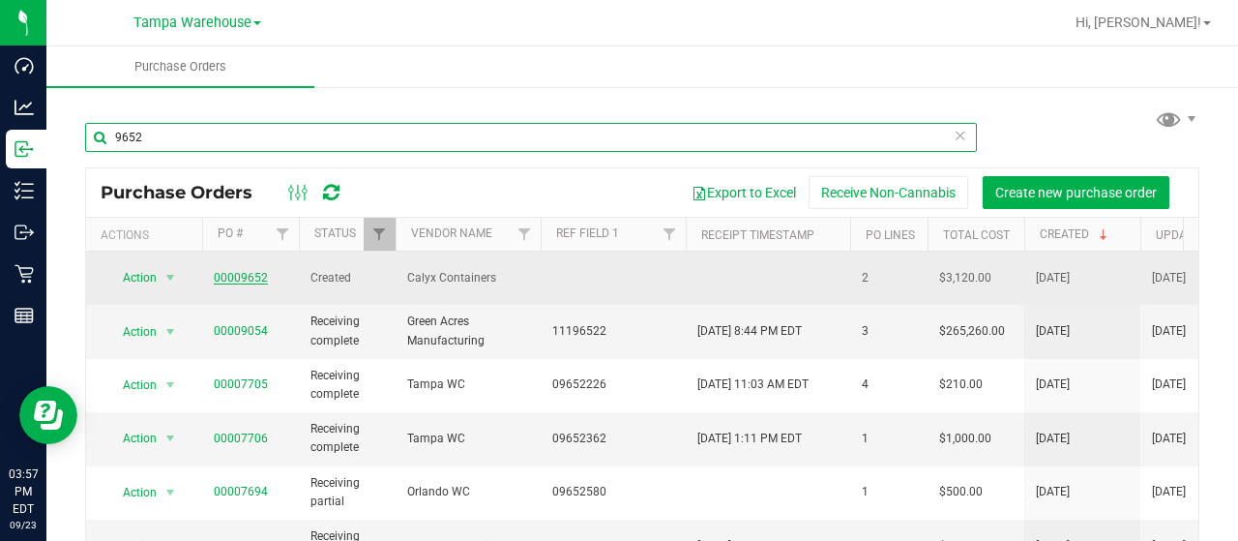
type input "9652"
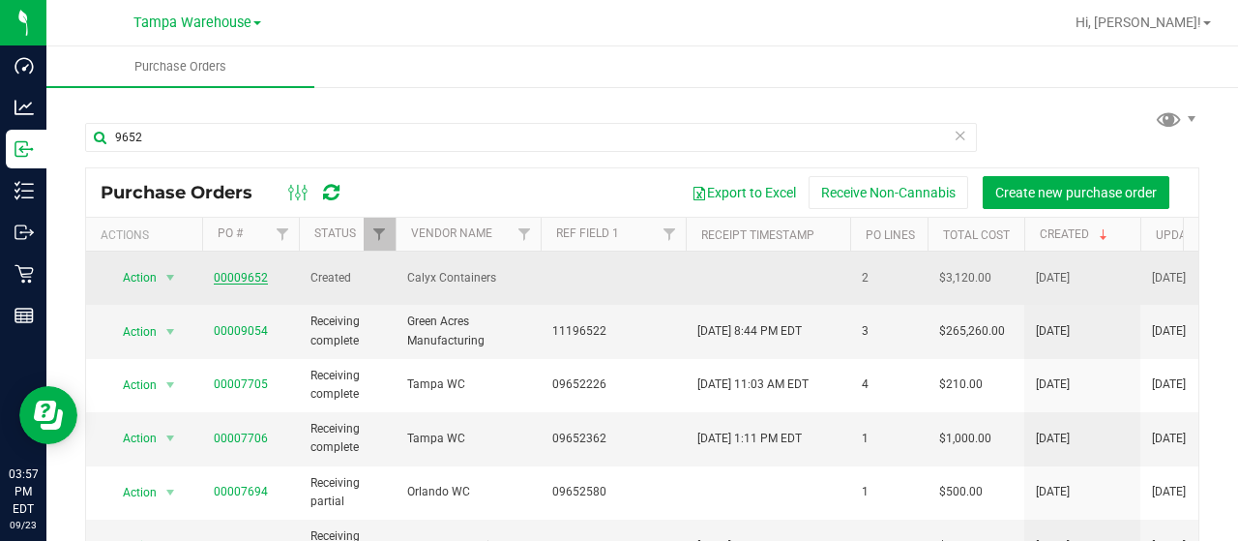
click at [244, 271] on link "00009652" at bounding box center [241, 278] width 54 height 14
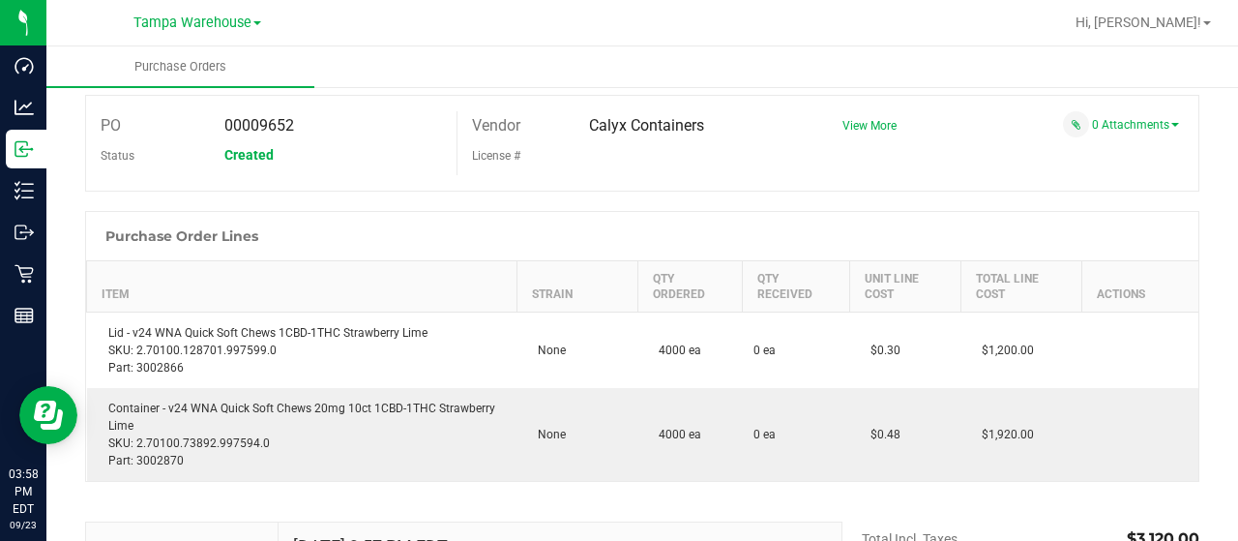
scroll to position [66, 0]
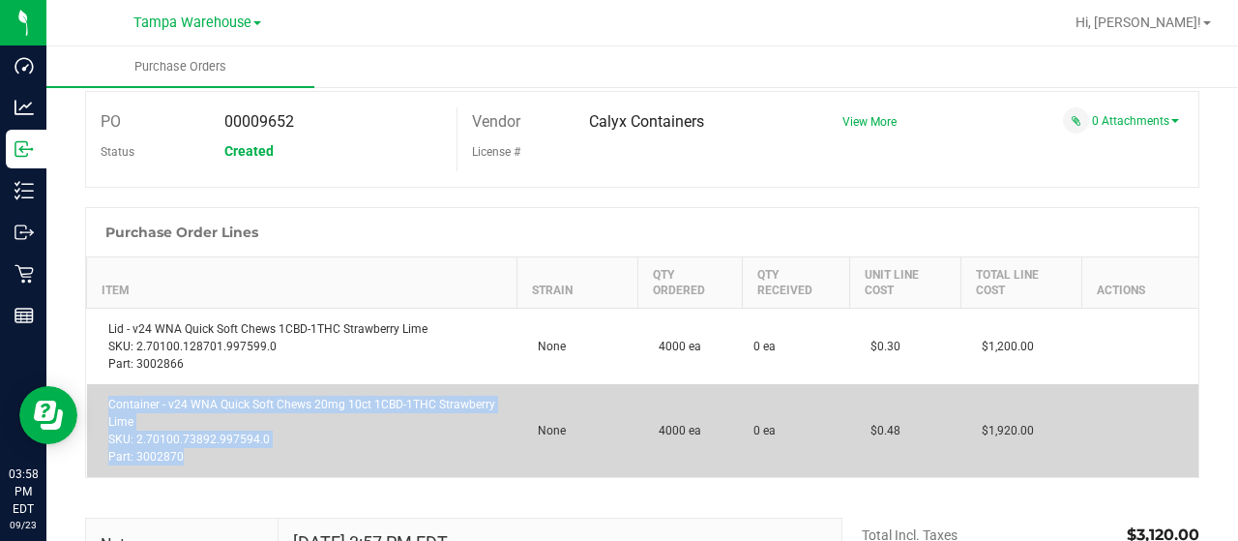
drag, startPoint x: 215, startPoint y: 464, endPoint x: 92, endPoint y: 402, distance: 137.6
click at [92, 402] on td "Container - v24 WNA Quick Soft Chews 20mg 10ct 1CBD-1THC Strawberry Lime SKU: 2…" at bounding box center [302, 430] width 430 height 93
copy div "Container - v24 WNA Quick Soft Chews 20mg 10ct 1CBD-1THC Strawberry Lime SKU: 2…"
